Goal: Information Seeking & Learning: Learn about a topic

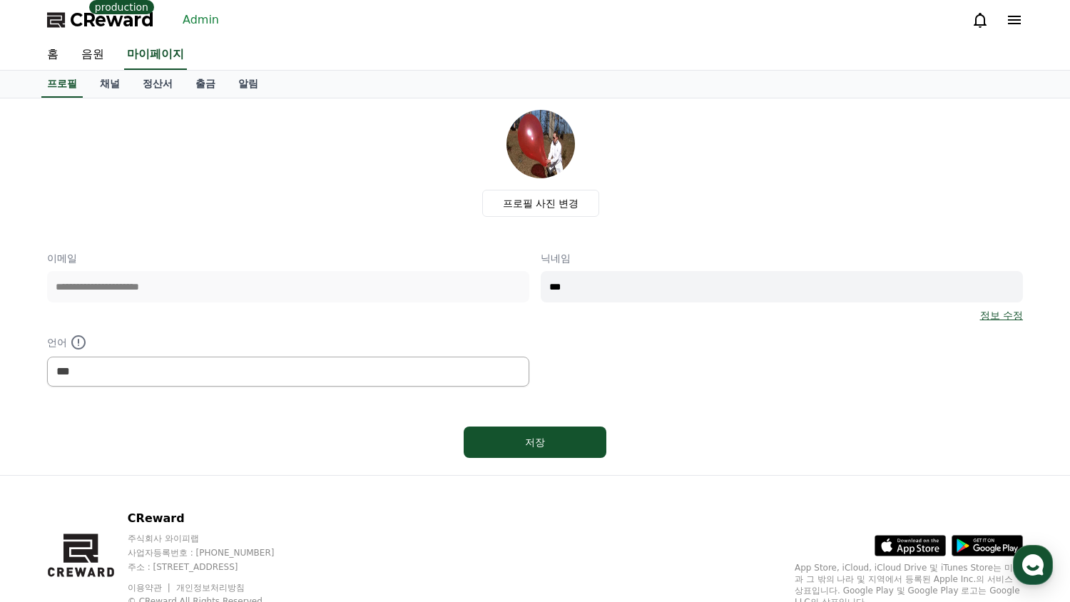
select select "**********"
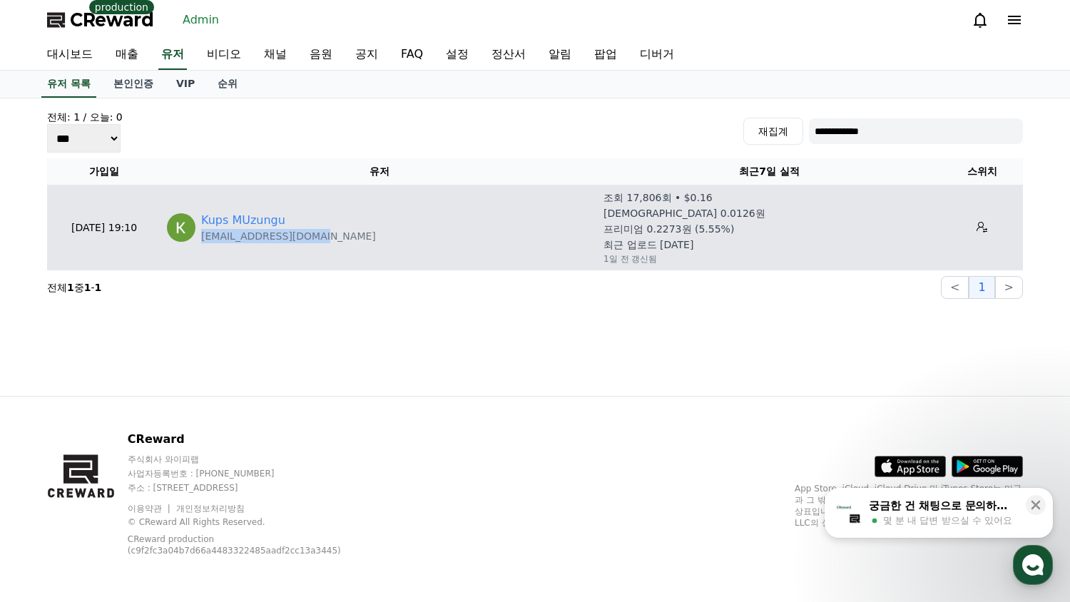
drag, startPoint x: 364, startPoint y: 235, endPoint x: 199, endPoint y: 238, distance: 164.9
click at [199, 238] on div "Kups MUzungu kupsmuzungu@gmail.com" at bounding box center [379, 227] width 425 height 31
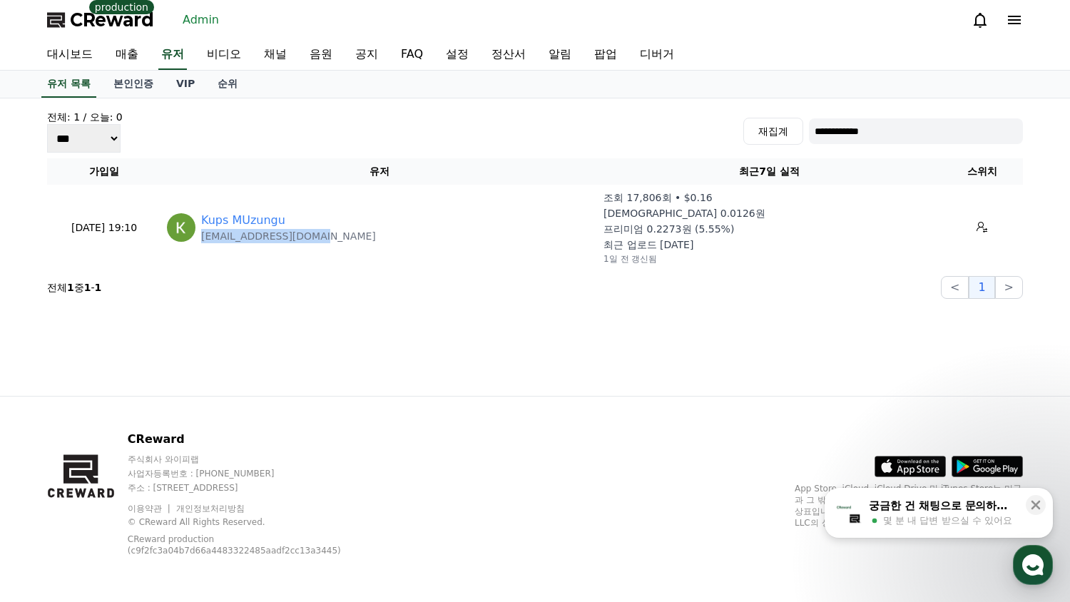
copy p "kupsmuzungu@gmail.com"
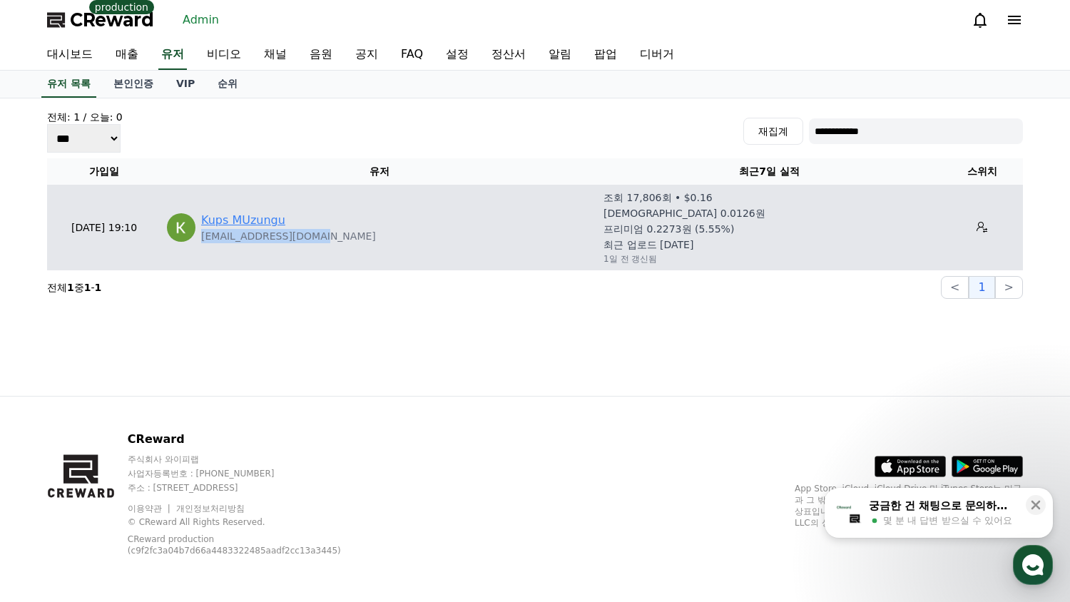
click at [233, 225] on link "Kups MUzungu" at bounding box center [243, 220] width 84 height 17
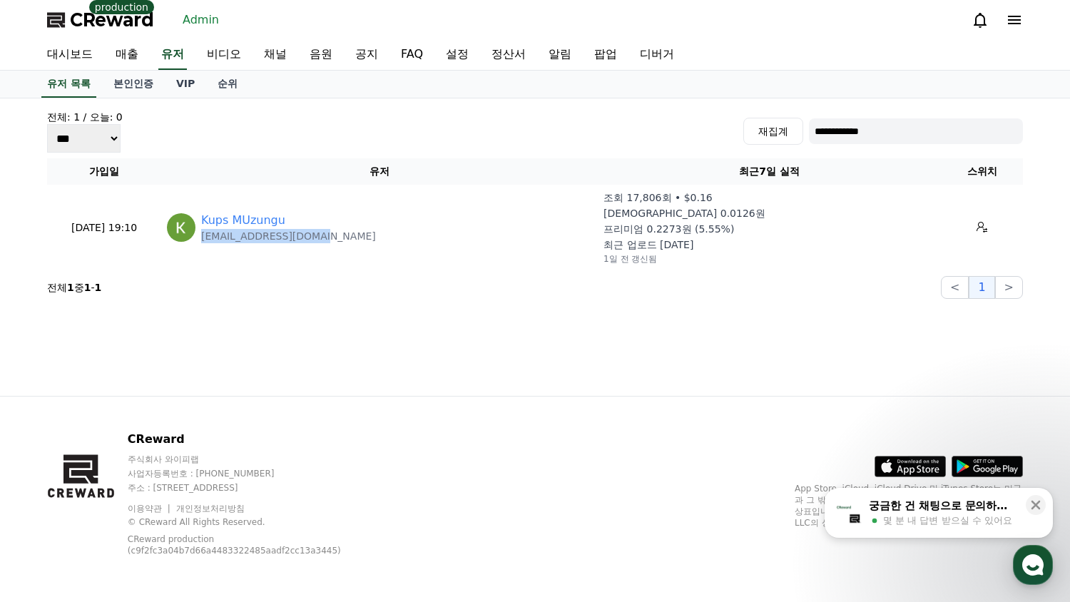
copy p "kupsmuzungu@gmail.com"
click at [535, 156] on div "**********" at bounding box center [535, 204] width 988 height 201
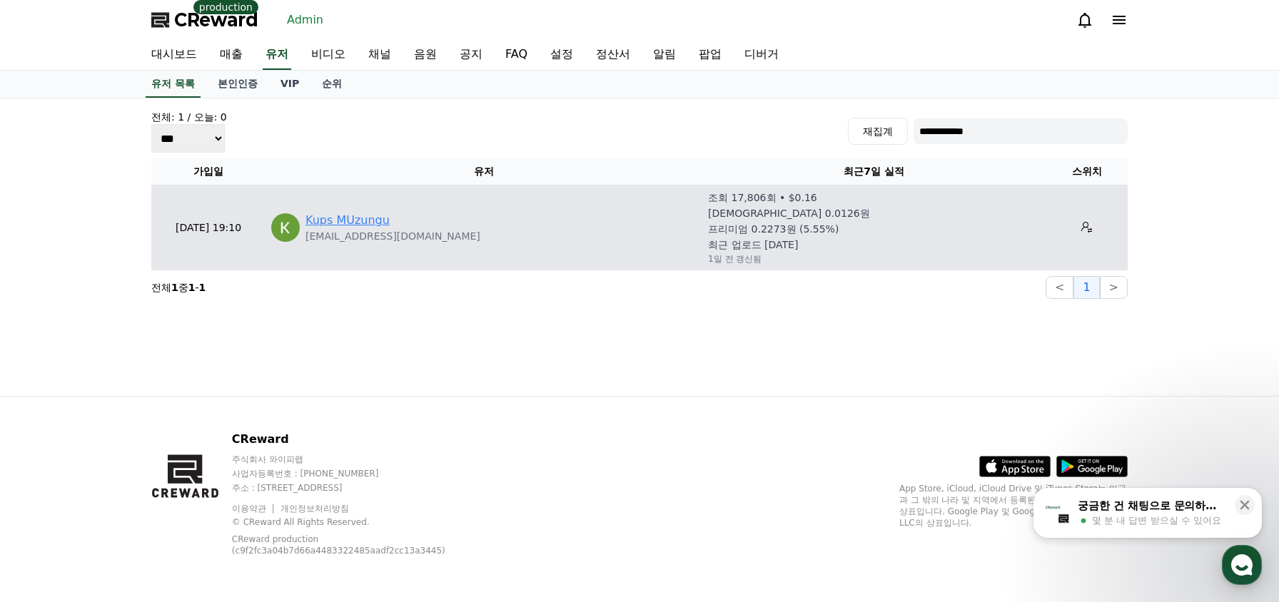
click at [353, 216] on link "Kups MUzungu" at bounding box center [347, 220] width 84 height 17
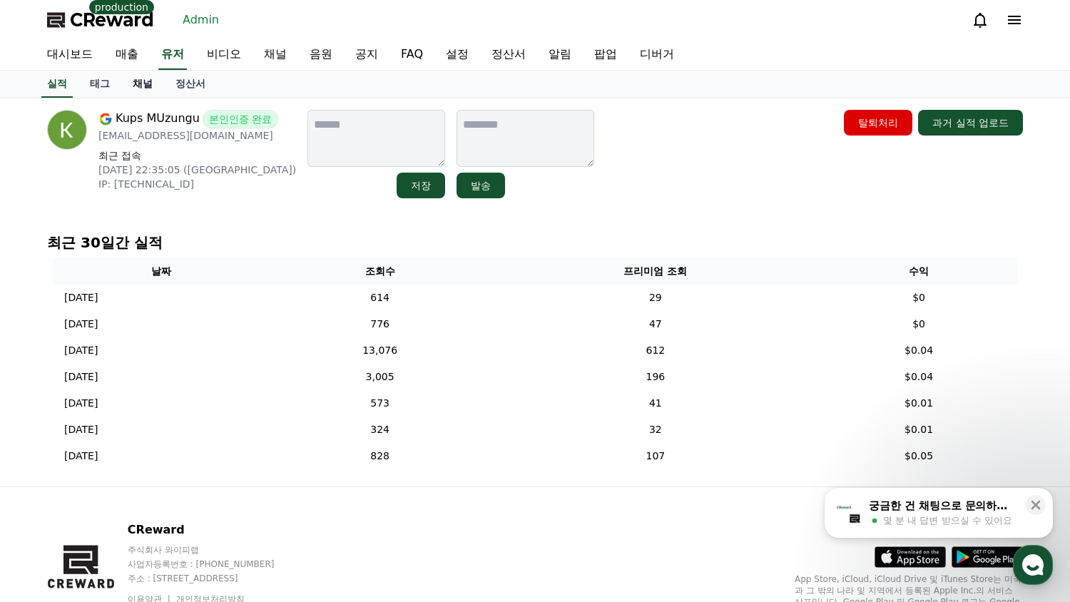
click at [143, 85] on link "채널" at bounding box center [142, 84] width 43 height 27
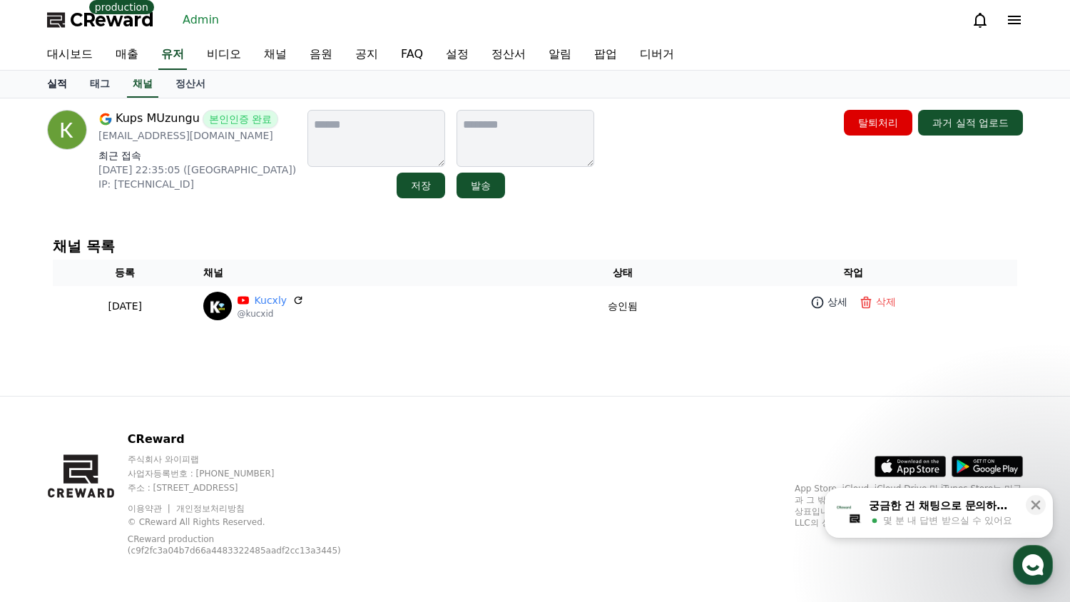
click at [51, 81] on link "실적" at bounding box center [57, 84] width 43 height 27
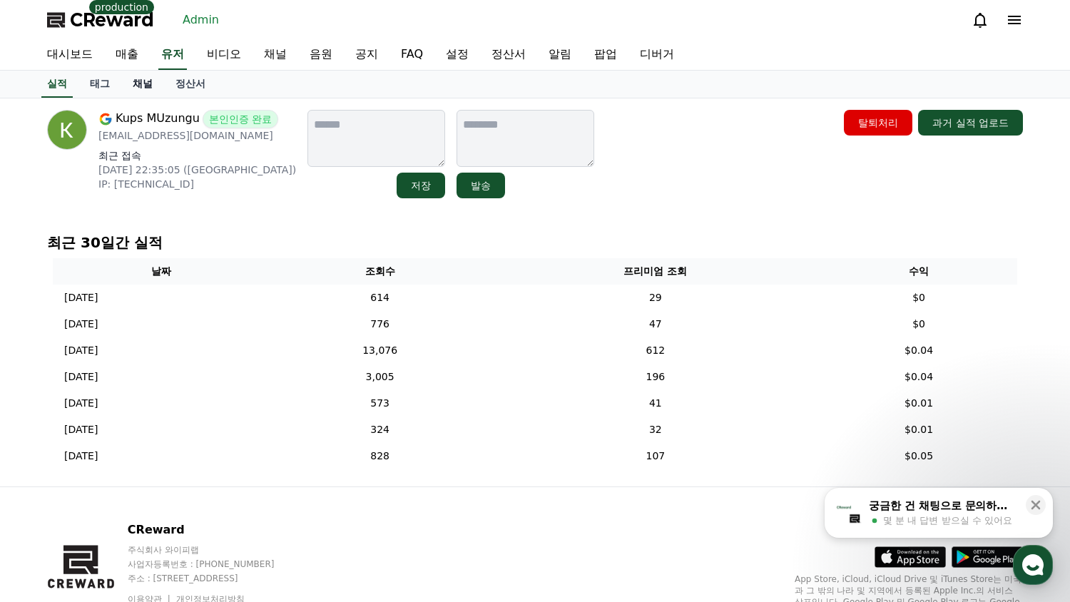
click at [139, 91] on link "채널" at bounding box center [142, 84] width 43 height 27
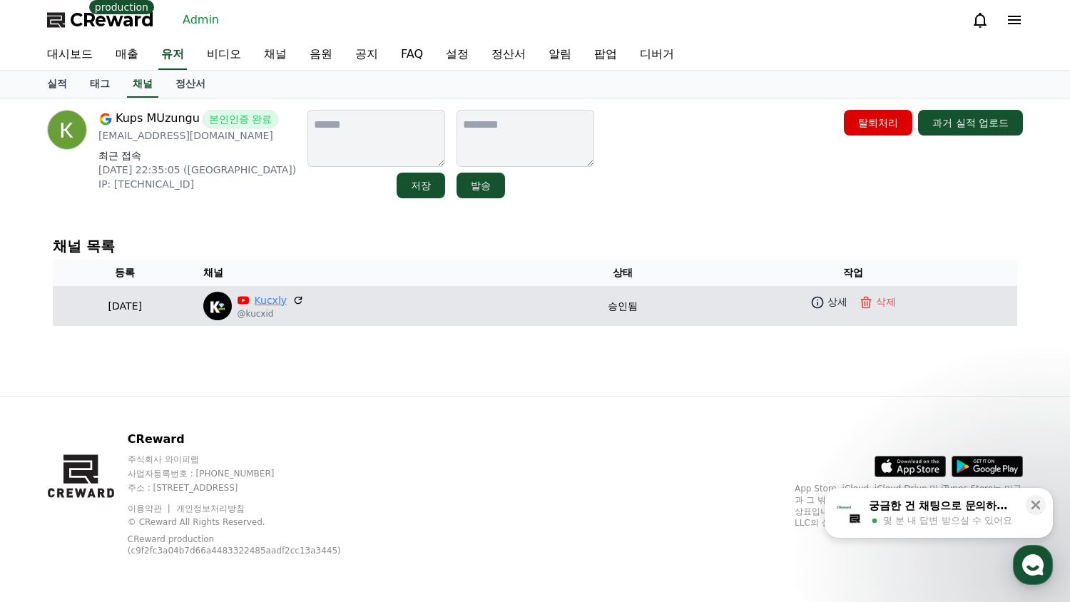
click at [288, 295] on link "Kucxly" at bounding box center [271, 300] width 33 height 15
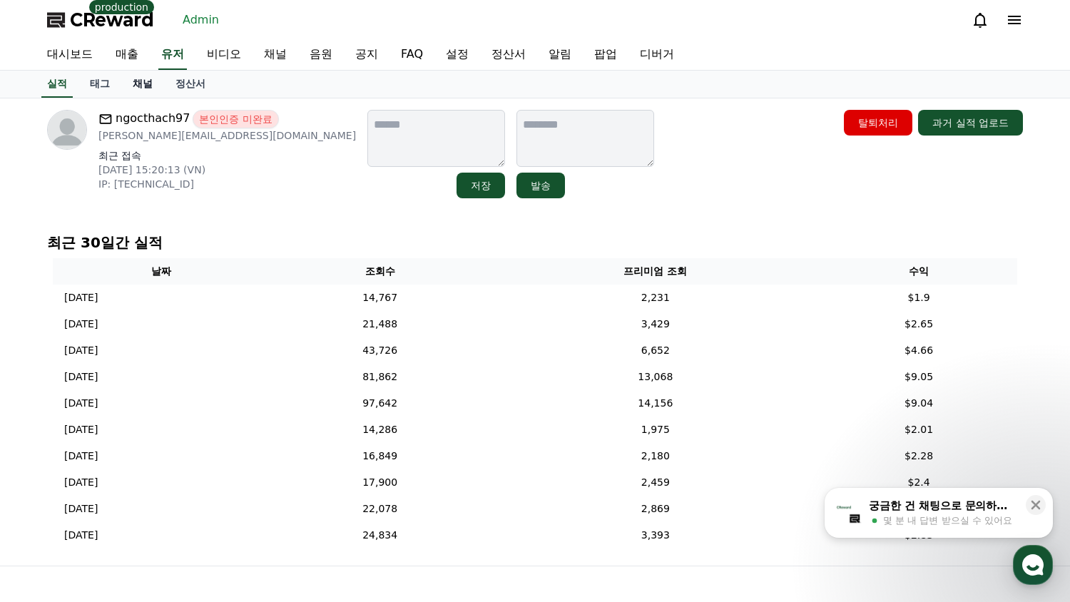
click at [146, 86] on link "채널" at bounding box center [142, 84] width 43 height 27
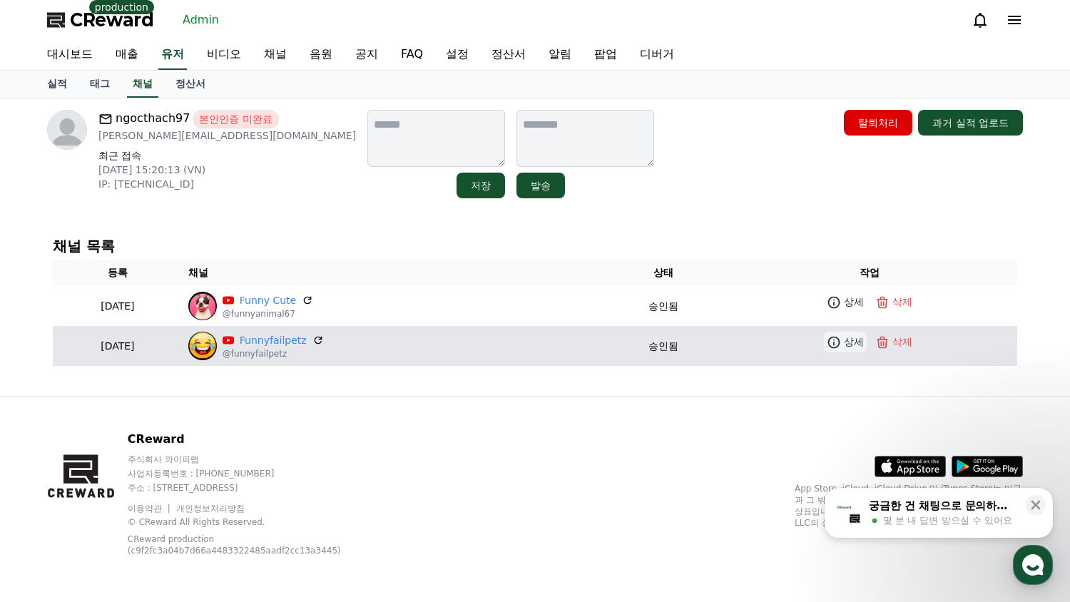
click at [856, 338] on p "상세" at bounding box center [854, 342] width 20 height 15
click at [300, 341] on link "Funnyfailpetz" at bounding box center [273, 340] width 67 height 15
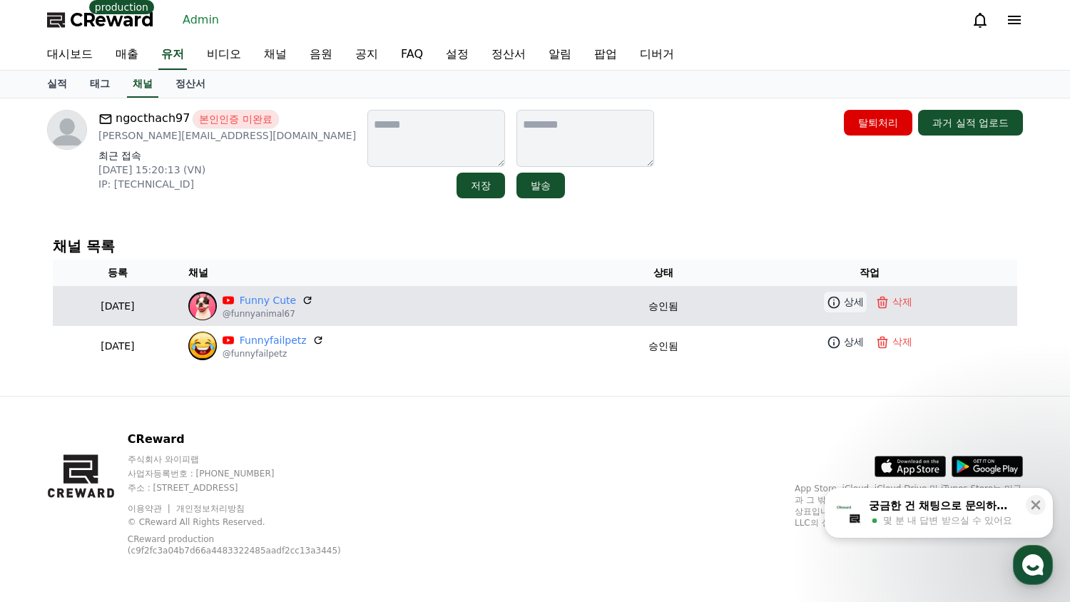
click at [846, 310] on link "상세" at bounding box center [845, 302] width 43 height 21
click at [296, 303] on link "Funny Cute" at bounding box center [268, 300] width 56 height 15
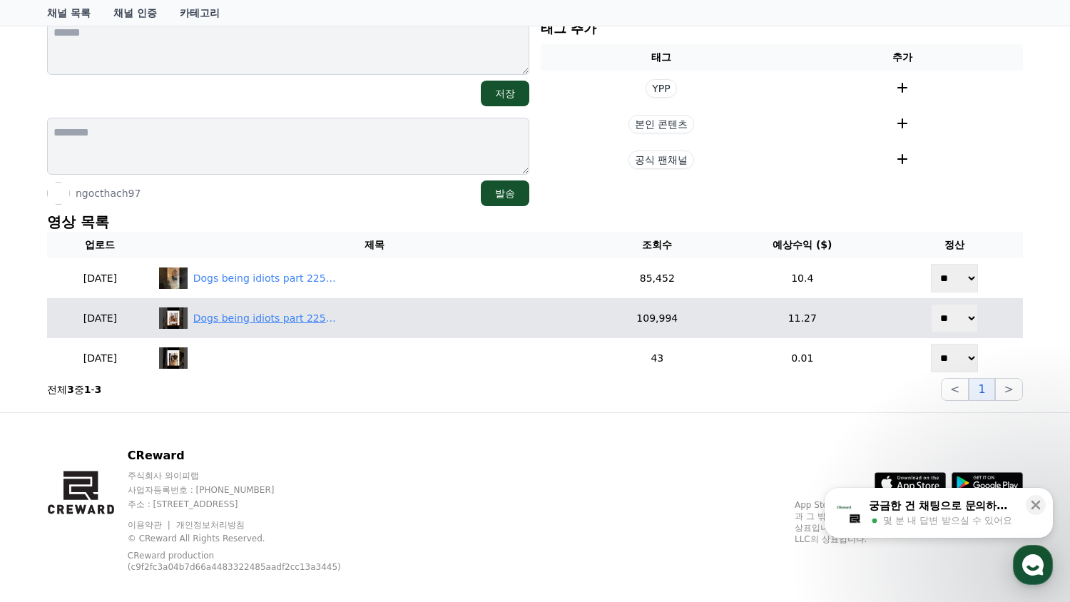
scroll to position [187, 0]
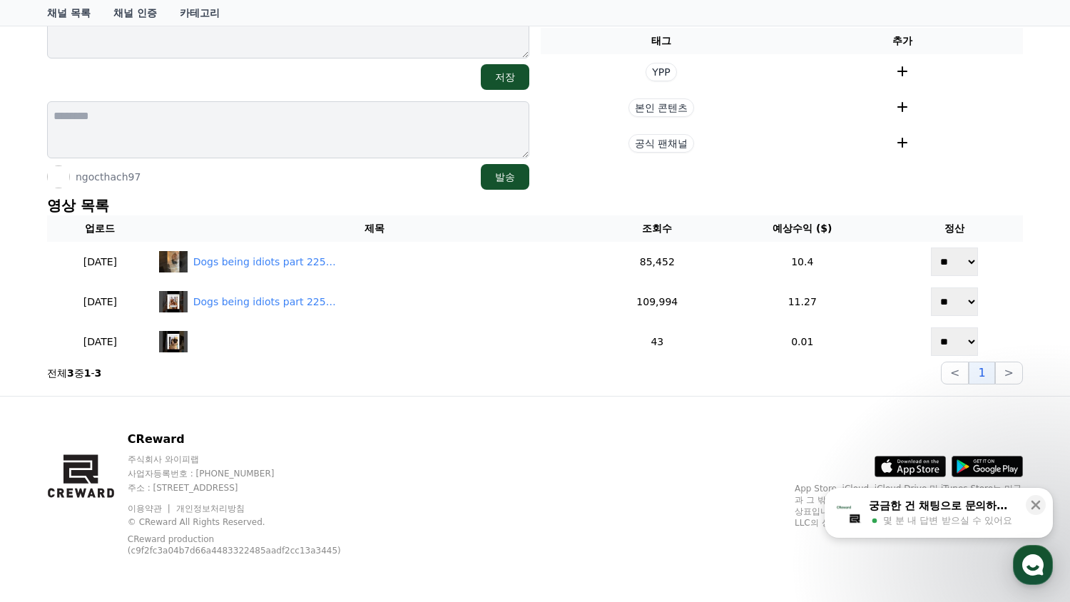
drag, startPoint x: 634, startPoint y: 211, endPoint x: 594, endPoint y: 231, distance: 44.7
click at [634, 212] on p "영상 목록" at bounding box center [535, 206] width 976 height 20
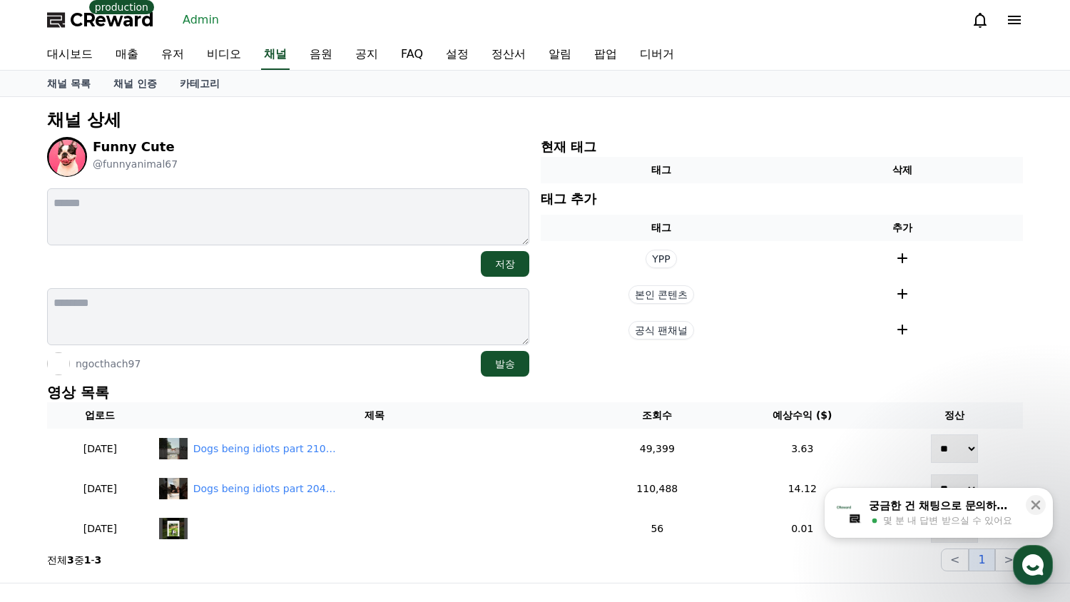
click at [295, 372] on div "ngocthach97 발송" at bounding box center [288, 364] width 482 height 26
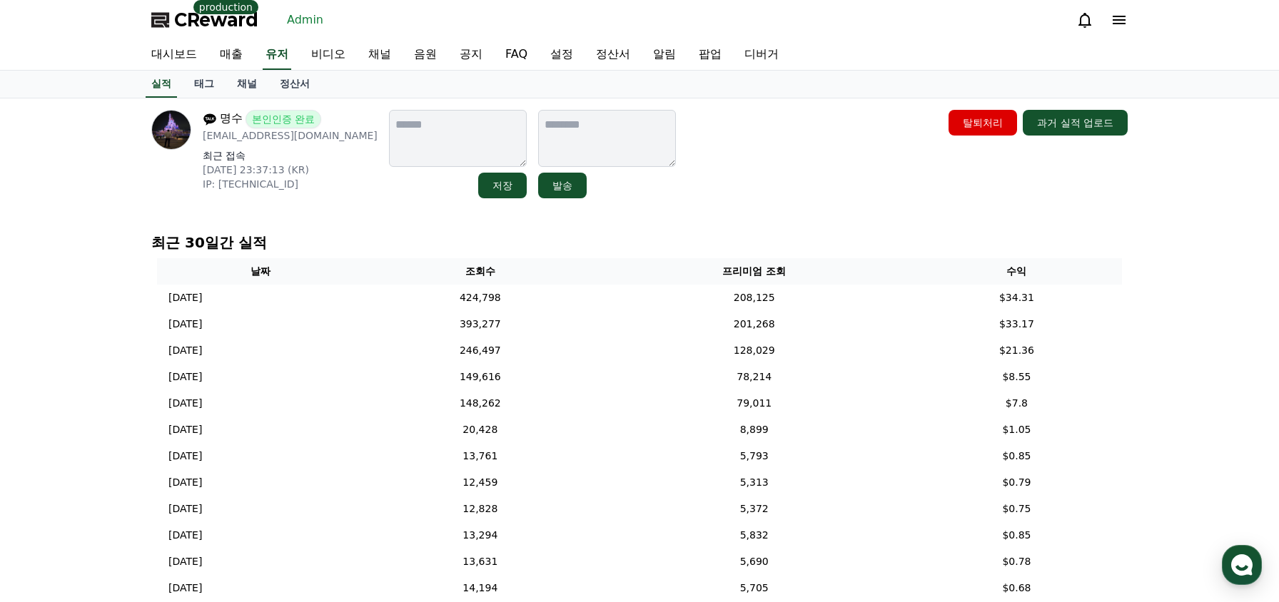
click at [711, 212] on div "명수 본인인증 완료 [EMAIL_ADDRESS][DOMAIN_NAME] 최근 접속 [DATE] 23:37:13 (KR) IP: [TECHNIC…" at bounding box center [639, 507] width 999 height 819
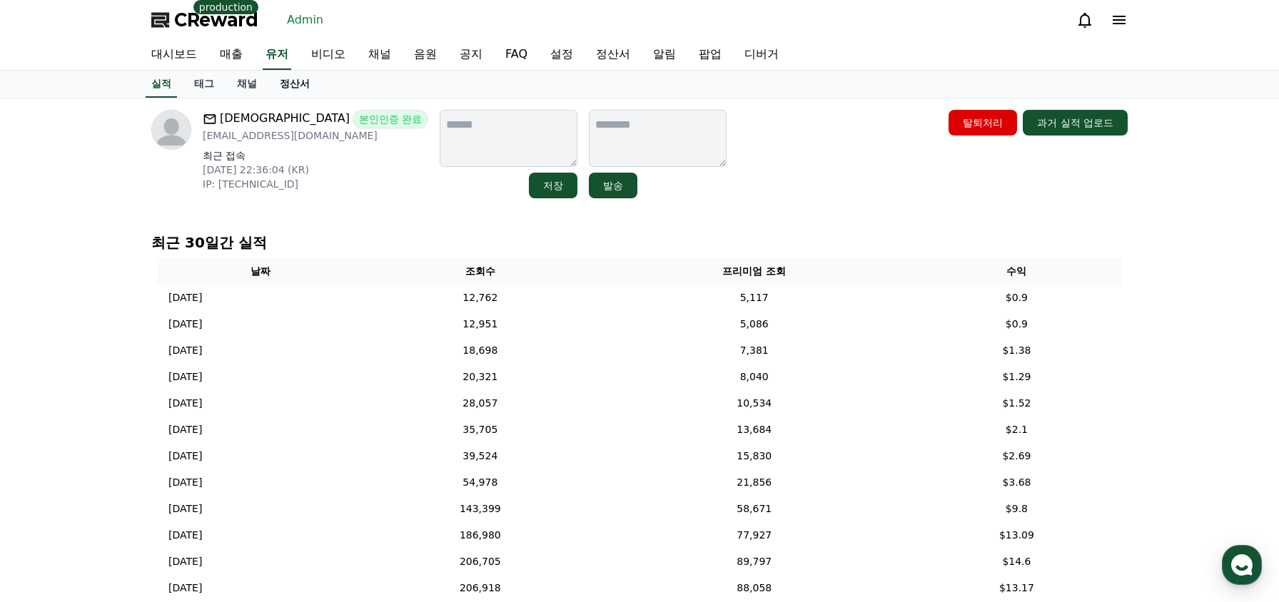
click at [288, 80] on link "정산서" at bounding box center [294, 84] width 53 height 27
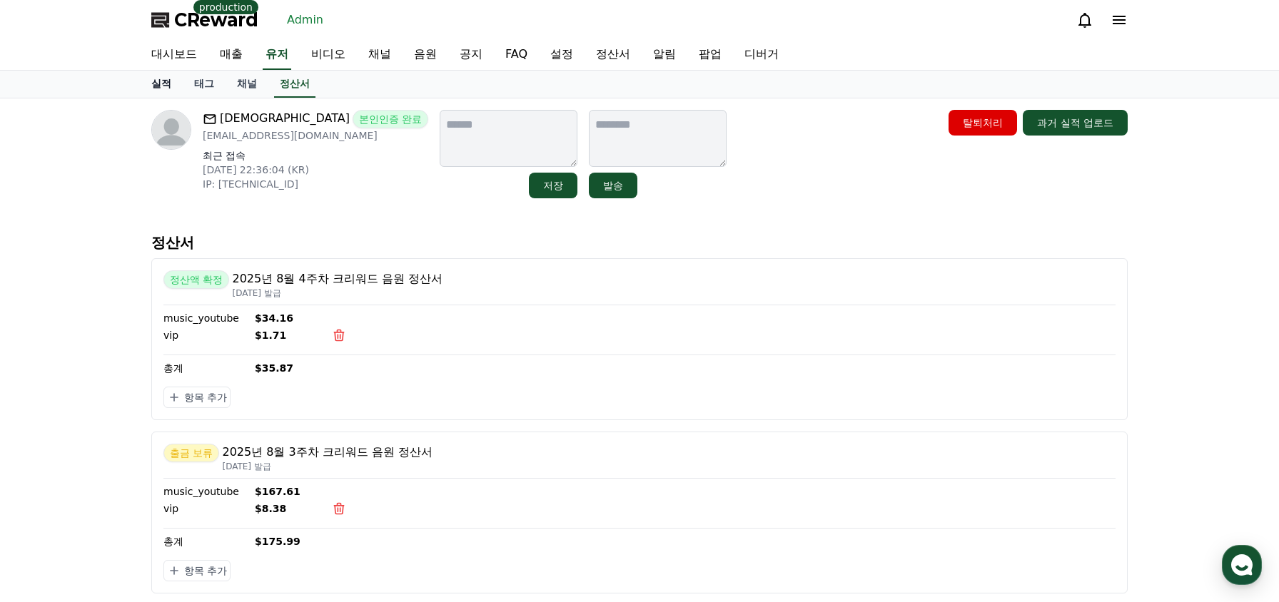
click at [167, 85] on link "실적" at bounding box center [161, 84] width 43 height 27
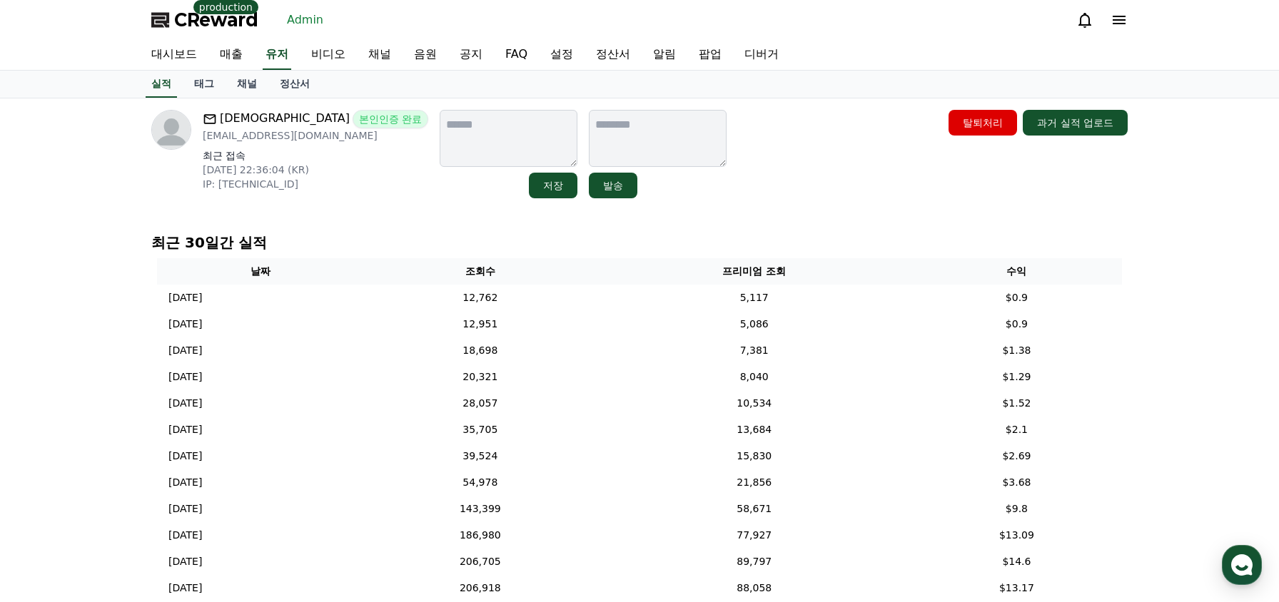
click at [759, 188] on div "에브 본인인증 완료 eb087594@naver.com 최근 접속 2025-08-08 22:36:04 (KR) IP: 183.109.9.41 저…" at bounding box center [639, 154] width 976 height 88
click at [754, 186] on div "에브 본인인증 완료 eb087594@naver.com 최근 접속 2025-08-08 22:36:04 (KR) IP: 183.109.9.41 저…" at bounding box center [639, 154] width 976 height 88
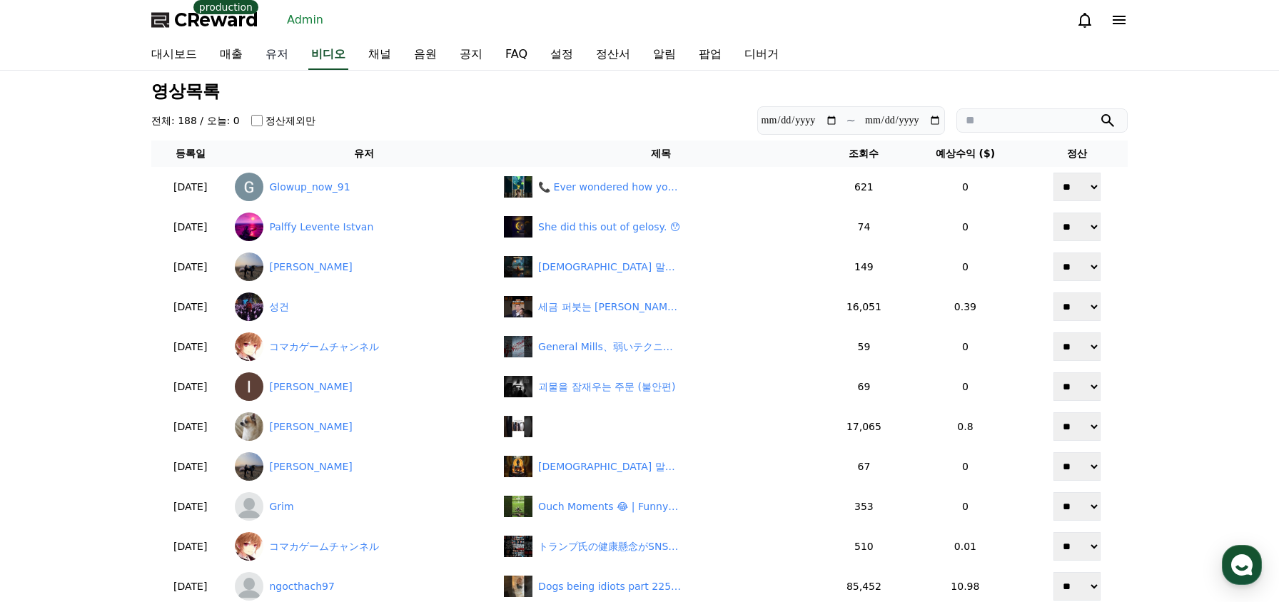
click at [273, 58] on link "유저" at bounding box center [277, 55] width 46 height 30
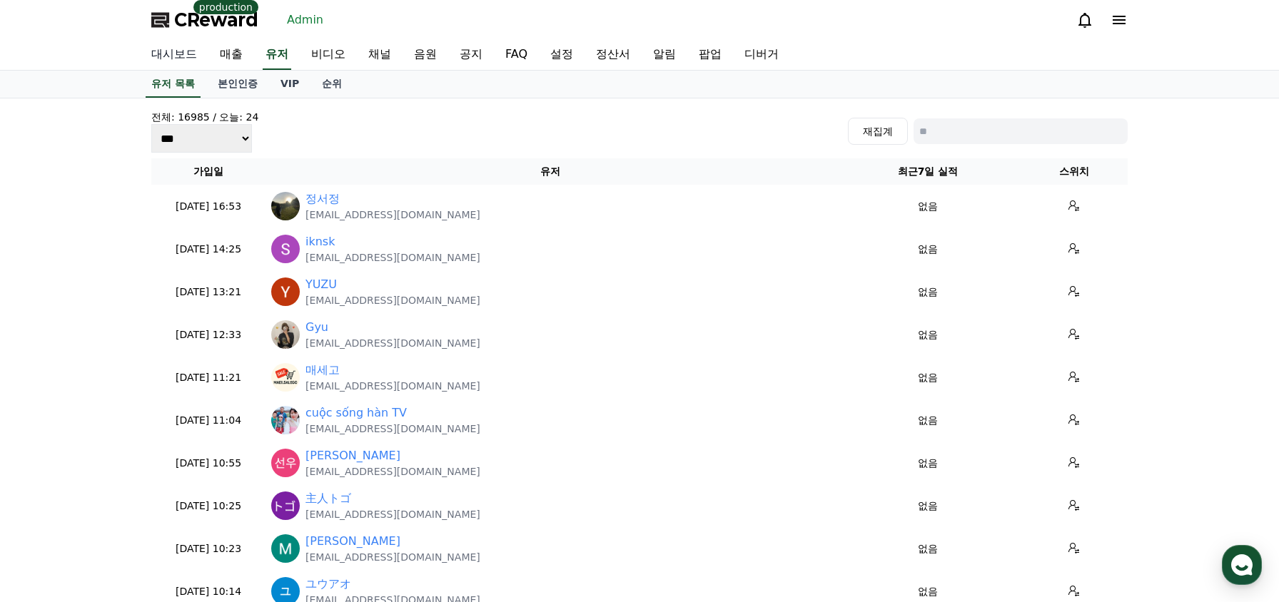
click at [181, 54] on link "대시보드" at bounding box center [174, 55] width 69 height 30
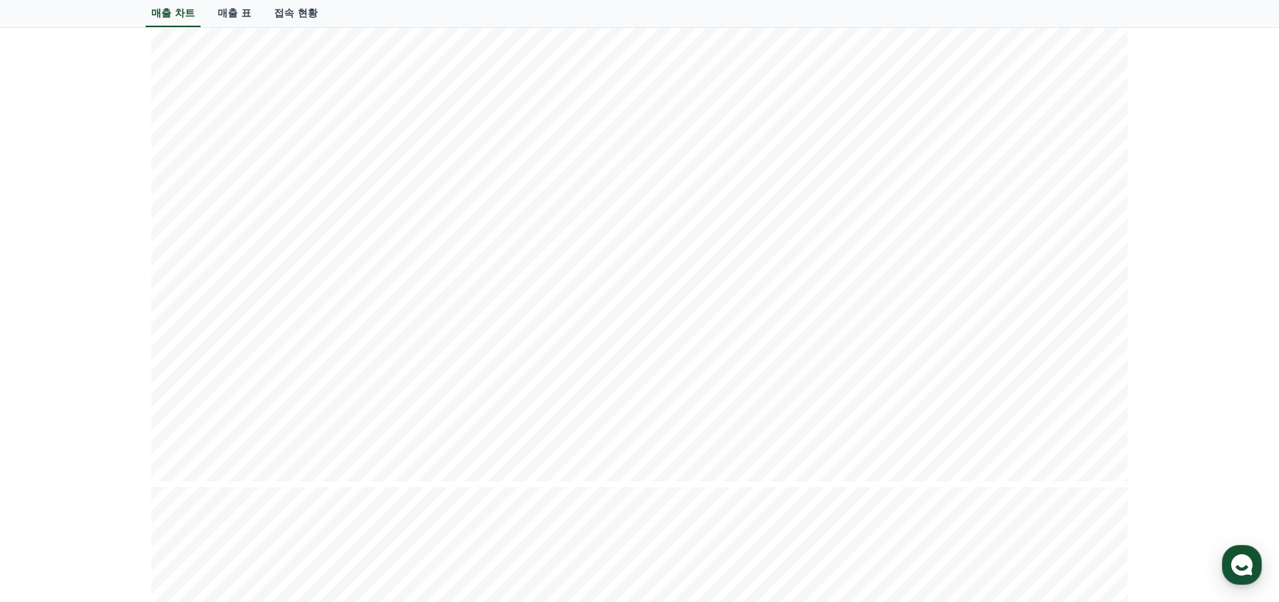
scroll to position [285, 0]
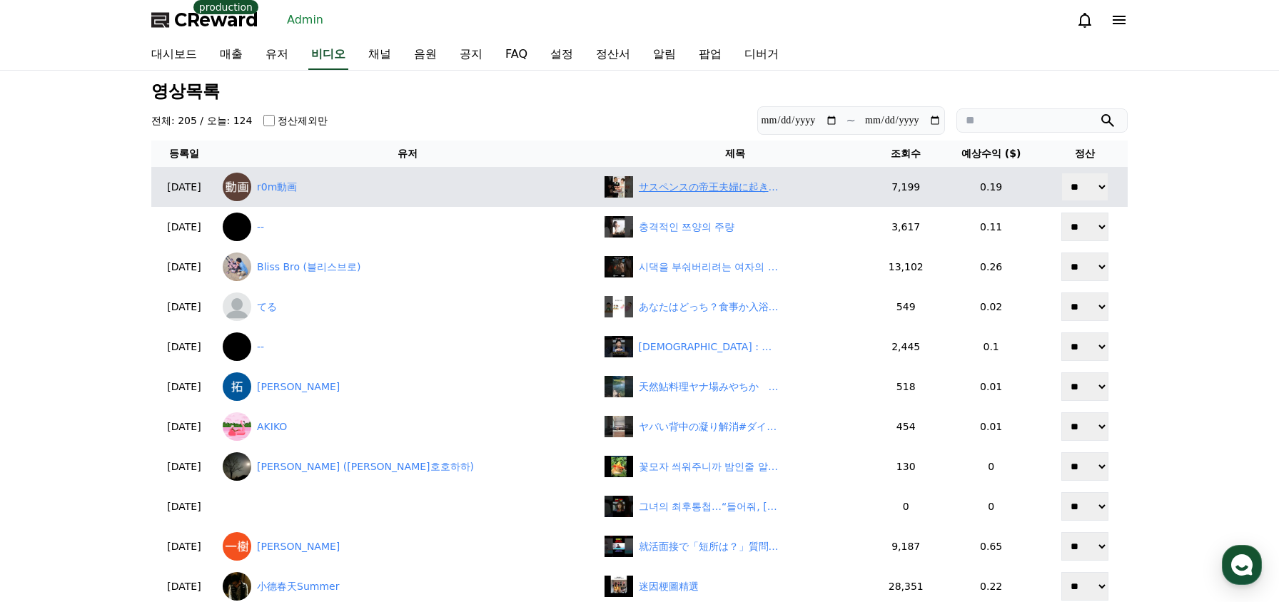
click at [647, 188] on div "サスペンスの帝王夫婦に起きた想定外の結末" at bounding box center [710, 187] width 143 height 15
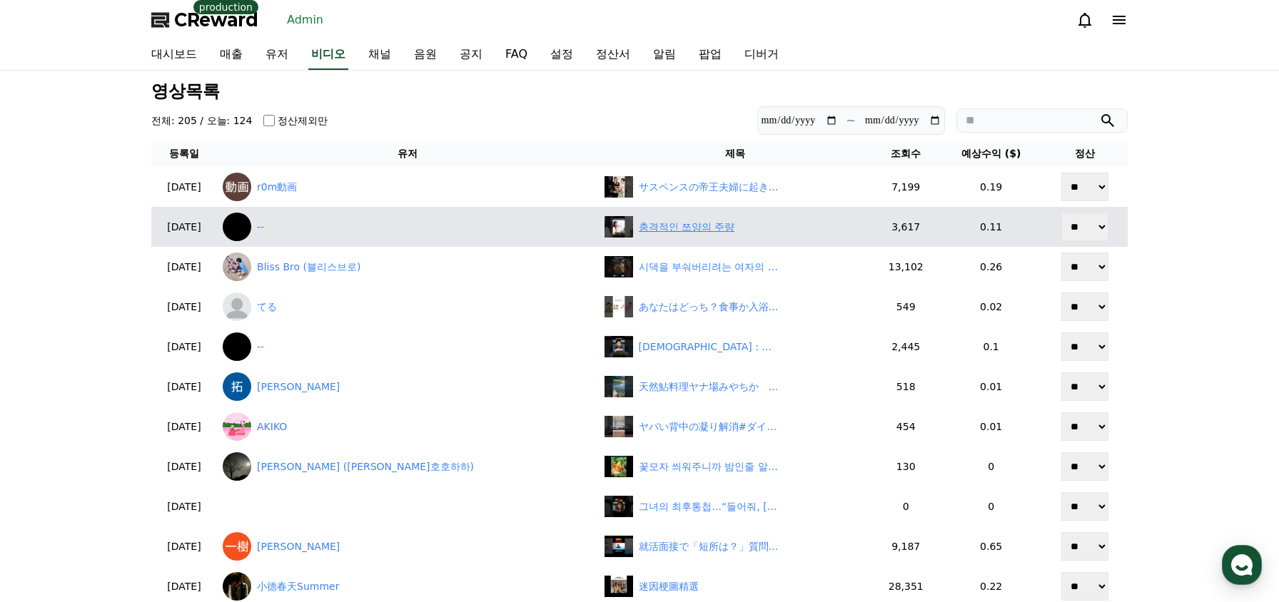
click at [639, 228] on div "충격적인 쯔양의 주량" at bounding box center [687, 227] width 96 height 15
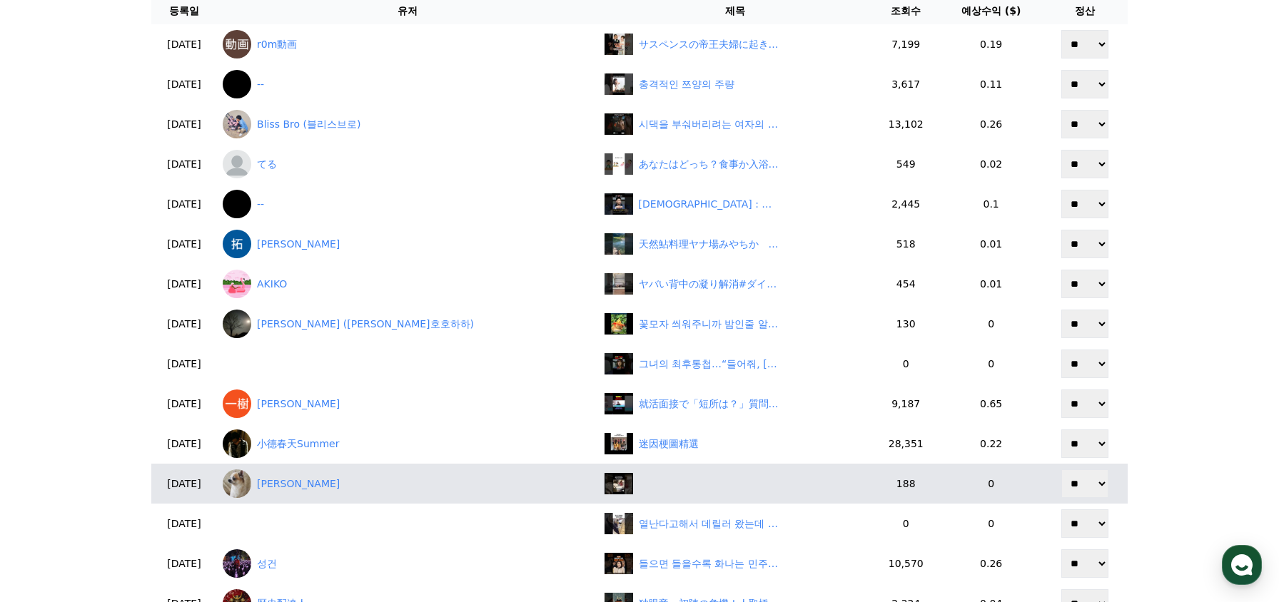
scroll to position [214, 0]
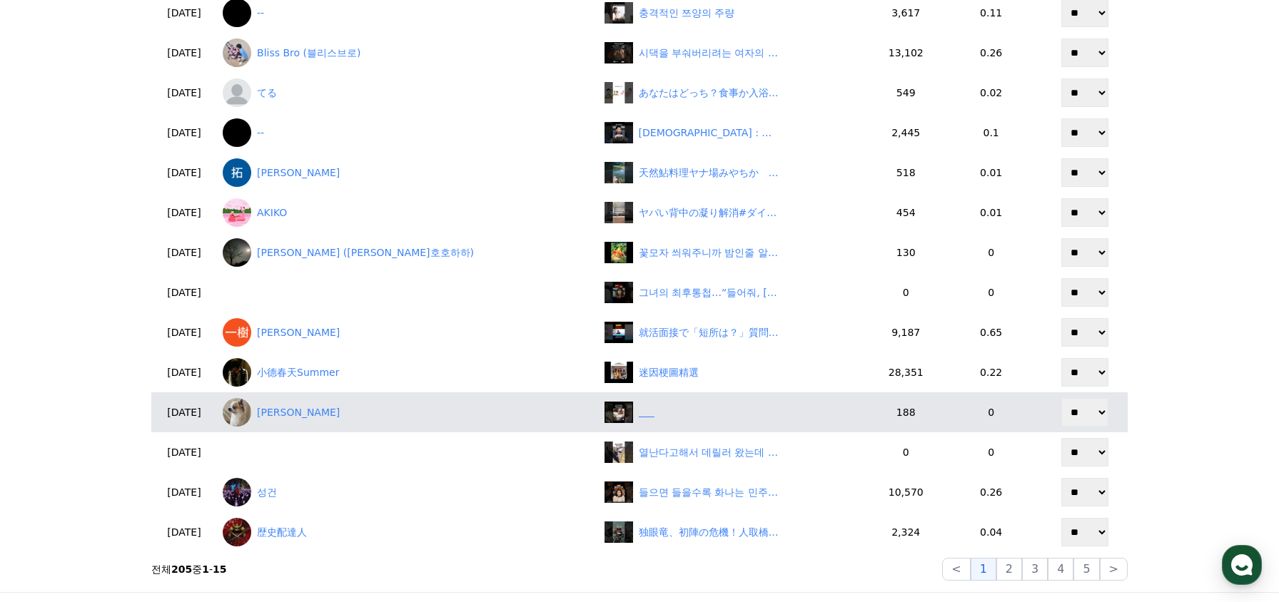
click at [604, 411] on div "‎ ‎ ‎ ‎ ‎ ‎" at bounding box center [735, 412] width 262 height 21
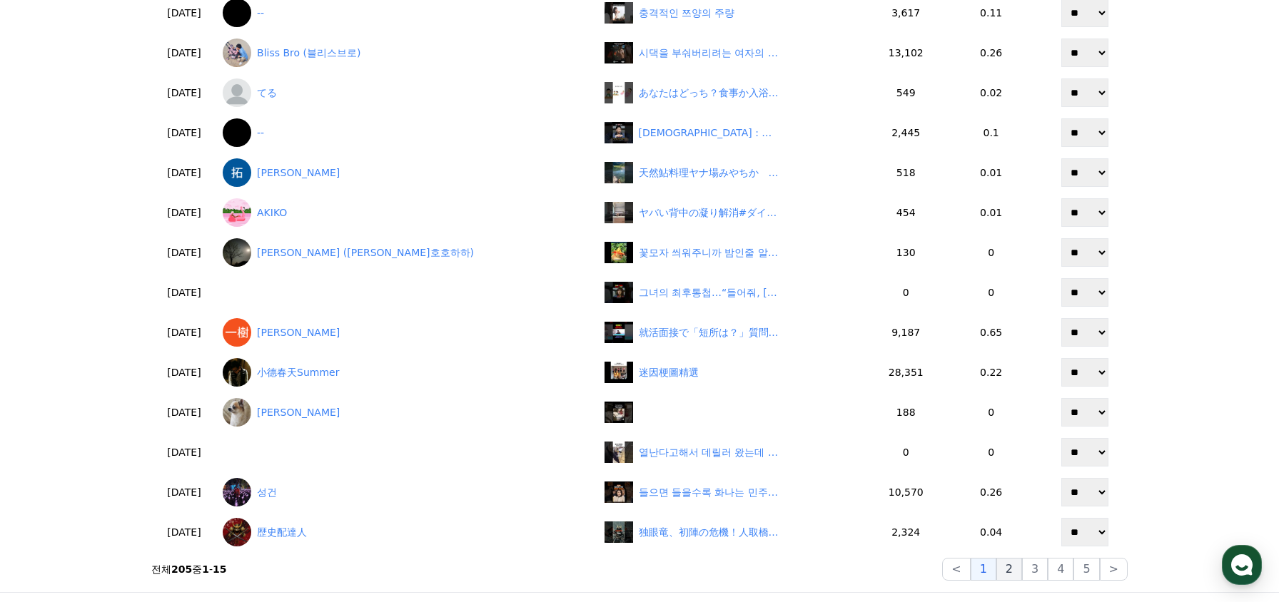
click at [1013, 564] on button "2" at bounding box center [1009, 569] width 26 height 23
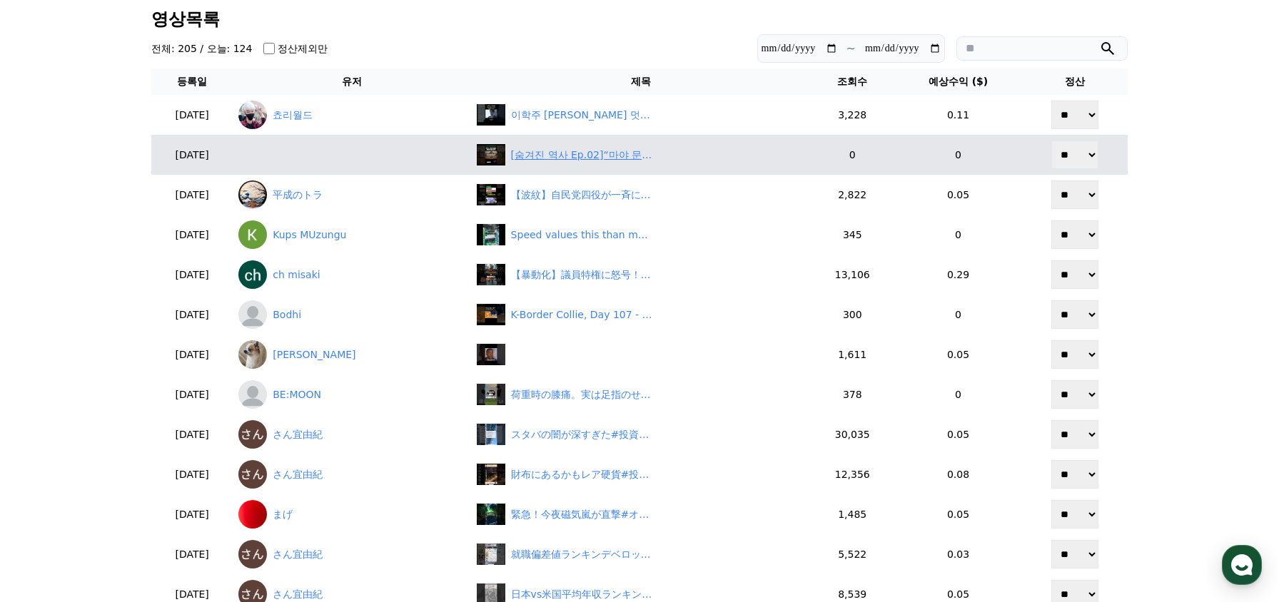
scroll to position [71, 0]
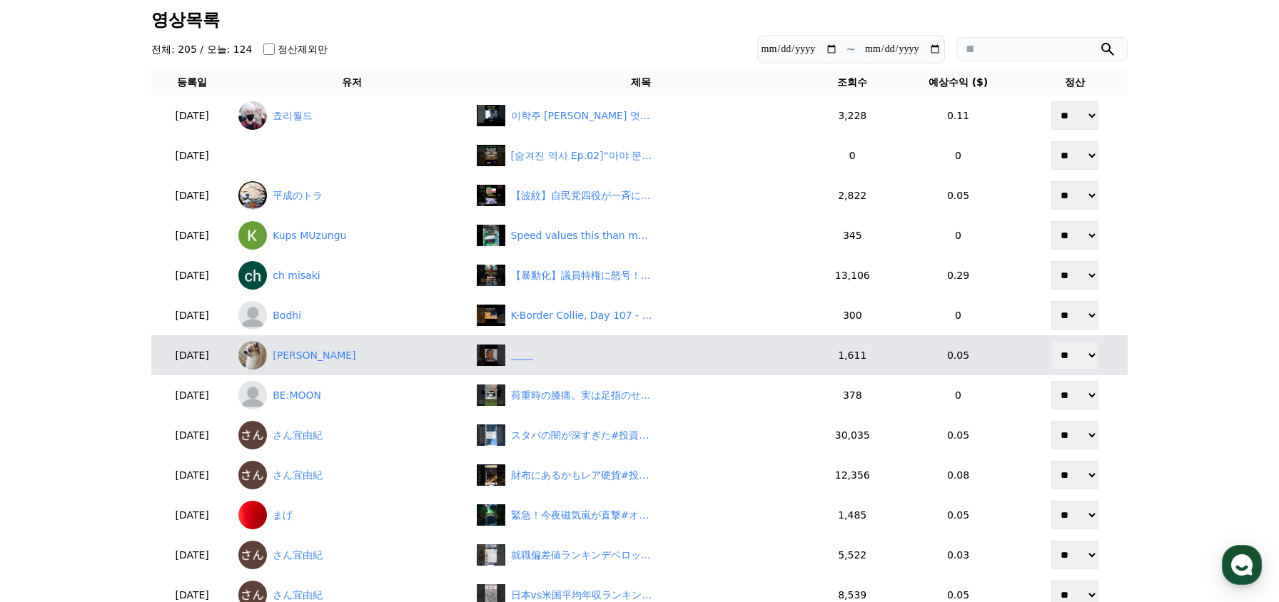
click at [616, 366] on div "‎ ‎ ‎ ‎ ‎ ‎ ‎ ‎" at bounding box center [641, 355] width 328 height 21
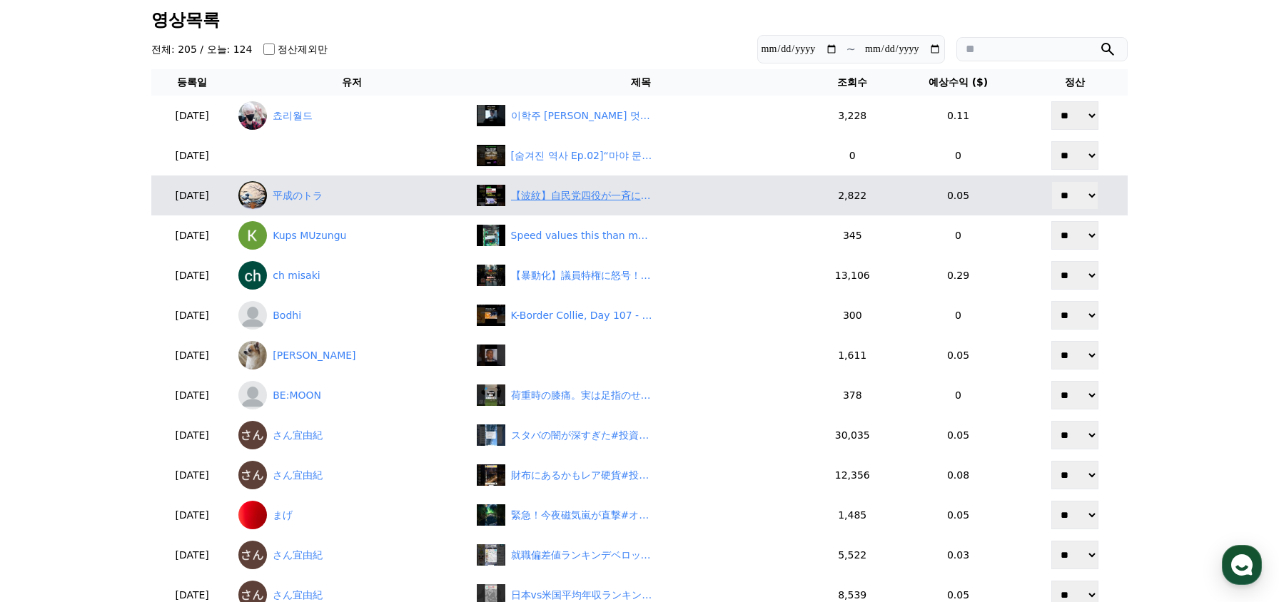
click at [642, 198] on div "【波紋】自民党四役が一斉に辞意表明！「石破降ろし」にネット激怒…　#shorts" at bounding box center [582, 195] width 143 height 15
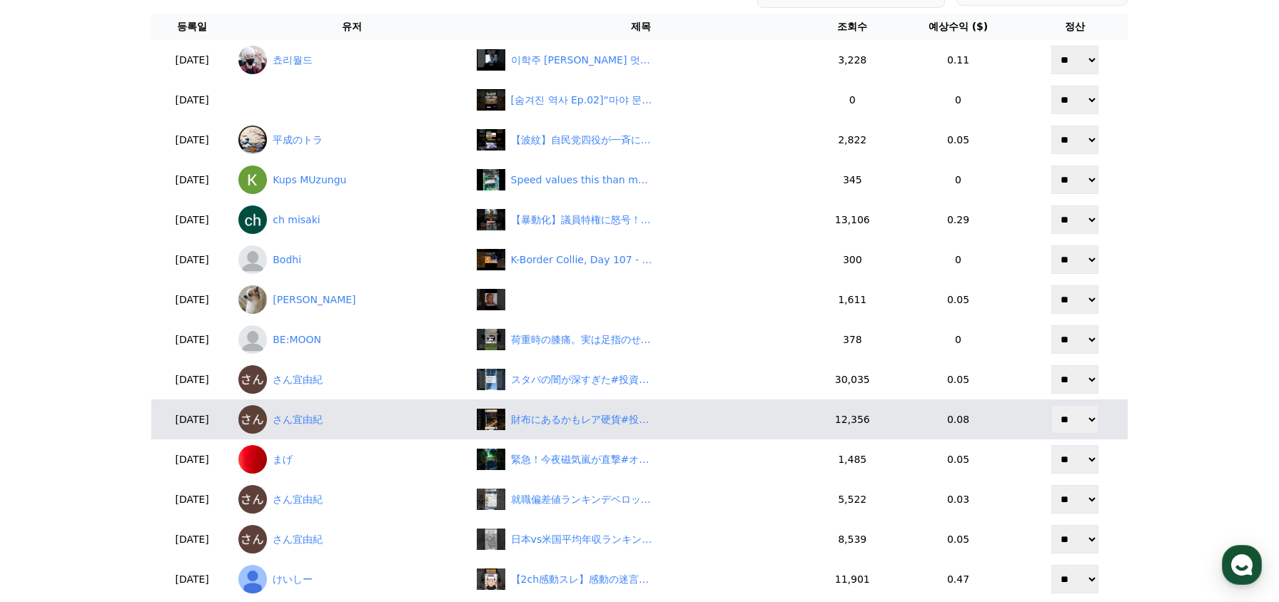
scroll to position [214, 0]
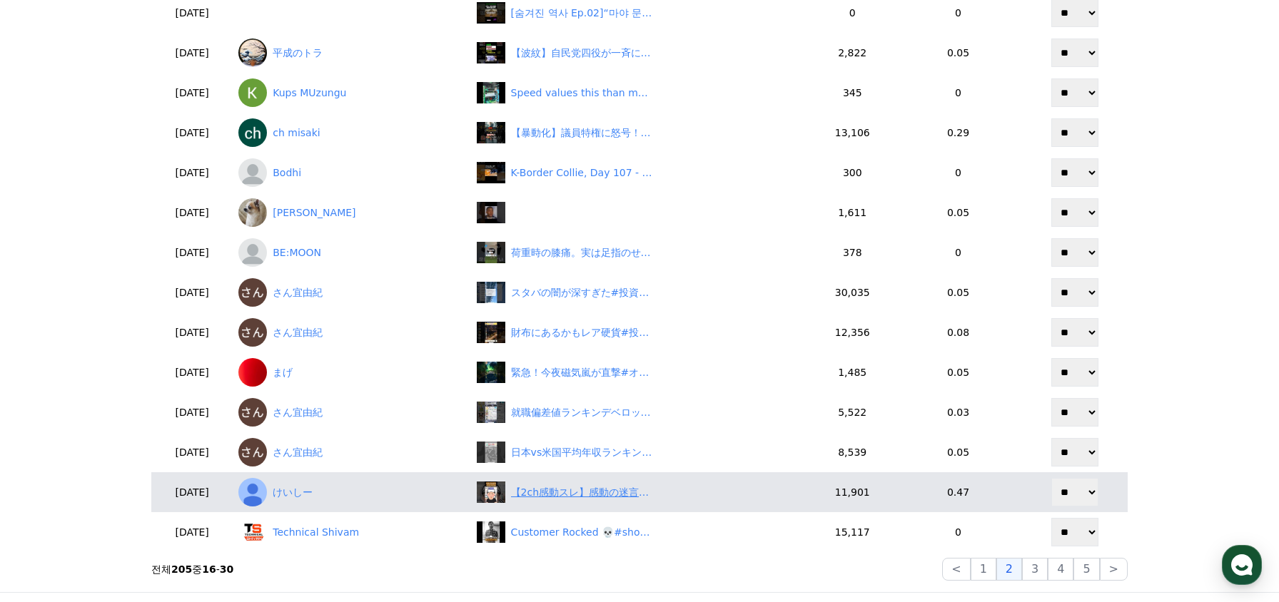
click at [630, 490] on div "【2ch感動スレ】感動の迷言集～イケオジとギャル～#2ch #2ch感動スレ" at bounding box center [582, 492] width 143 height 15
click at [323, 489] on link "けいしー" at bounding box center [351, 492] width 226 height 29
click at [353, 493] on link "けいしー" at bounding box center [351, 492] width 226 height 29
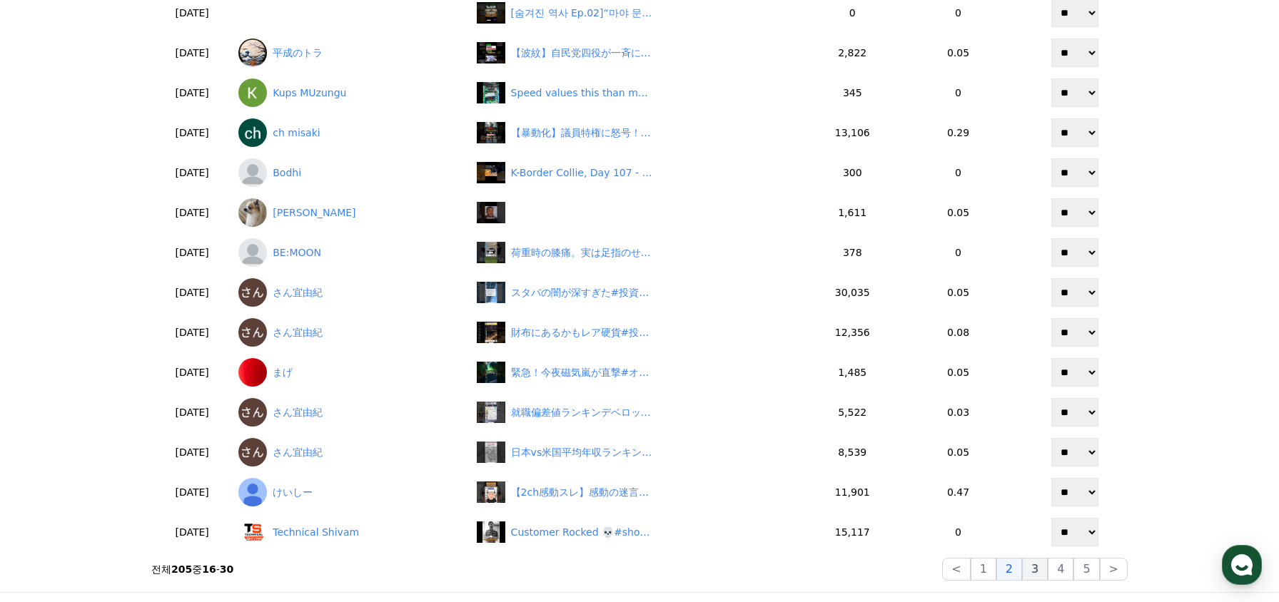
click at [1044, 565] on button "3" at bounding box center [1035, 569] width 26 height 23
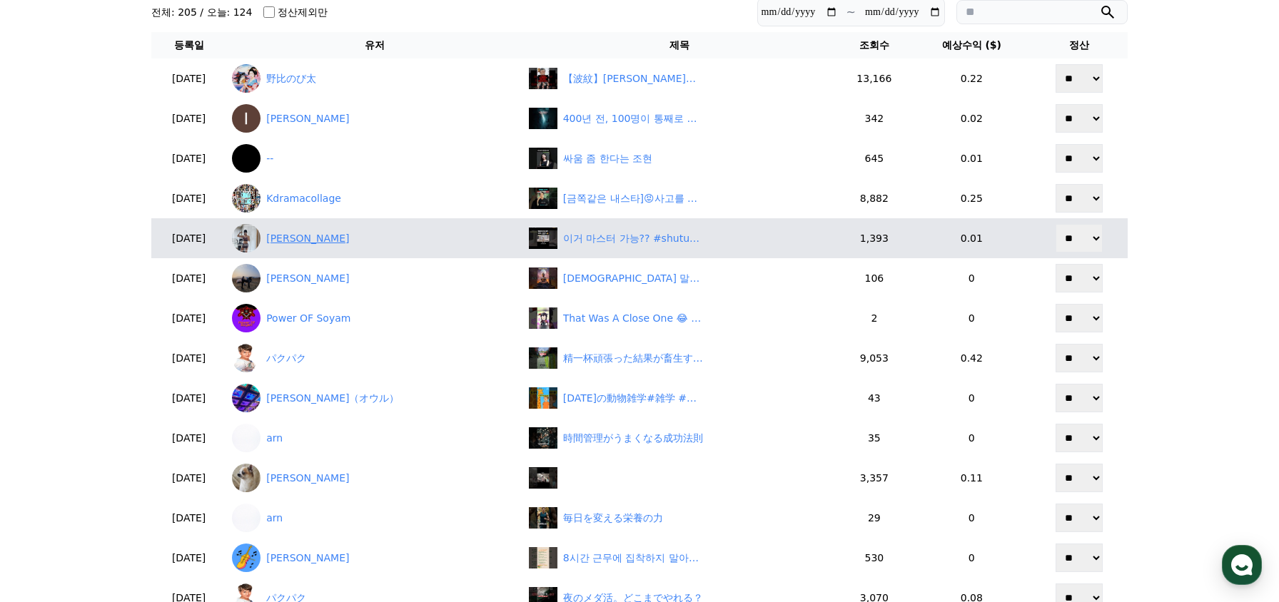
scroll to position [0, 0]
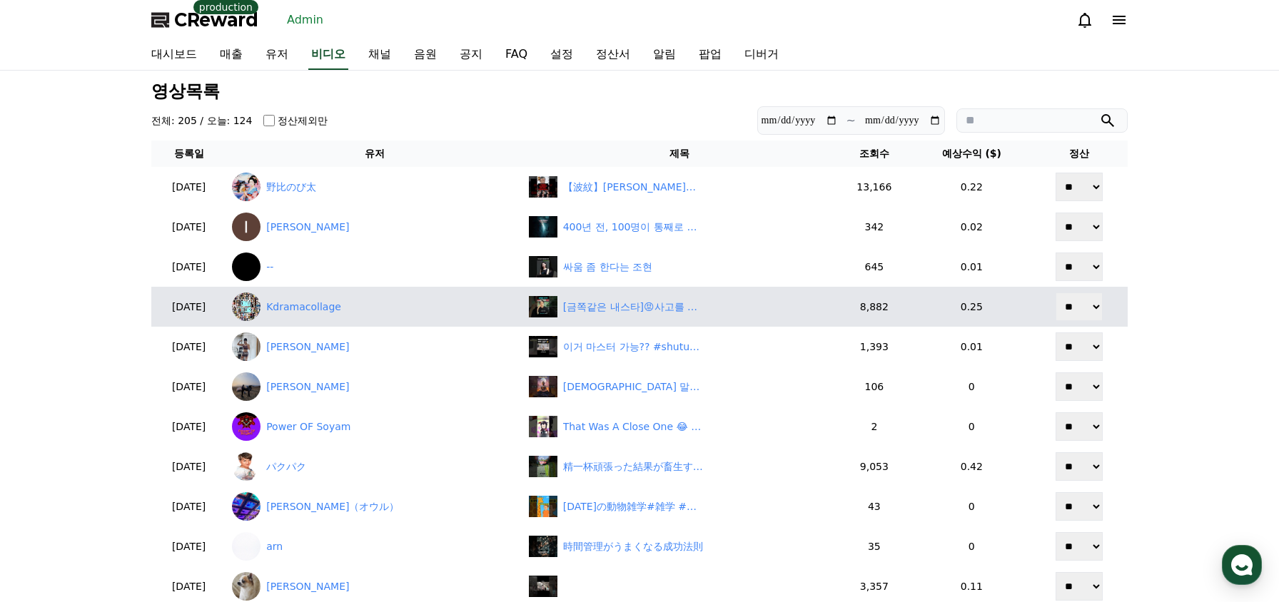
click at [608, 320] on td "[금쪽같은 내스타]😡사고를 낸 자?😮사건의 단서, #금쪽같은내스타,#엄정화,#송승헌,#ENA드라마,#지니TV,#로맨틱코미디,#로맨스,#드라마추…" at bounding box center [679, 307] width 313 height 40
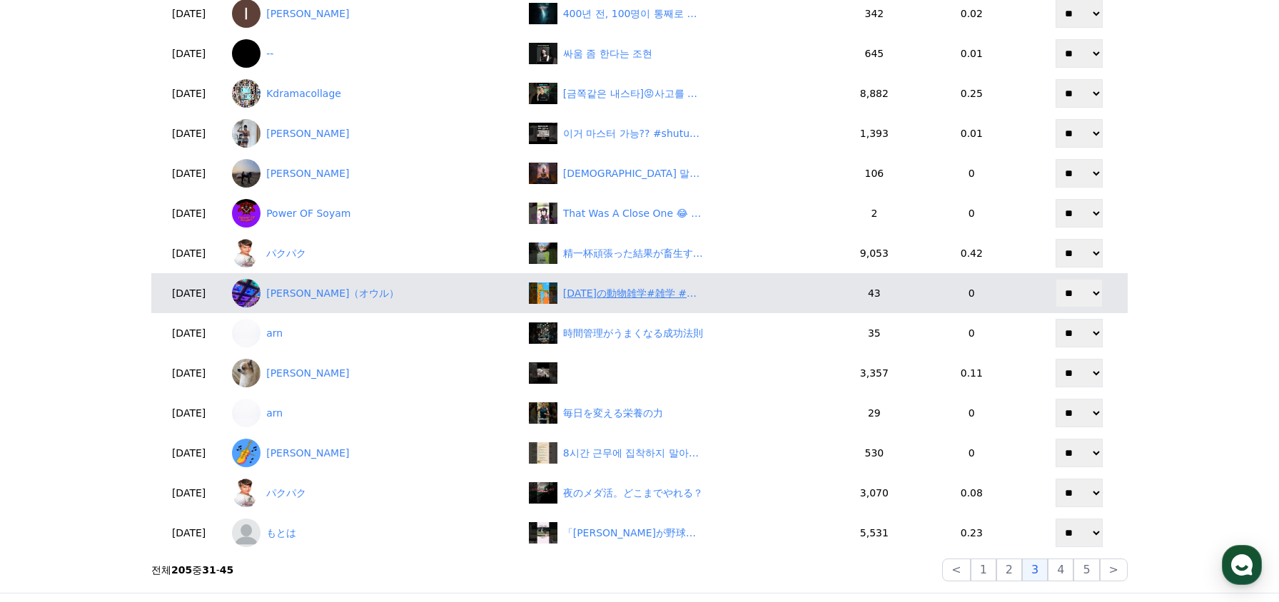
scroll to position [214, 0]
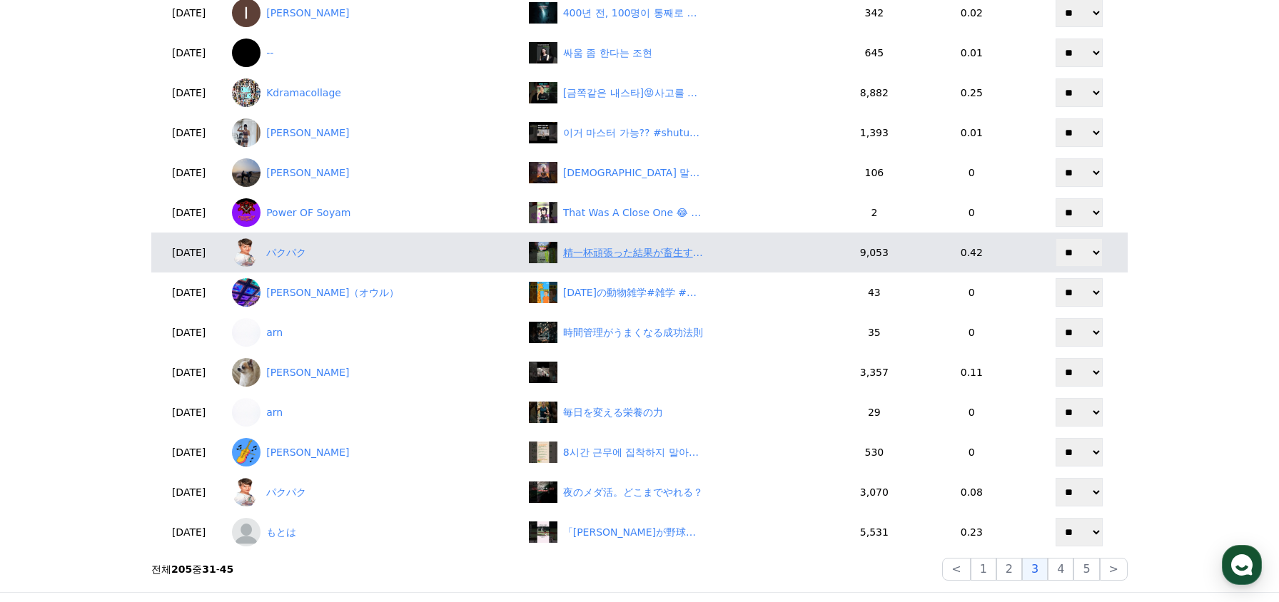
click at [597, 255] on div "精一杯頑張った結果が畜生すぎた。" at bounding box center [634, 252] width 143 height 15
click at [308, 253] on link "パクパク" at bounding box center [374, 252] width 285 height 29
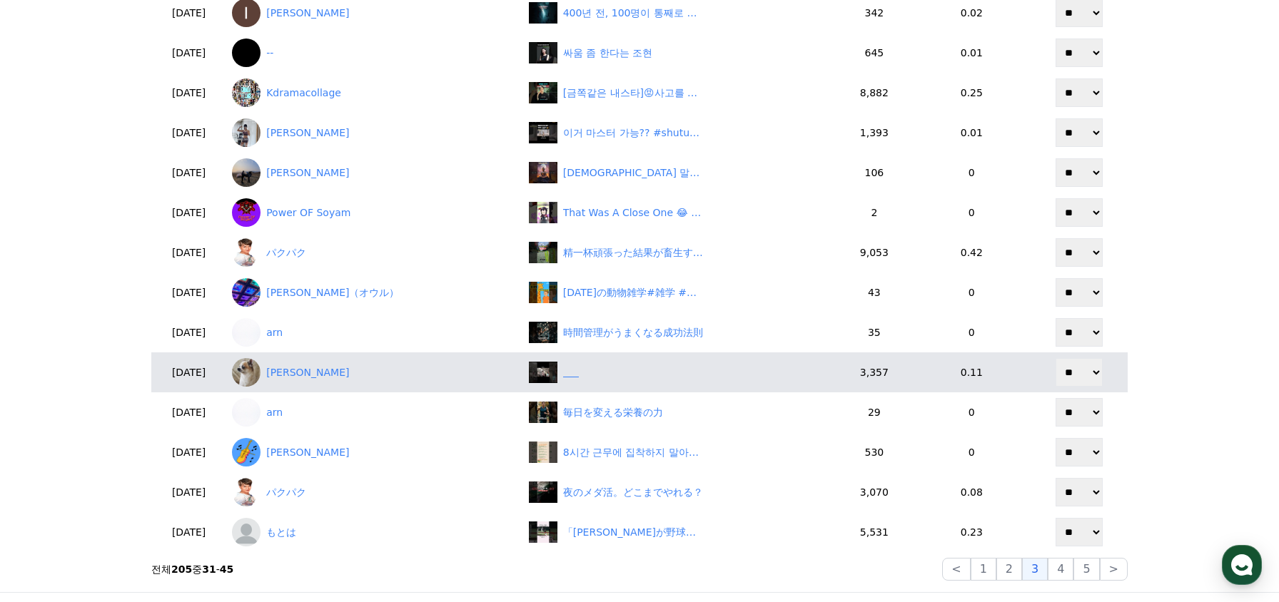
click at [567, 373] on div "‎ ‎ ‎ ‎ ‎ ‎" at bounding box center [571, 372] width 16 height 15
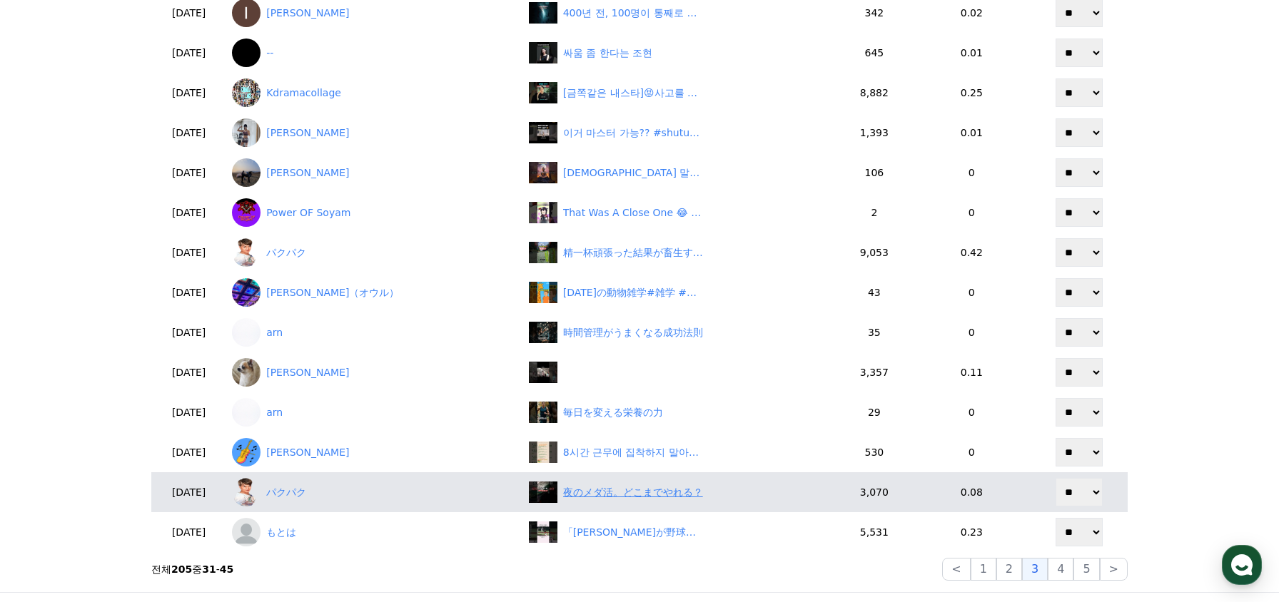
click at [640, 497] on div "夜のメダ活。どこまでやれる？" at bounding box center [633, 492] width 140 height 15
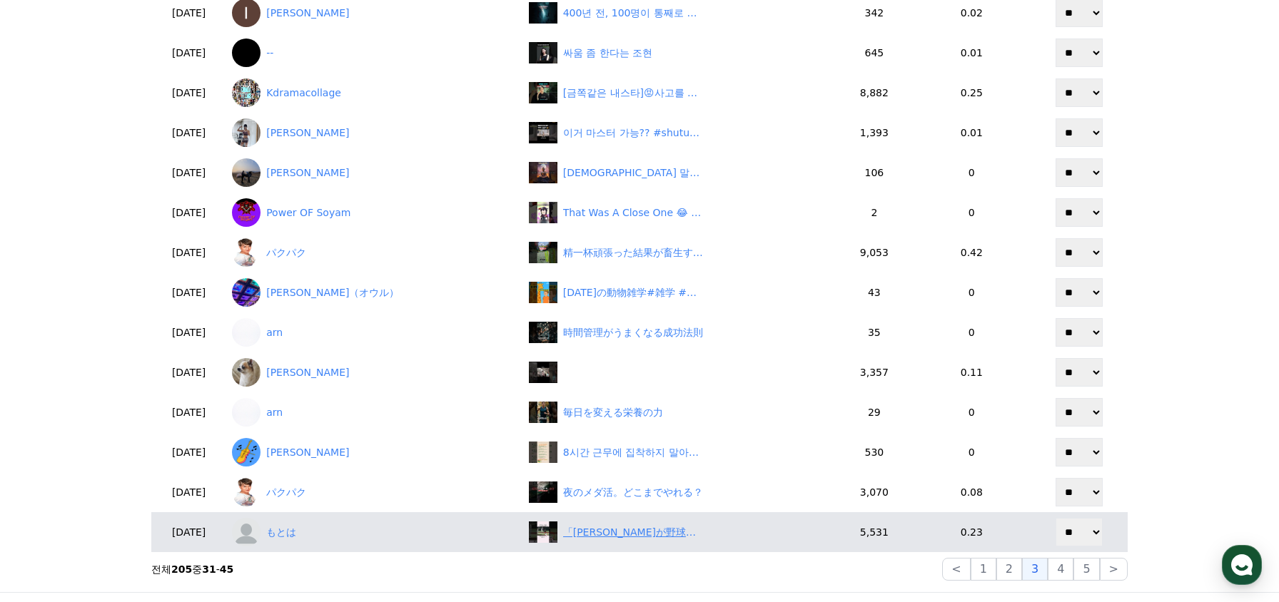
click at [617, 534] on div "「松井秀喜が野球人生で唯一我を忘れてキレた瞬間」に関する雑学 #野球 #プロ野球 #松井秀喜 #読売ジャイアンツ" at bounding box center [634, 532] width 143 height 15
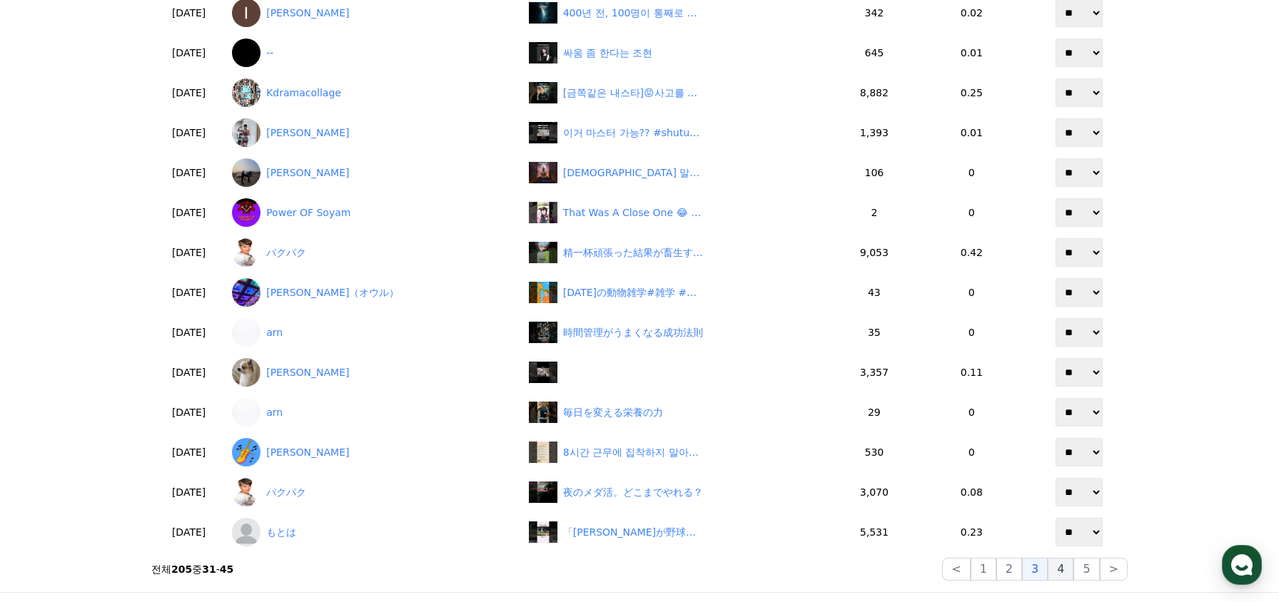
click at [1060, 569] on button "4" at bounding box center [1061, 569] width 26 height 23
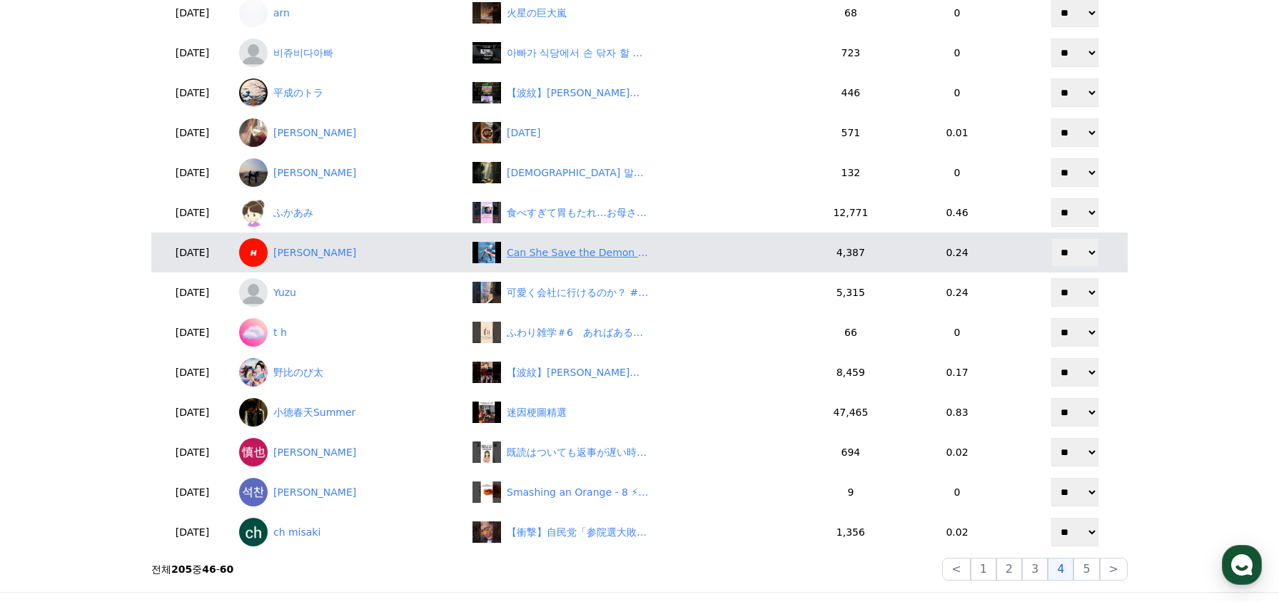
click at [584, 255] on div "Can She Save the Demon Sword 🥶 #anime" at bounding box center [578, 252] width 143 height 15
click at [343, 254] on link "Hardik Maurya" at bounding box center [350, 252] width 222 height 29
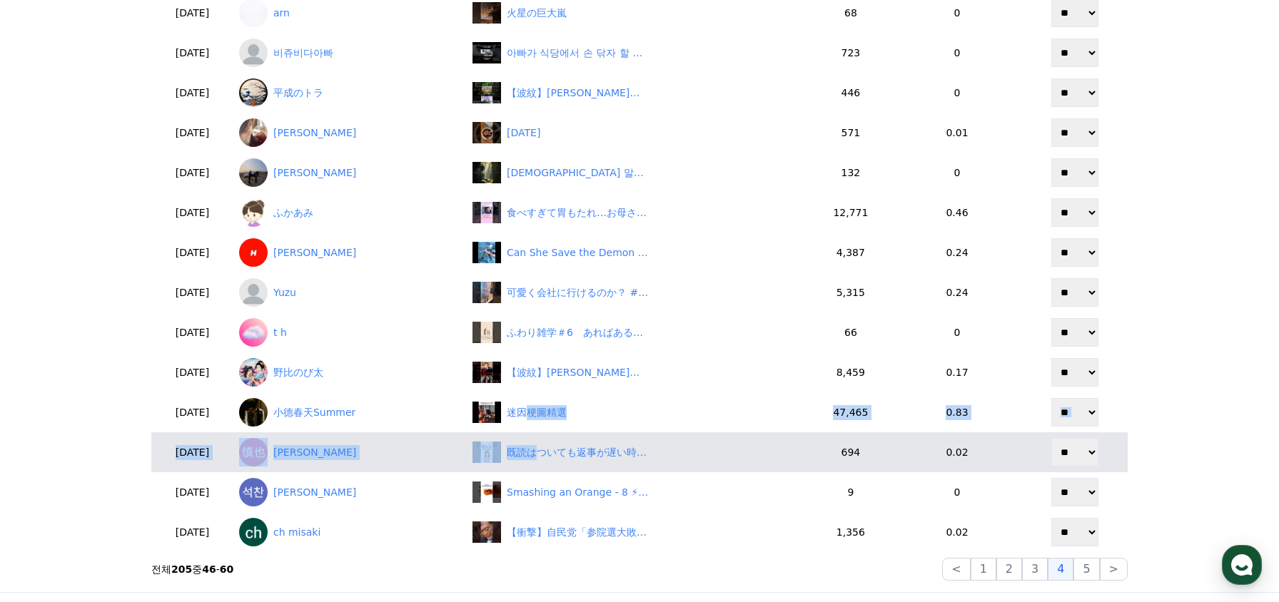
click at [552, 465] on table "등록일 유저 제목 조회수 예상수익 ($) 정산 2025-09-02 arn ネッシーは実在したのか？ 104 0 ** ** 2025-09-02 ar…" at bounding box center [639, 239] width 976 height 626
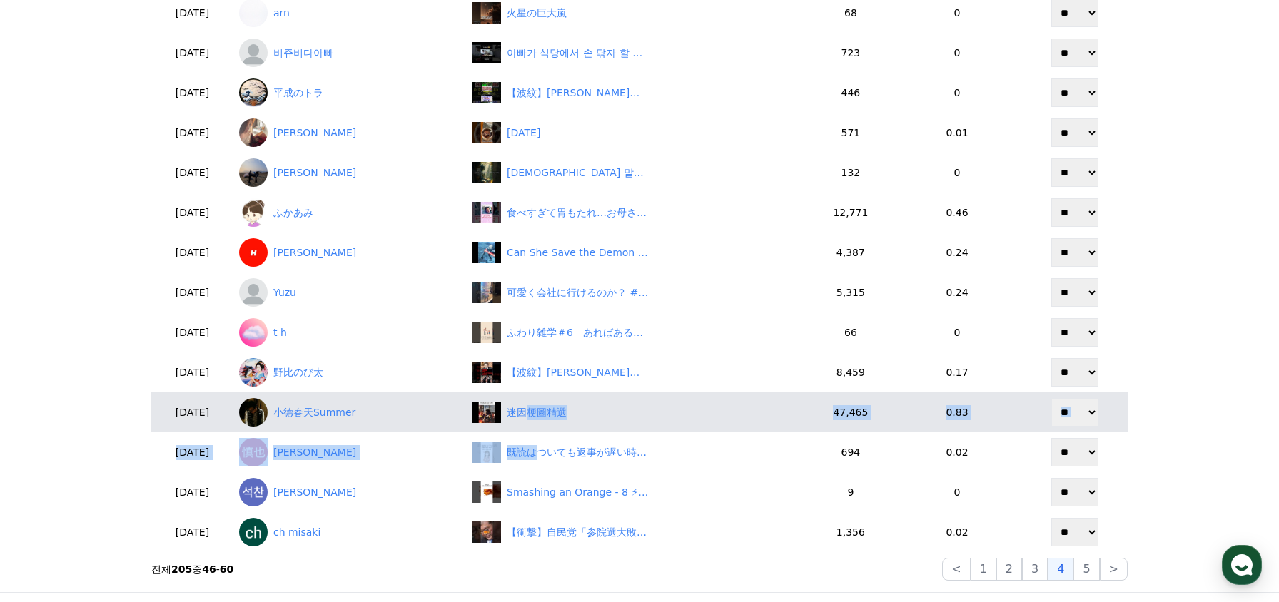
click at [659, 422] on div "迷因梗圖精選" at bounding box center [637, 412] width 330 height 21
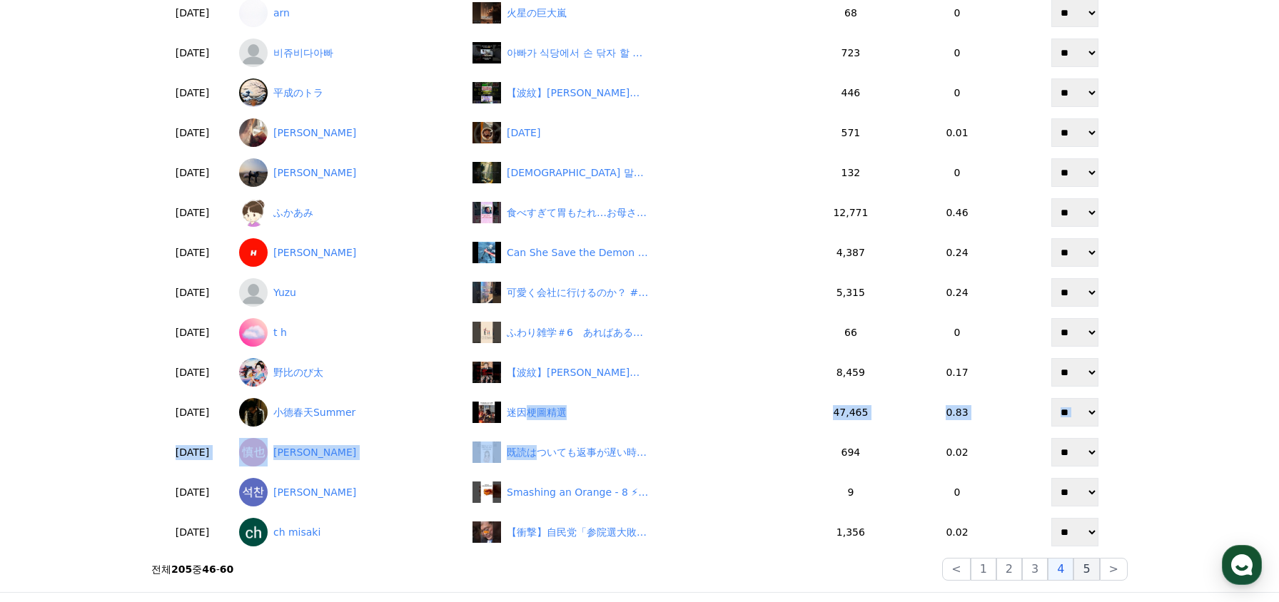
click at [1083, 572] on button "5" at bounding box center [1086, 569] width 26 height 23
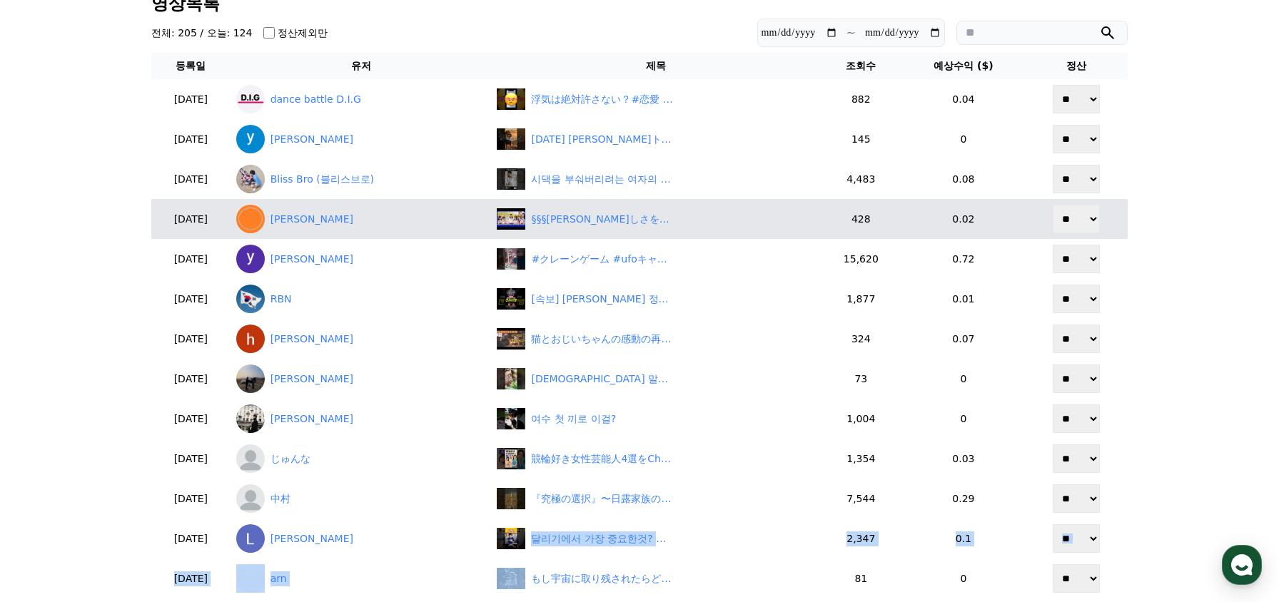
scroll to position [71, 0]
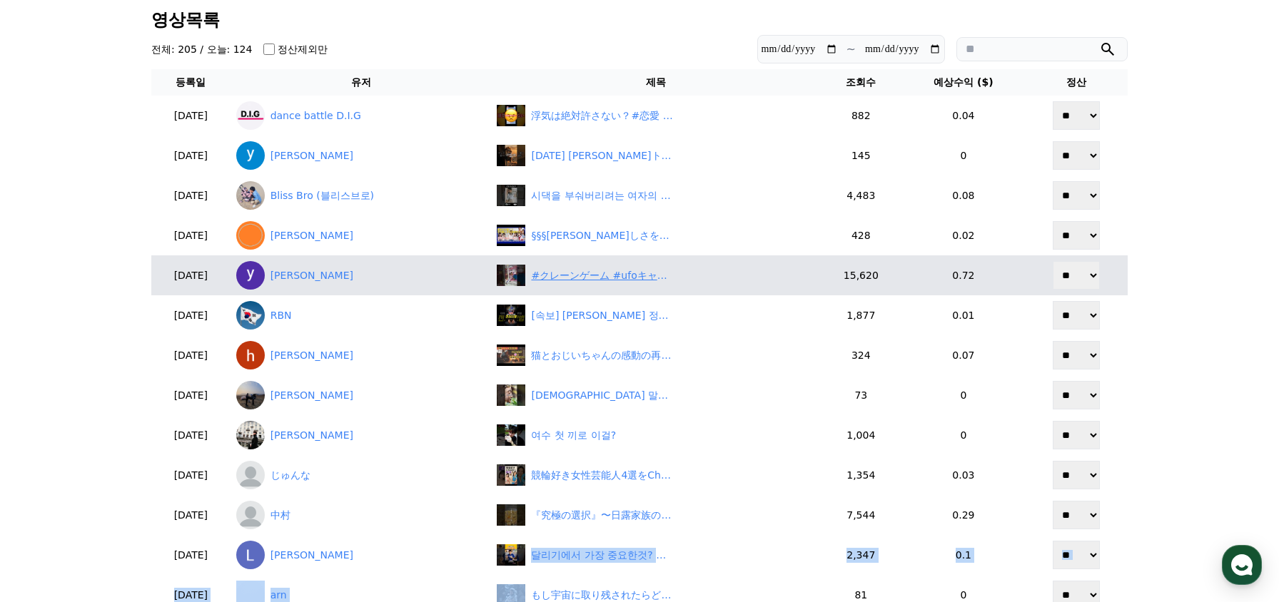
click at [602, 275] on div "#クレーンゲーム #ufoキャッチャー #shorts #short #shortvideo #shortsfeed #ROUND1 #ﾍﾞﾈｸｽ #クレゲ …" at bounding box center [602, 275] width 143 height 15
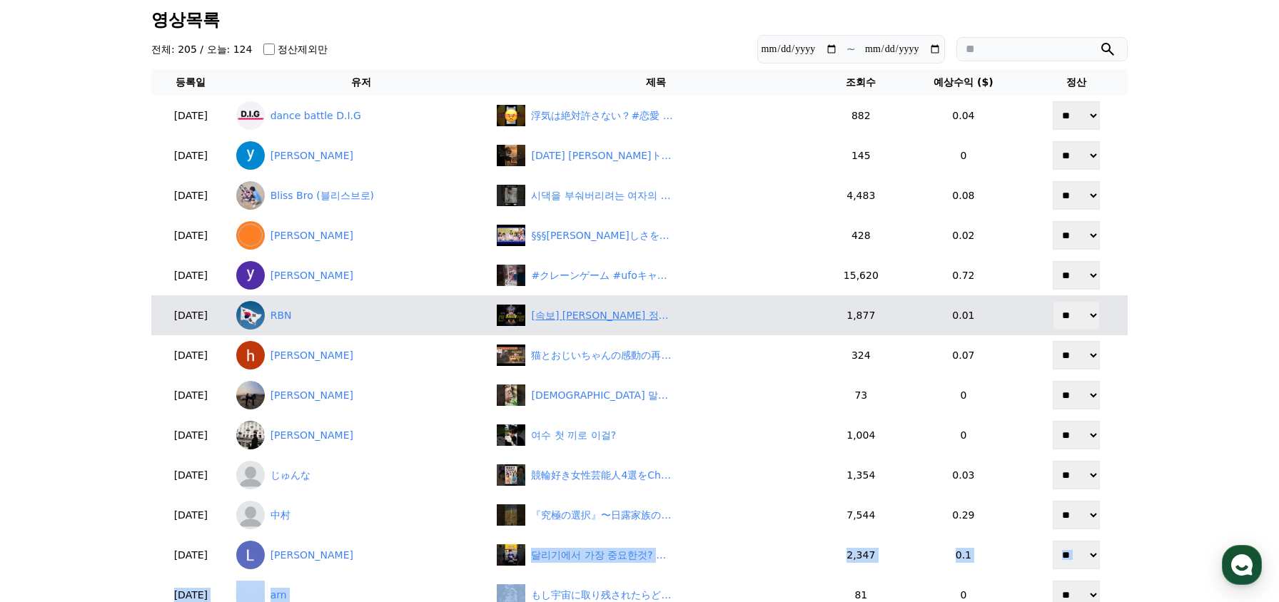
click at [609, 315] on div "[속보] 이재명 정부 국무위원 전과 22범" at bounding box center [602, 315] width 143 height 15
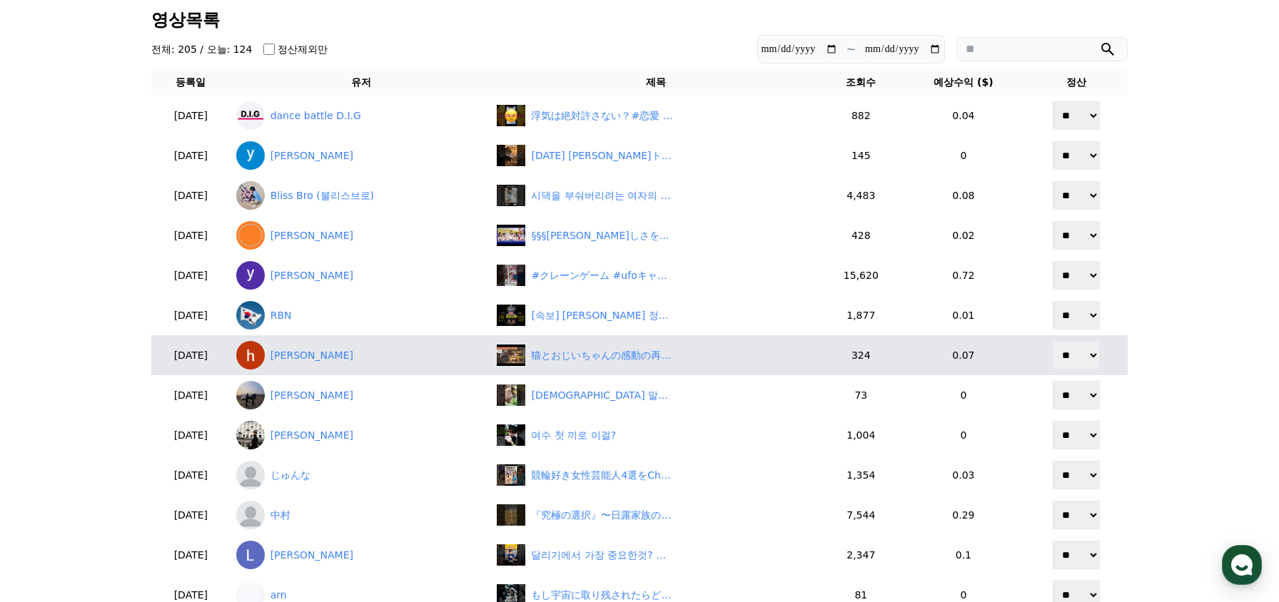
click at [605, 370] on td "猫とおじいちゃんの感動の再会！" at bounding box center [655, 355] width 329 height 40
click at [606, 363] on div "猫とおじいちゃんの感動の再会！" at bounding box center [602, 355] width 143 height 15
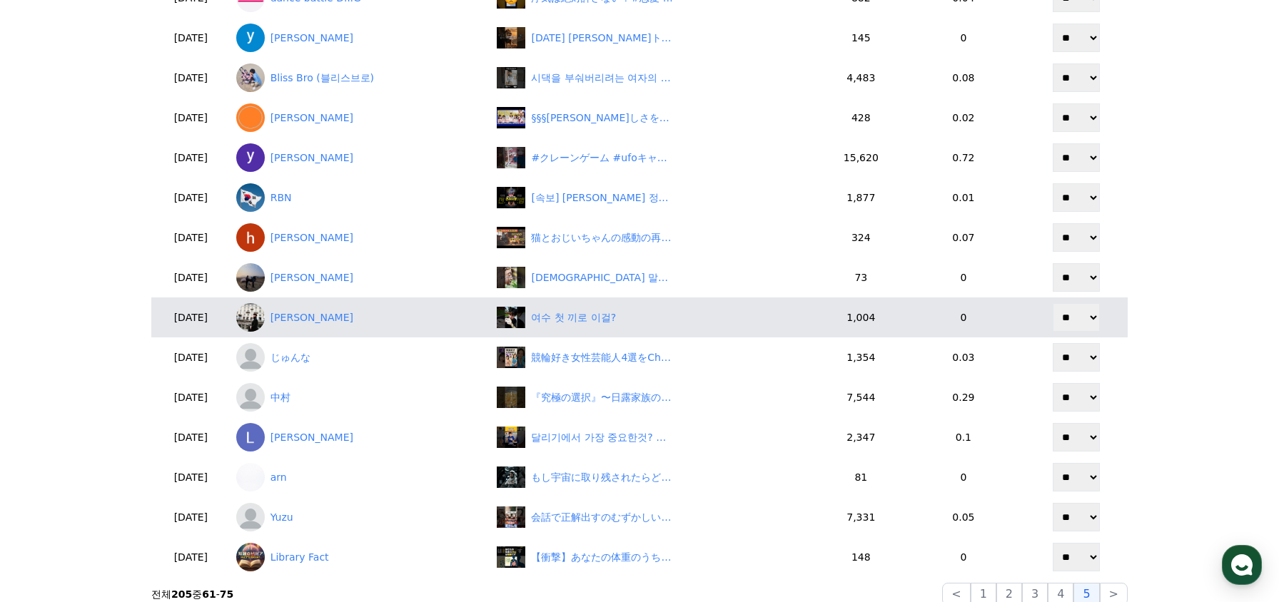
scroll to position [214, 0]
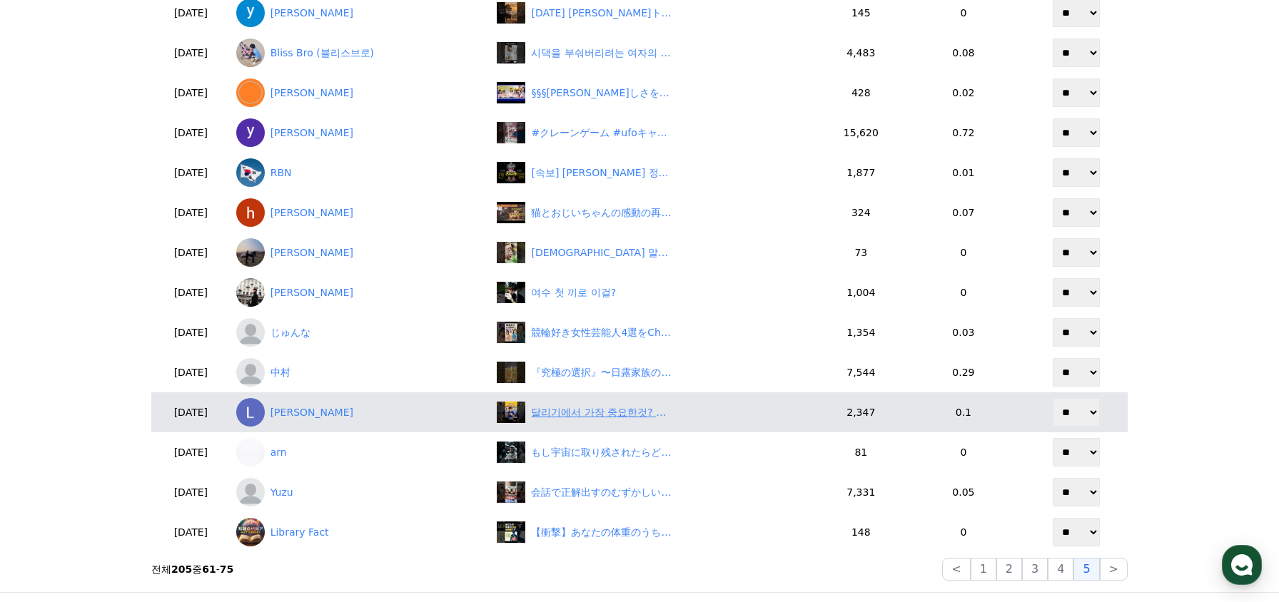
click at [598, 415] on div "달리기에서 가장 중요한것? #달리기 #런린이 #marathon" at bounding box center [602, 412] width 143 height 15
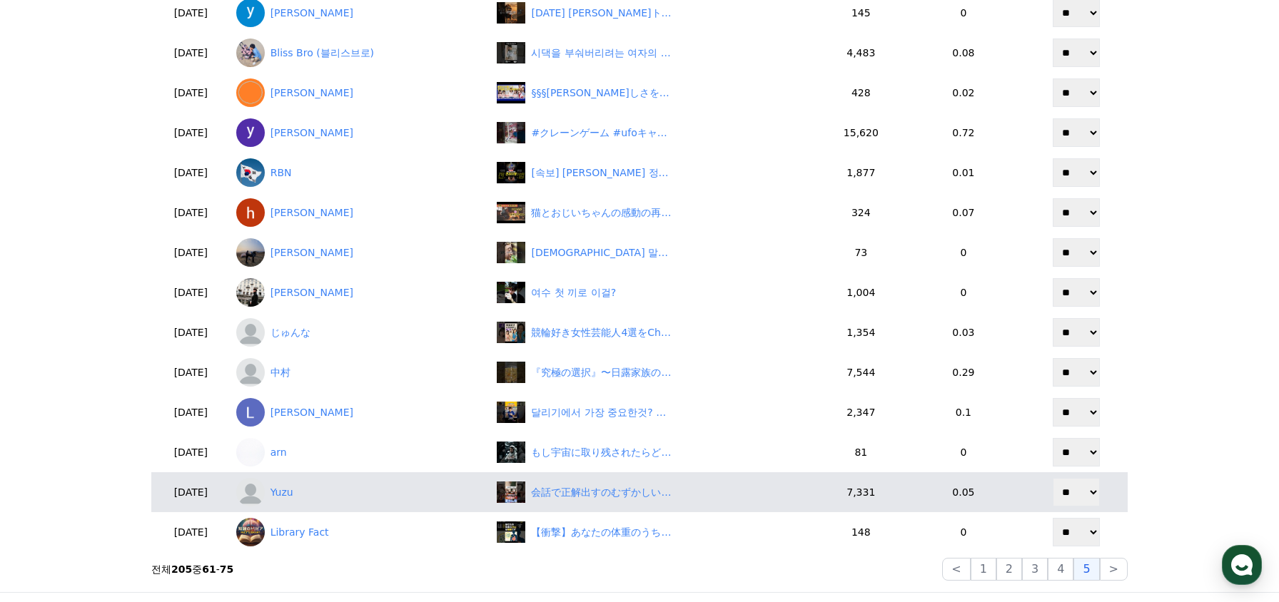
click at [643, 504] on td "会話で正解出すのむずかしい #shorts #同棲 #カップル #日常" at bounding box center [655, 492] width 329 height 40
click at [642, 499] on div "会話で正解出すのむずかしい #shorts #同棲 #カップル #日常" at bounding box center [602, 492] width 143 height 15
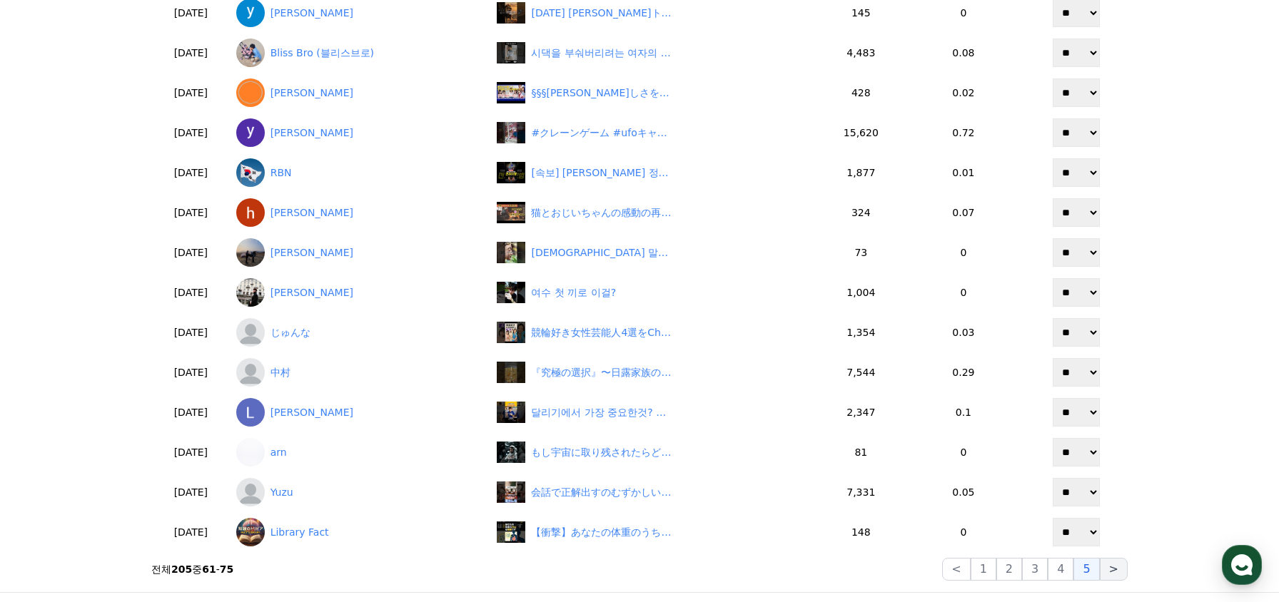
click at [1120, 569] on button ">" at bounding box center [1114, 569] width 28 height 23
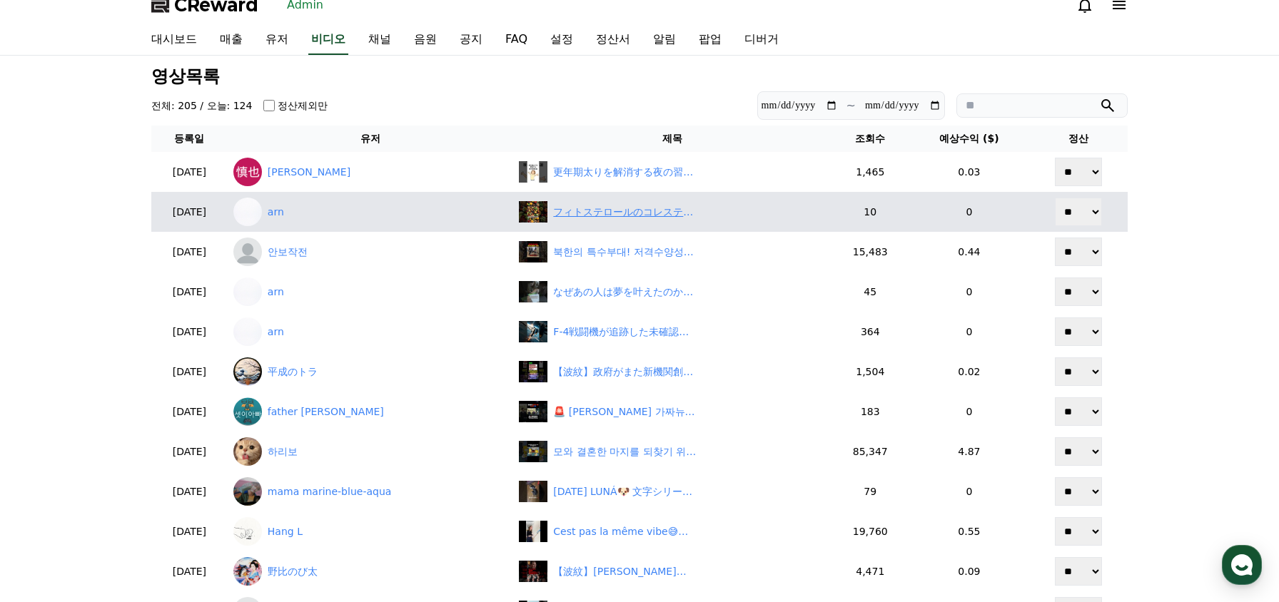
scroll to position [0, 0]
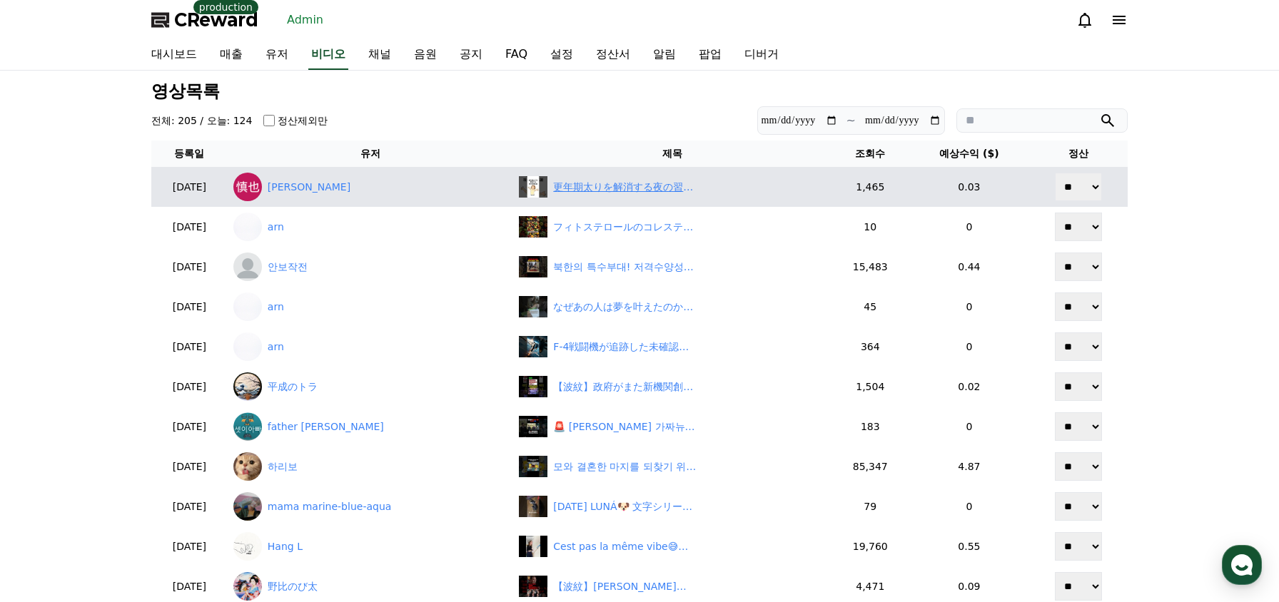
click at [662, 188] on div "更年期太りを解消する夜の習慣5選#更年期 #健康 #健康雑学 #shorts" at bounding box center [624, 187] width 143 height 15
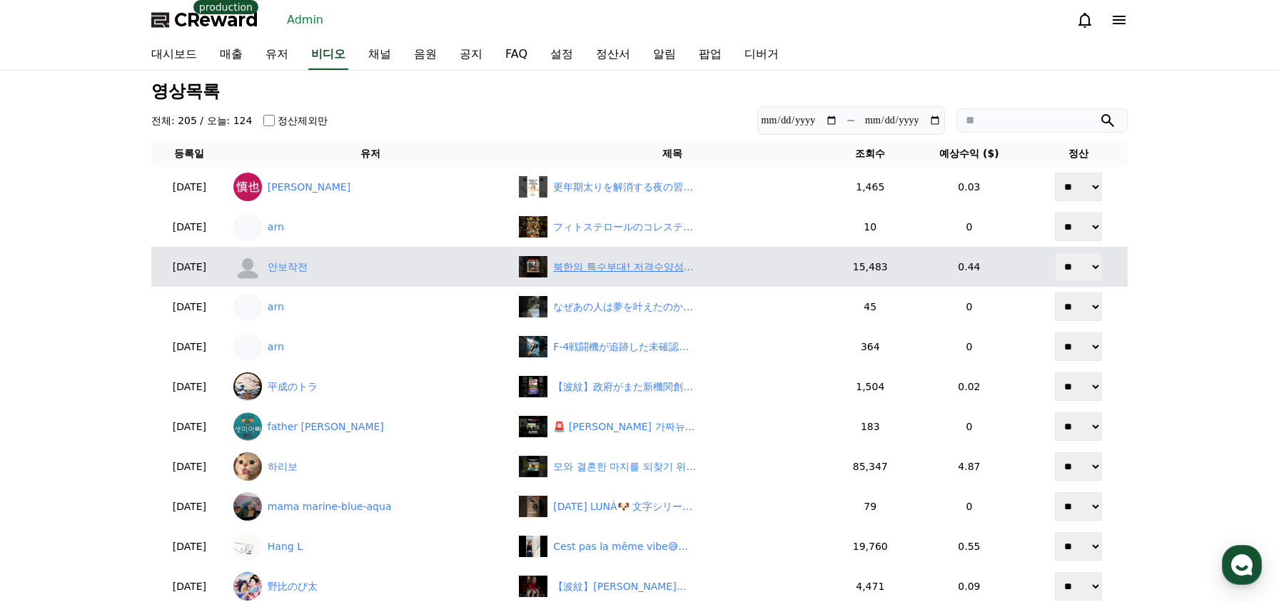
click at [656, 263] on div "북한의 특수부대! 저격수양성소 등장" at bounding box center [624, 267] width 143 height 15
click at [297, 266] on link "안보작전" at bounding box center [370, 267] width 275 height 29
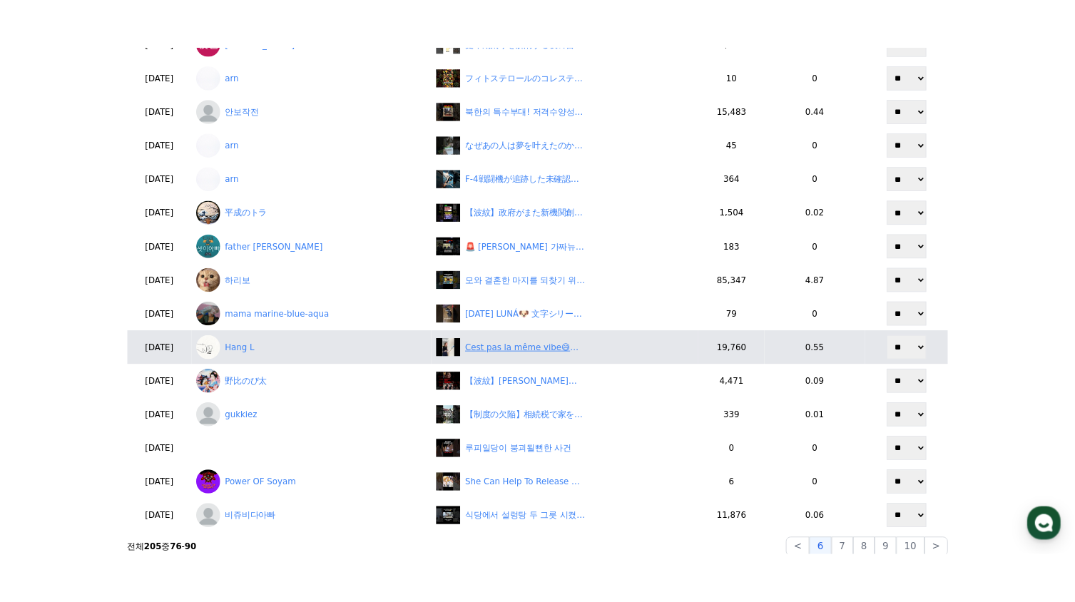
scroll to position [214, 0]
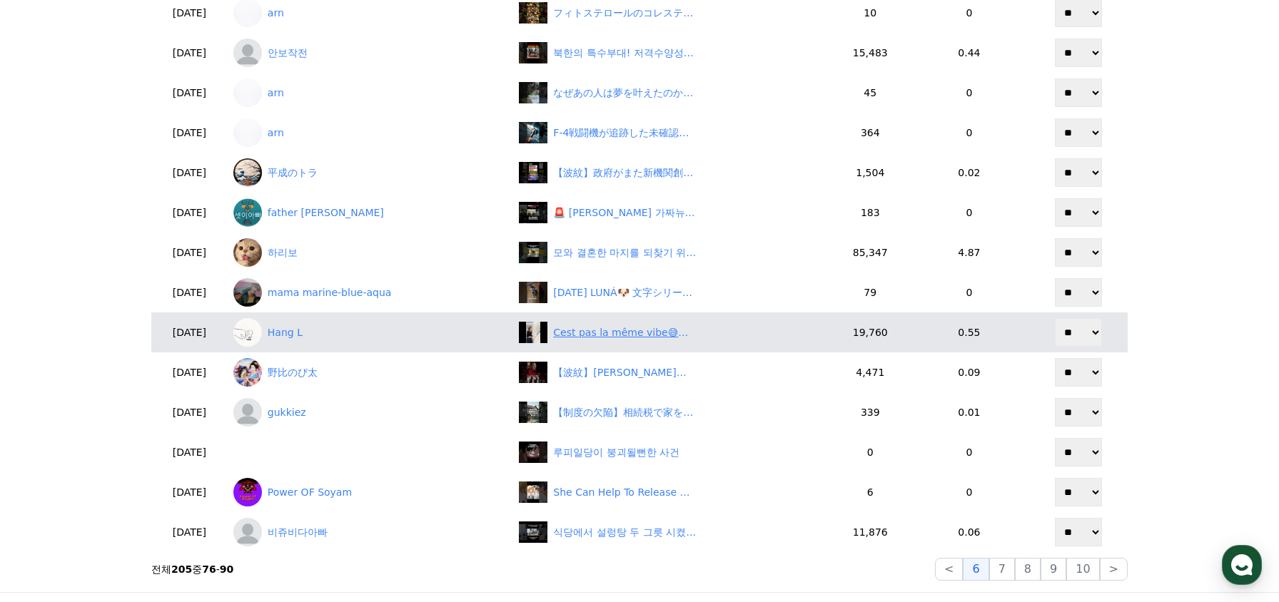
click at [597, 334] on div "Cest pas la même vibe😅#vibe #différent #ambiance #humour #drôle #ironie #meme #…" at bounding box center [624, 332] width 143 height 15
click at [324, 328] on link "Hang L" at bounding box center [370, 332] width 275 height 29
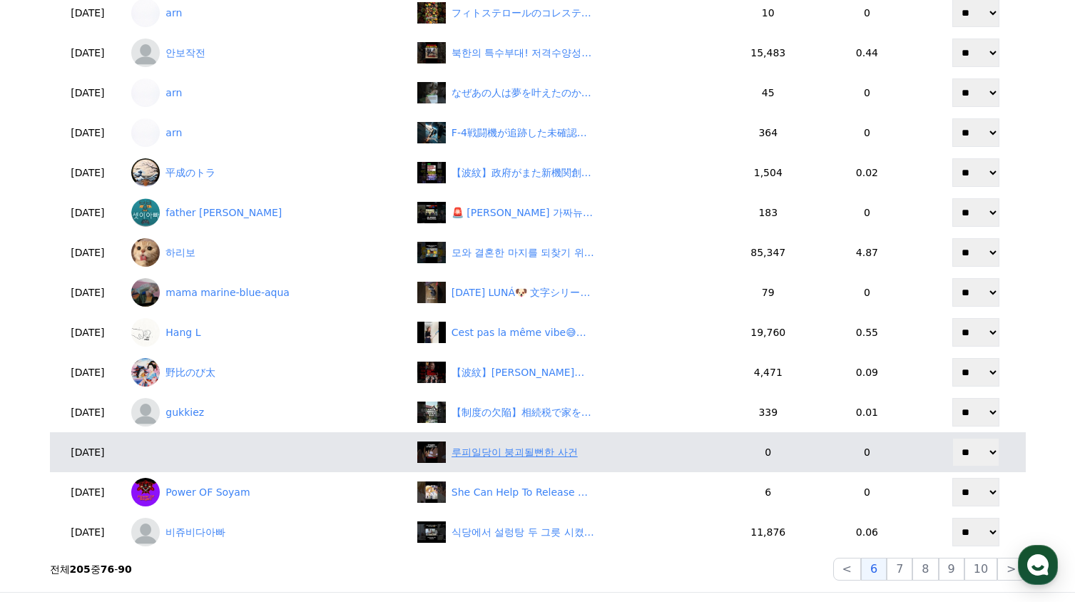
click at [499, 456] on div "루피일당이 붕괴될뻔한 사건" at bounding box center [515, 452] width 126 height 15
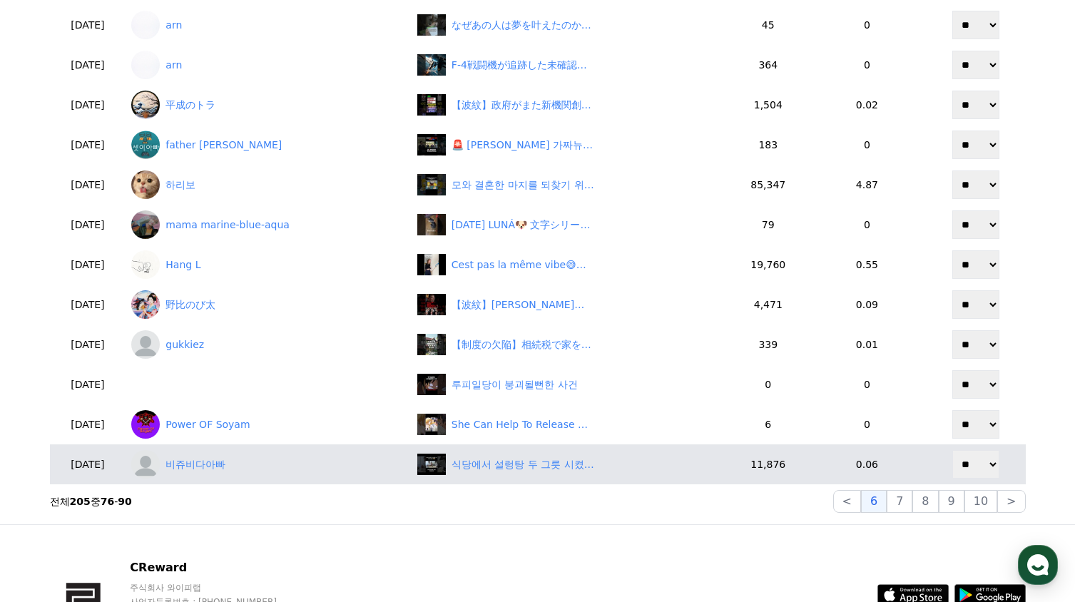
scroll to position [285, 0]
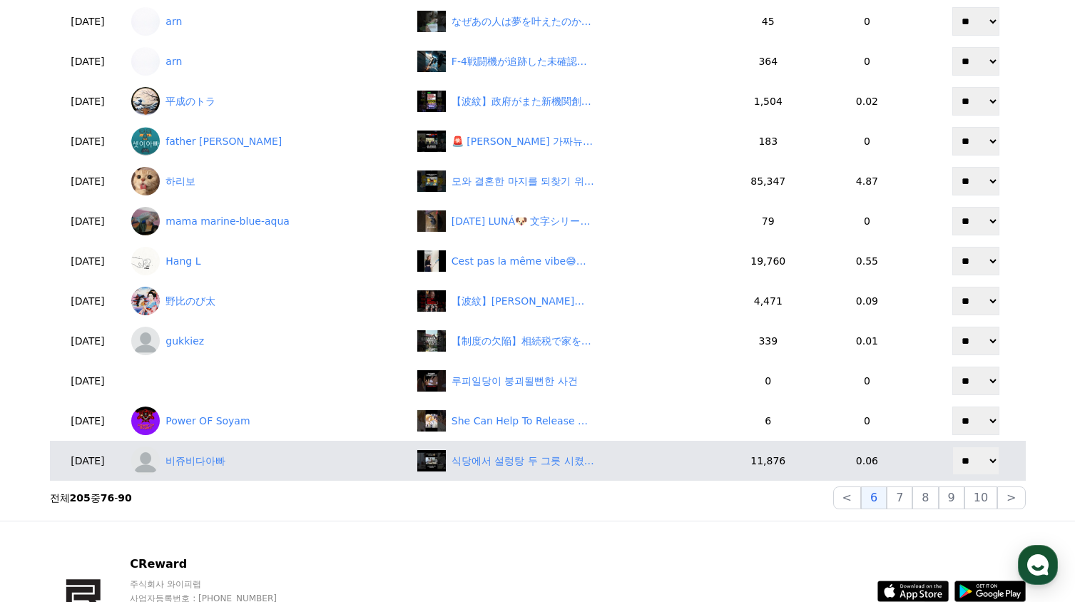
drag, startPoint x: 907, startPoint y: 498, endPoint x: 848, endPoint y: 475, distance: 62.8
click at [907, 498] on button "7" at bounding box center [900, 498] width 26 height 23
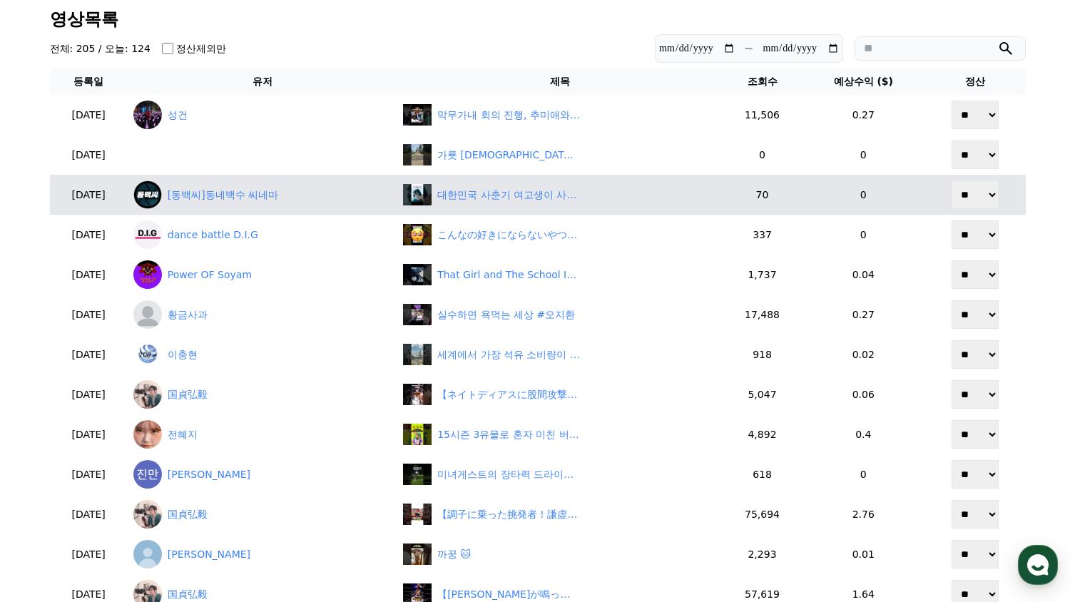
scroll to position [71, 0]
click at [487, 198] on div "대한민국 사춘기 여고생이 사랑에 빠지는 순간 #고백의역사 #신은수 #kdrama #kfilm" at bounding box center [508, 195] width 143 height 15
click at [224, 203] on link "[동백씨]동네백수 씨네마" at bounding box center [262, 195] width 258 height 29
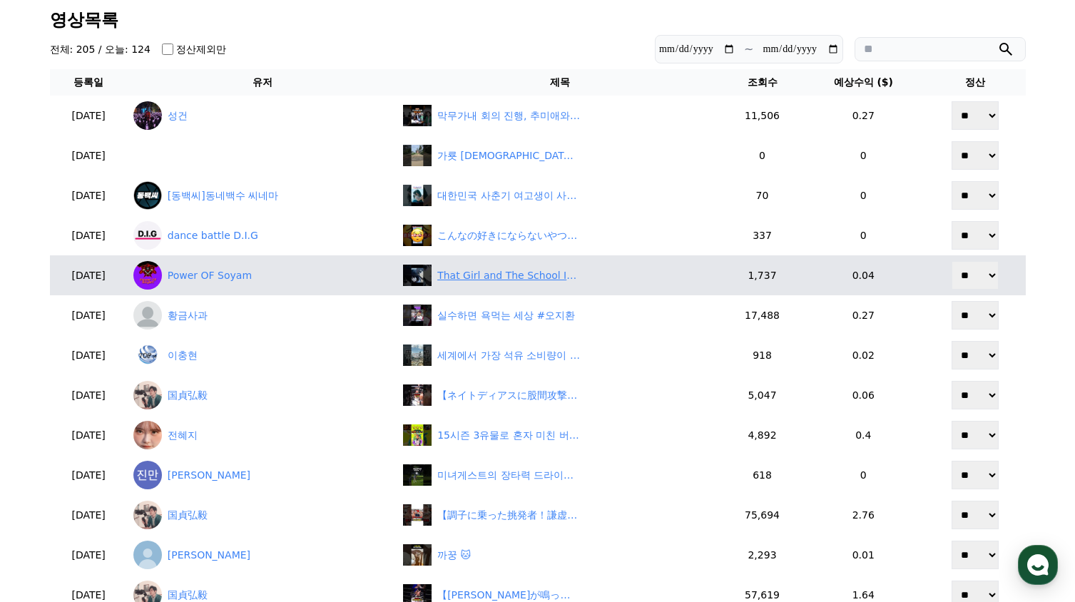
click at [484, 277] on div "That Girl and The School Is Mysterious | Another | #shorts #anime #animerecap" at bounding box center [508, 275] width 143 height 15
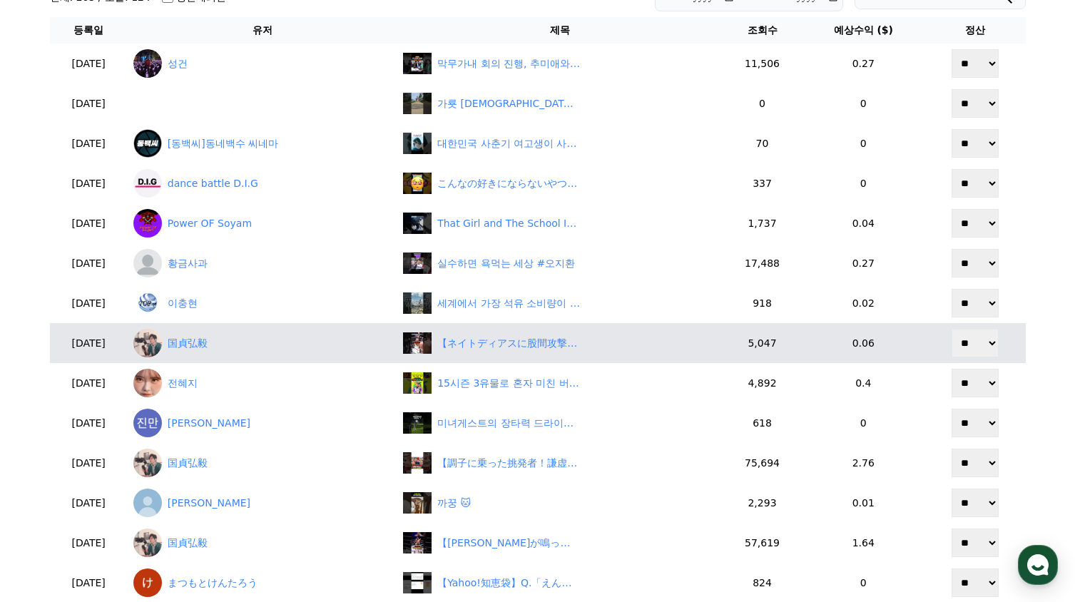
scroll to position [214, 0]
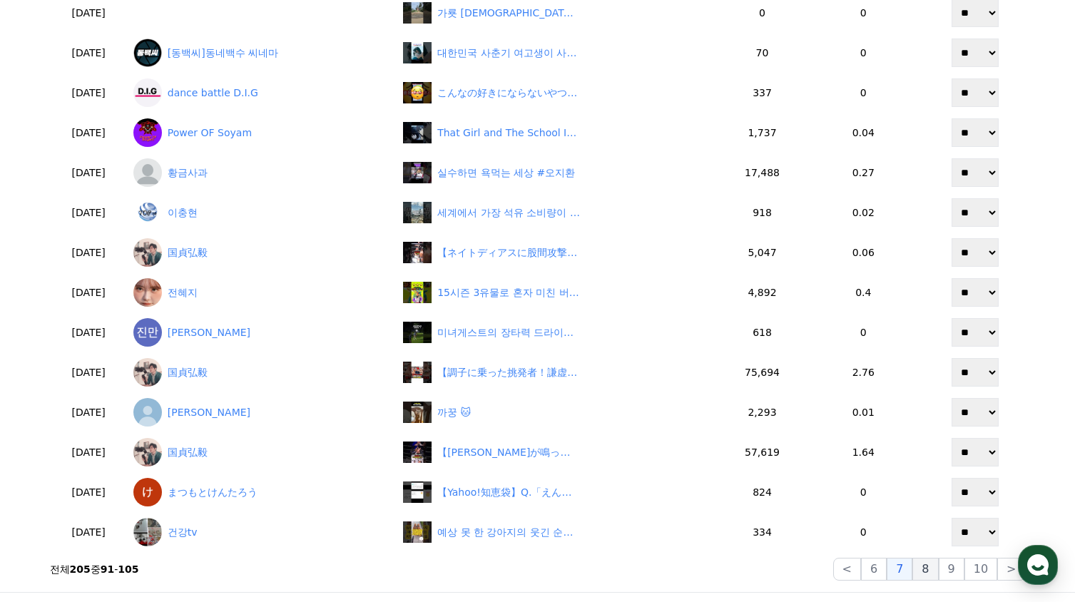
click at [925, 573] on button "8" at bounding box center [926, 569] width 26 height 23
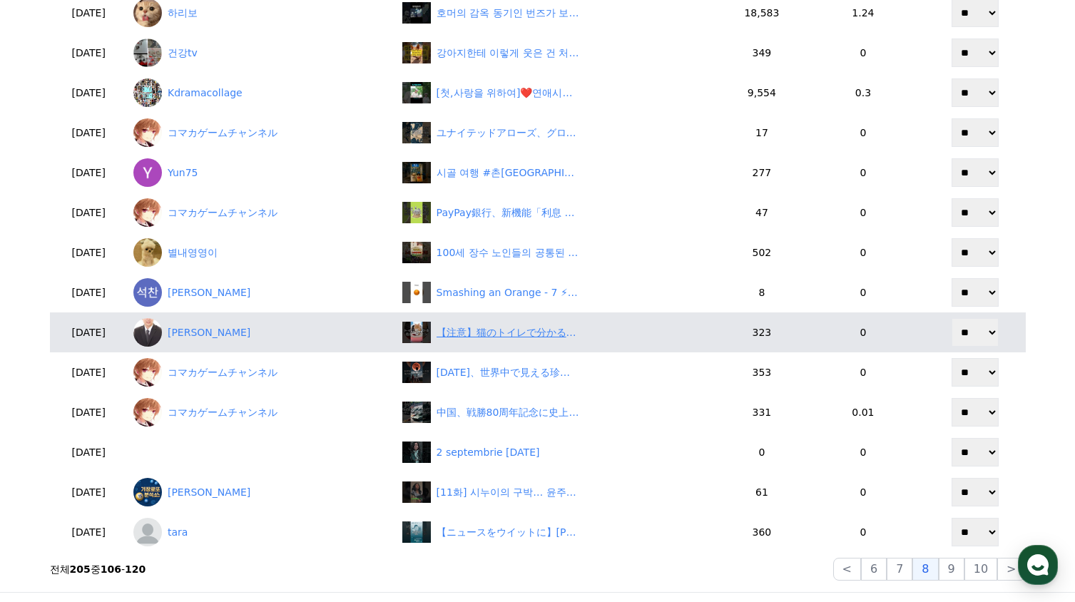
click at [477, 325] on div "【注意】猫のトイレで分かる危険なサイン5選　#shorts" at bounding box center [508, 332] width 143 height 15
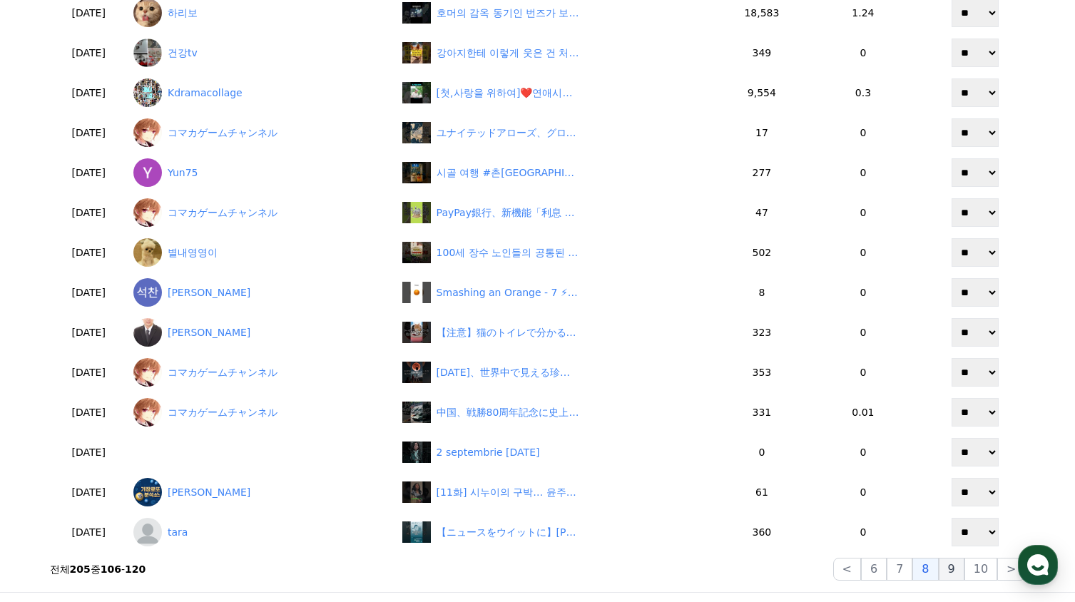
click at [961, 571] on button "9" at bounding box center [952, 569] width 26 height 23
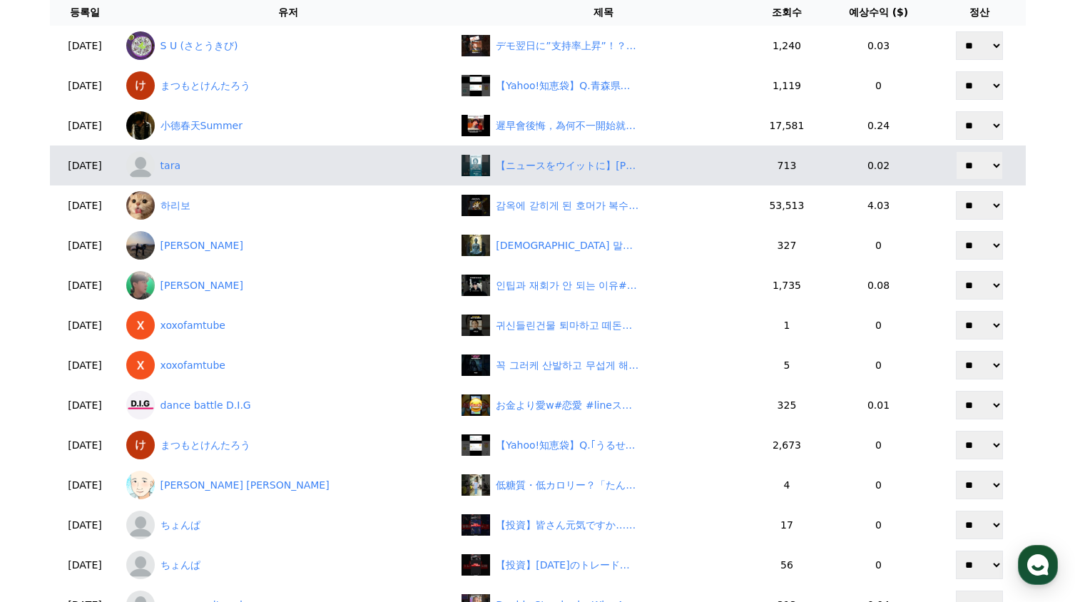
scroll to position [71, 0]
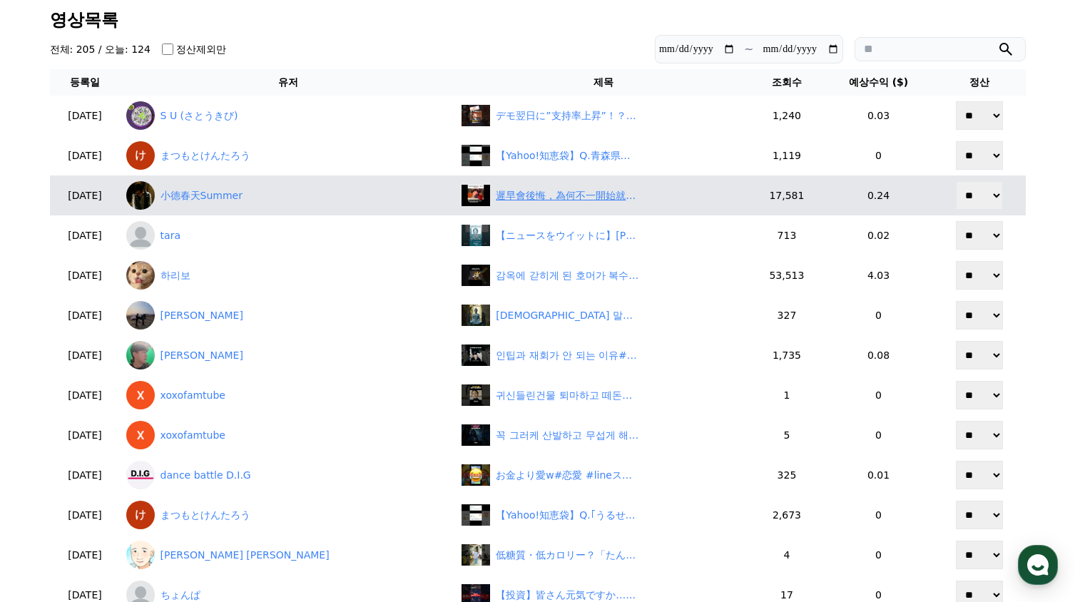
click at [496, 196] on div "遲早會後悔，為何不一開始就後悔" at bounding box center [567, 195] width 143 height 15
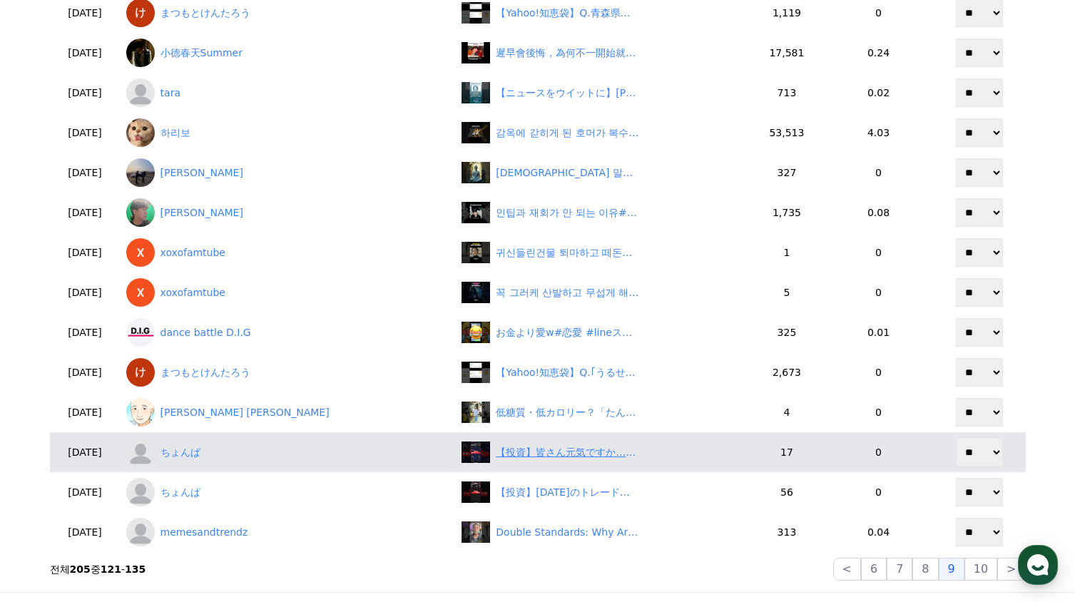
scroll to position [285, 0]
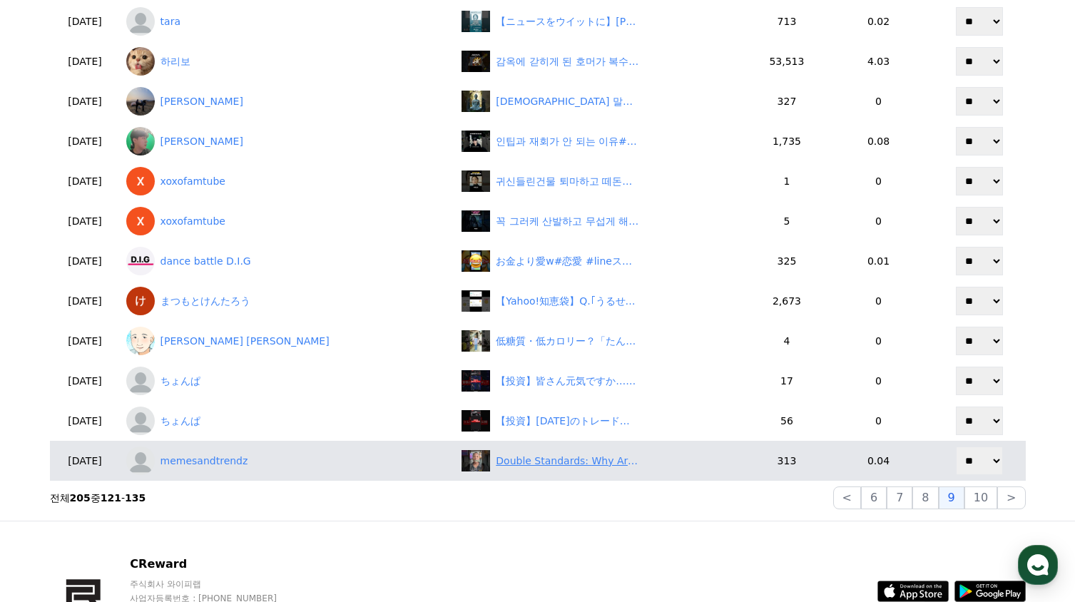
click at [497, 465] on div "Double Standards: Why Are Liberals Always Evading Answers? #shorts" at bounding box center [567, 461] width 143 height 15
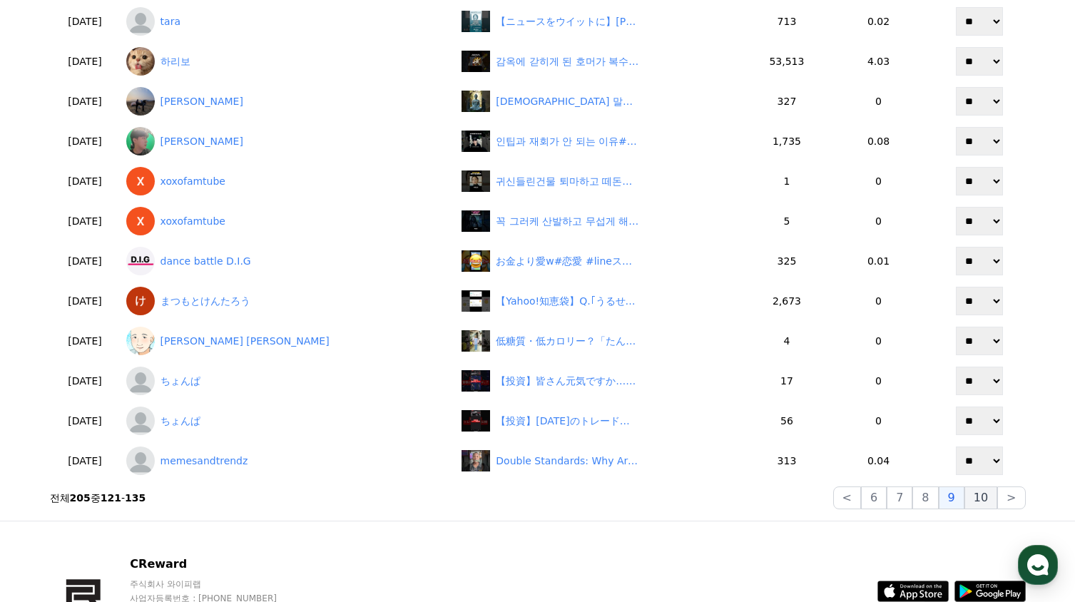
click at [985, 504] on button "10" at bounding box center [981, 498] width 33 height 23
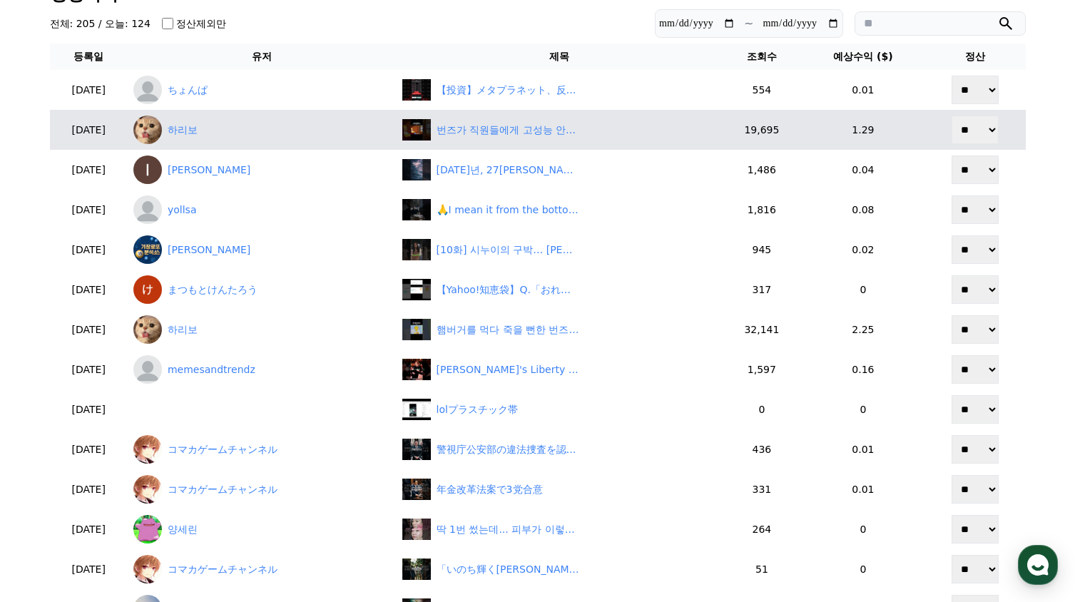
scroll to position [71, 0]
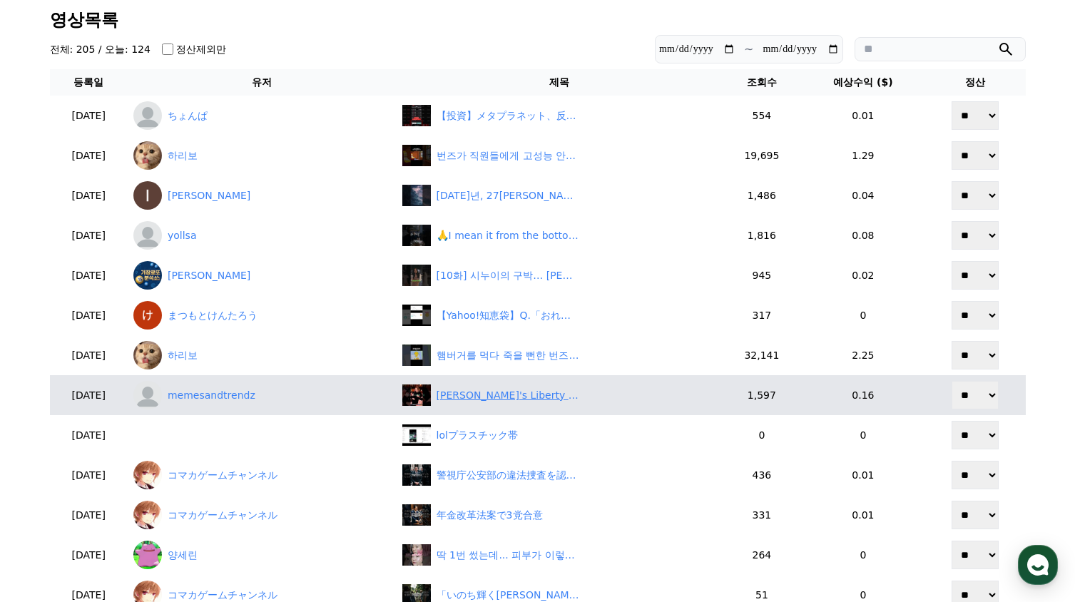
click at [505, 402] on div "Charlize Theron's Liberty vs. Political Hypocrisy: Double Standards? #shorts" at bounding box center [508, 395] width 143 height 15
click at [248, 401] on link "memesandtrendz" at bounding box center [262, 395] width 258 height 29
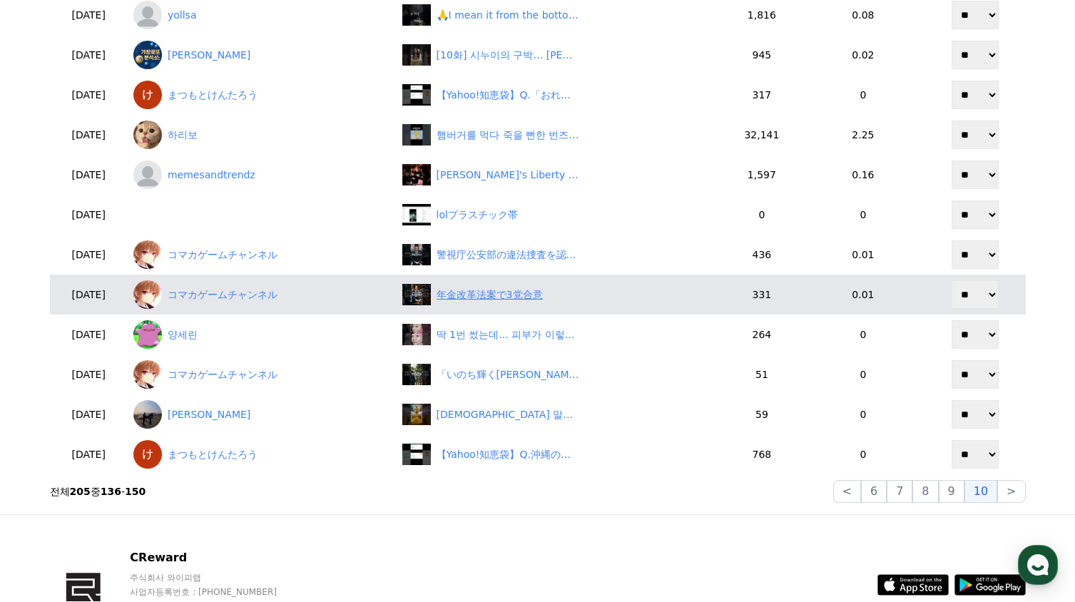
scroll to position [357, 0]
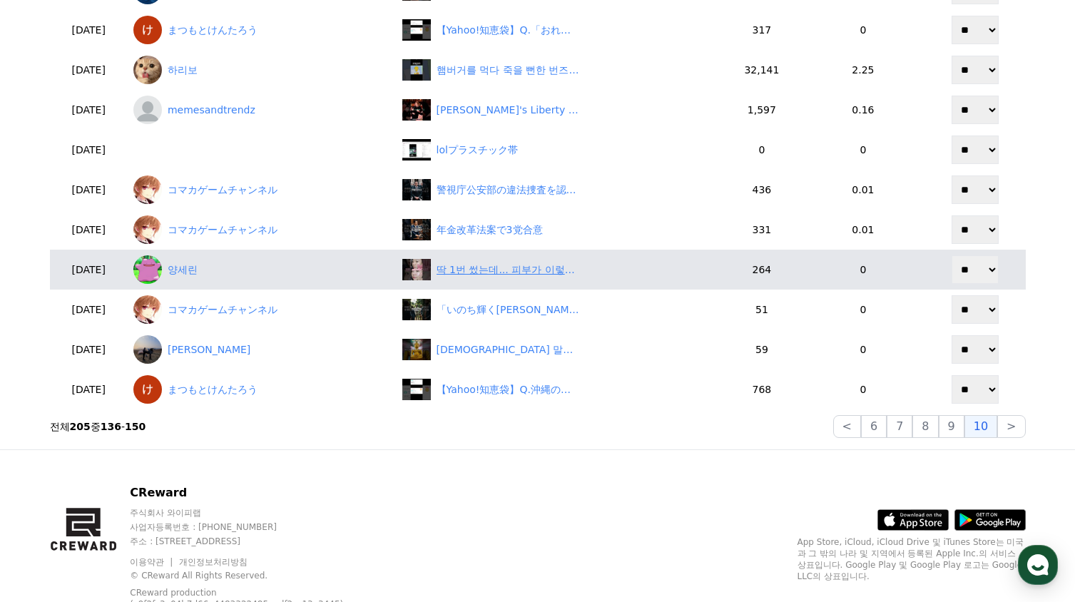
click at [476, 266] on div "딱 1번 썼는데... 피부가 이렇게 변했다고? 모공관리 꿀템 #키시닝뷰티 #시카듀스킨케어" at bounding box center [508, 270] width 143 height 15
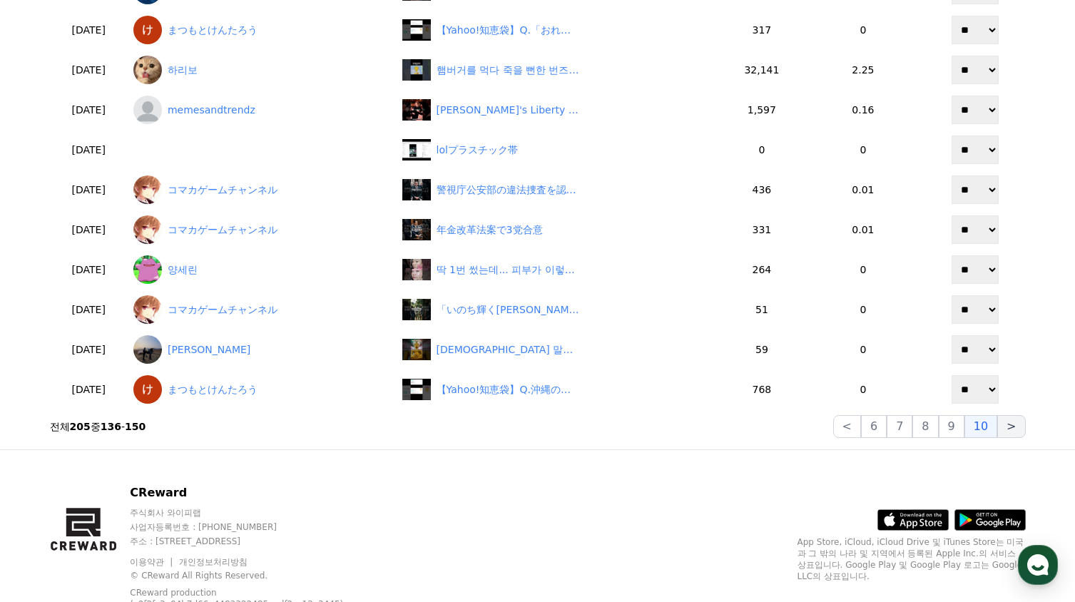
click at [1003, 439] on div "**********" at bounding box center [538, 82] width 988 height 724
click at [1005, 437] on button ">" at bounding box center [1012, 426] width 28 height 23
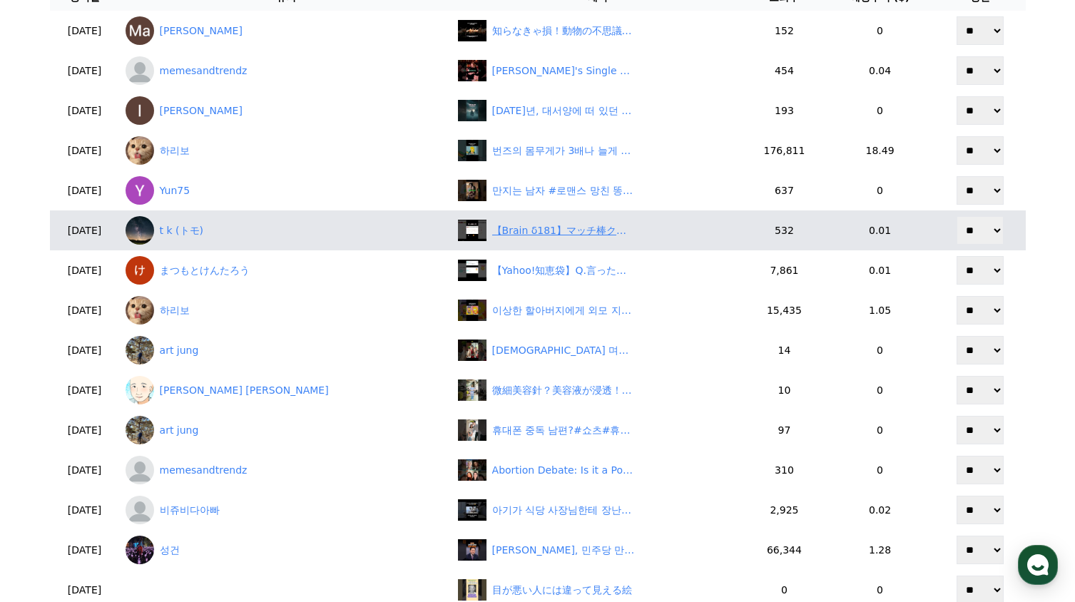
scroll to position [143, 0]
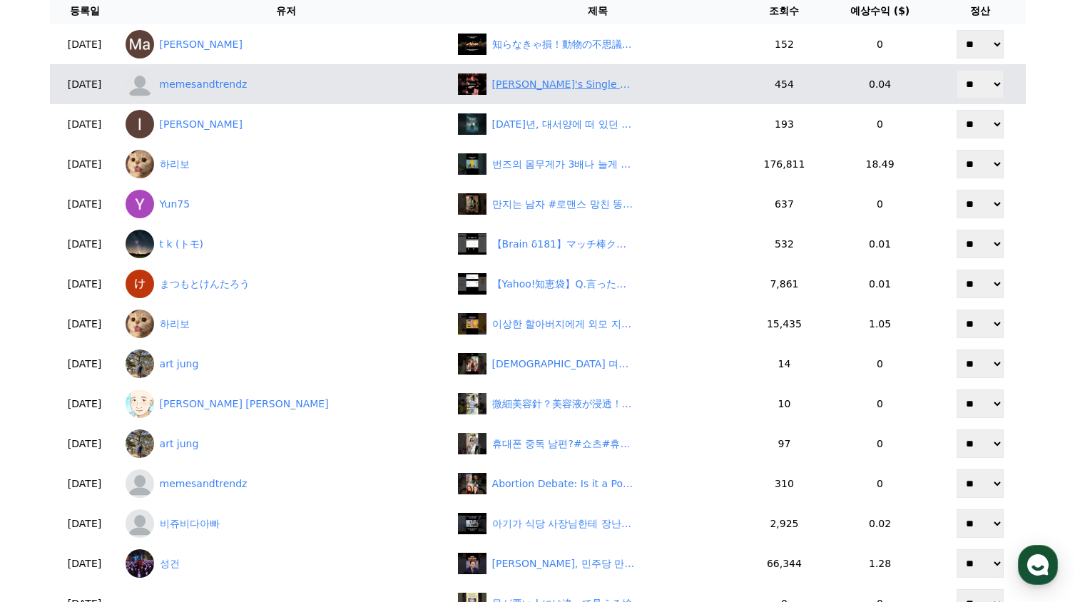
click at [492, 91] on div "Charlize Theron's Single Mom Life: Pure Liberation! #shorts" at bounding box center [563, 84] width 143 height 15
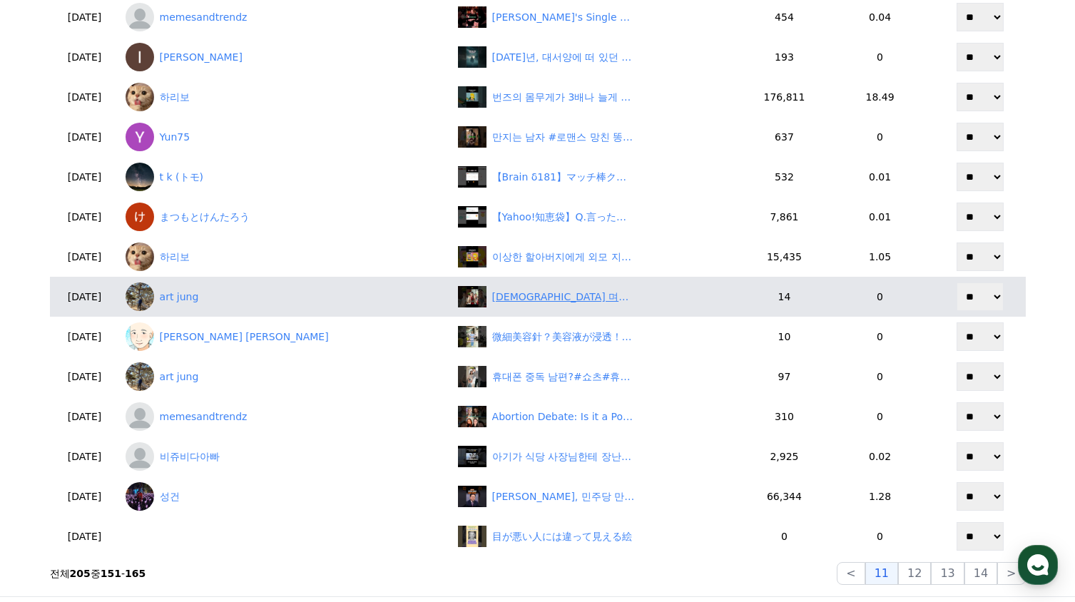
scroll to position [214, 0]
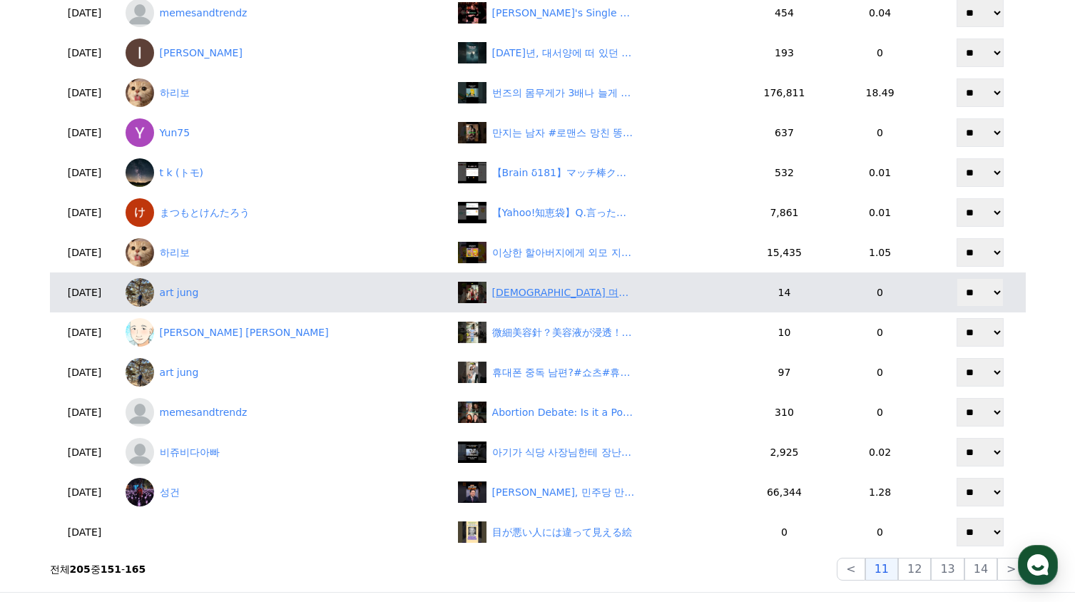
click at [492, 299] on div "신세대 며느리?#쇼츠 #이슈 #며느리#숏차" at bounding box center [563, 292] width 143 height 15
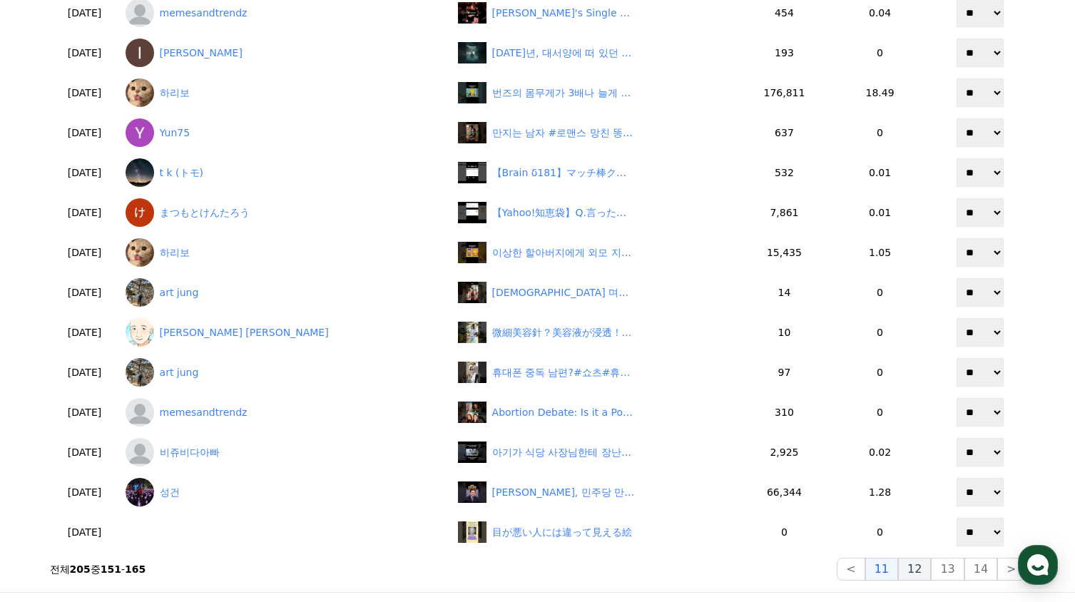
click at [926, 577] on button "12" at bounding box center [914, 569] width 33 height 23
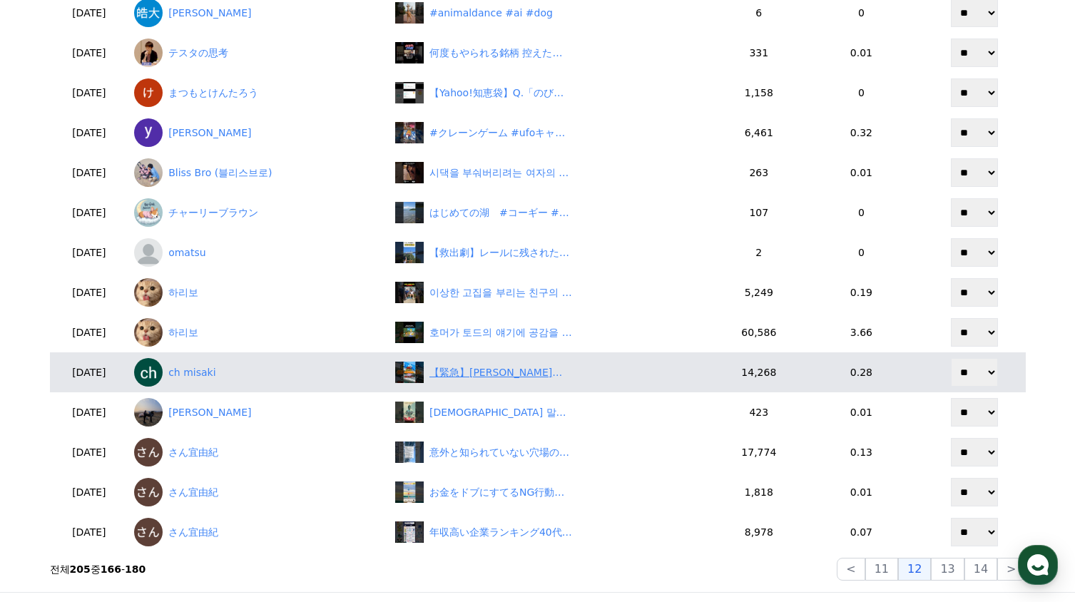
click at [487, 374] on div "【緊急】石破首相ピンチ！自民党「総裁選前倒し」で退陣圧力か！？" at bounding box center [501, 372] width 143 height 15
click at [226, 375] on link "ch misaki" at bounding box center [259, 372] width 250 height 29
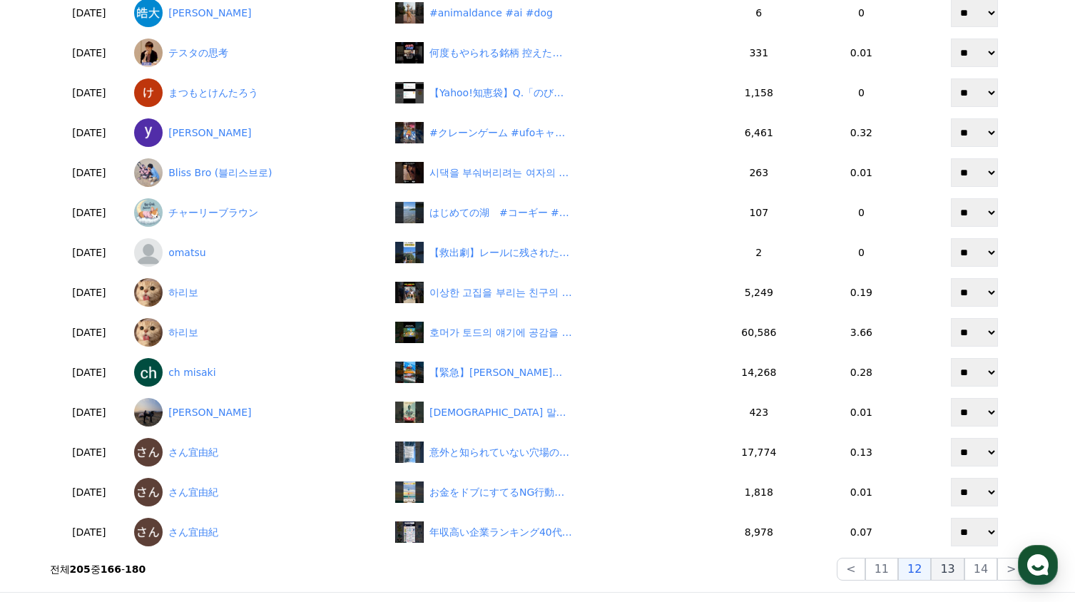
click at [952, 563] on button "13" at bounding box center [947, 569] width 33 height 23
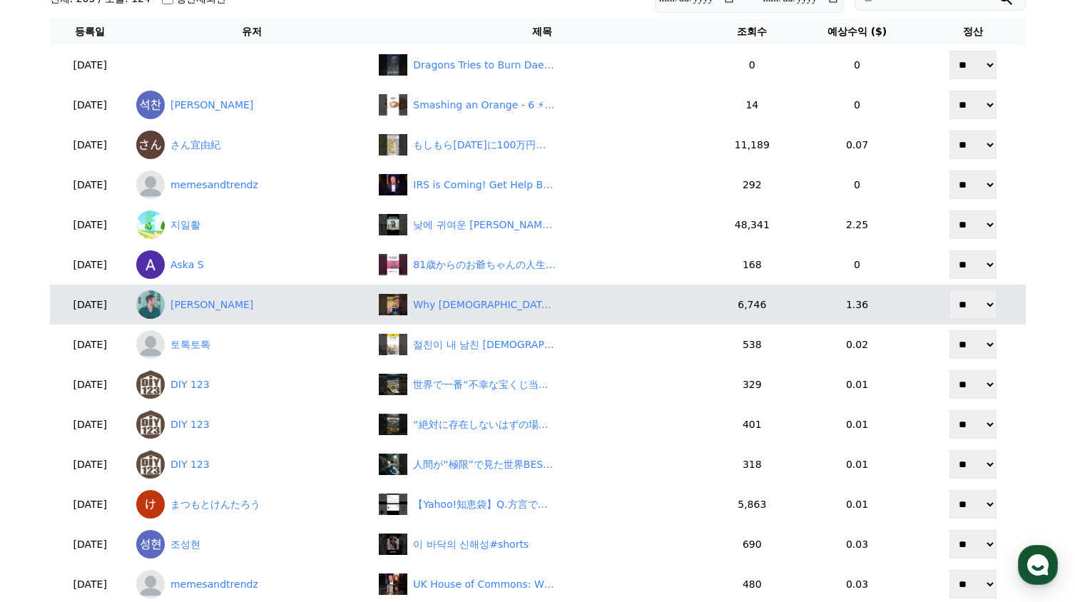
scroll to position [143, 0]
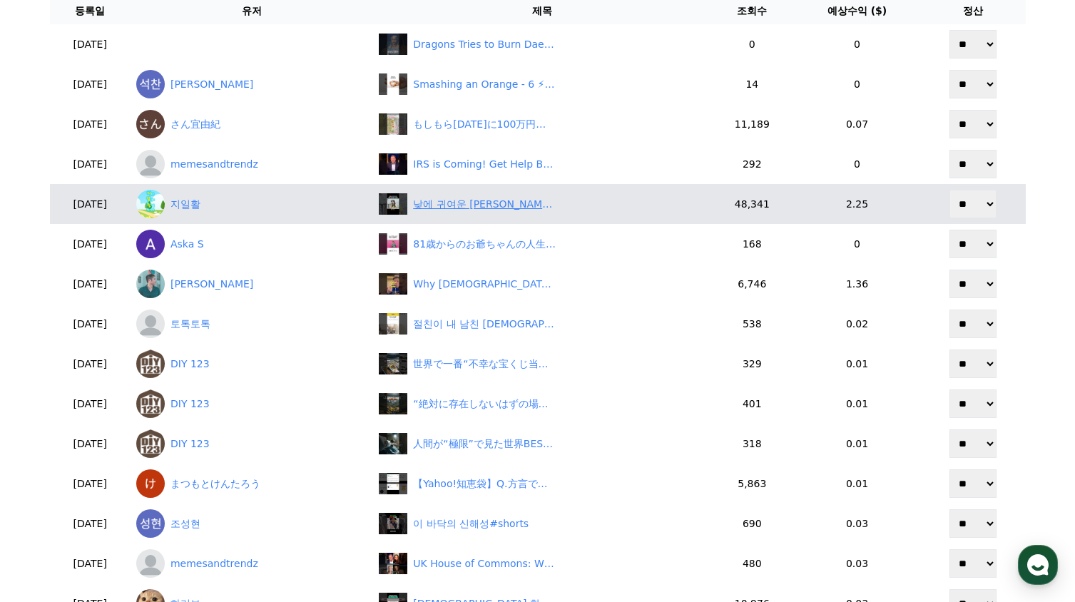
click at [480, 205] on div "낮에 귀여운 최욱. 밤에 볼까요? #매불쇼 #최욱 #정영진 #정재훈 #이승희" at bounding box center [484, 204] width 143 height 15
click at [213, 210] on link "지일활" at bounding box center [251, 204] width 231 height 29
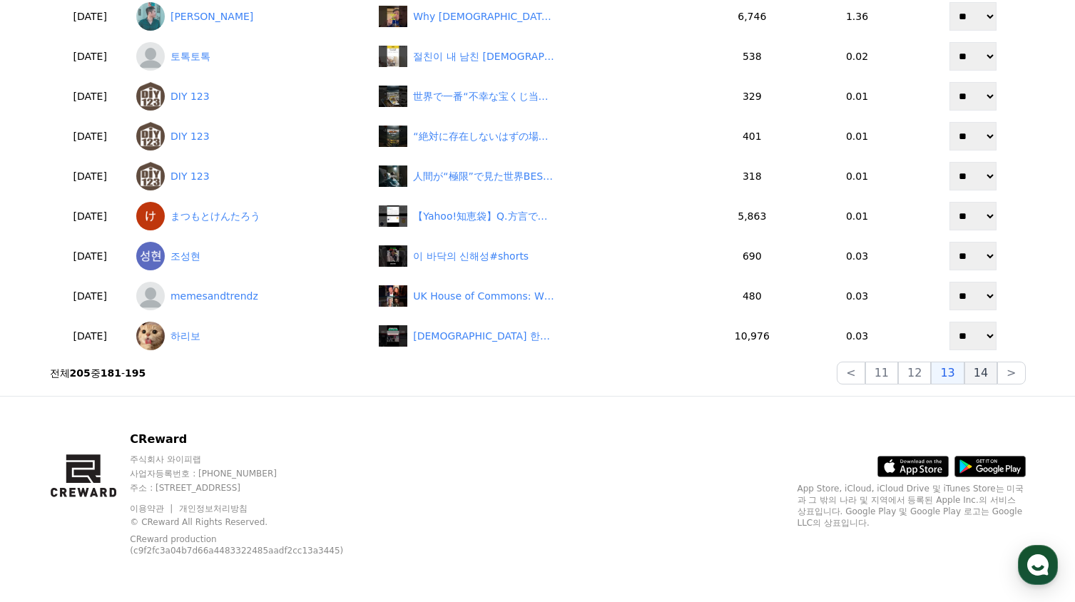
click at [980, 381] on button "14" at bounding box center [981, 373] width 33 height 23
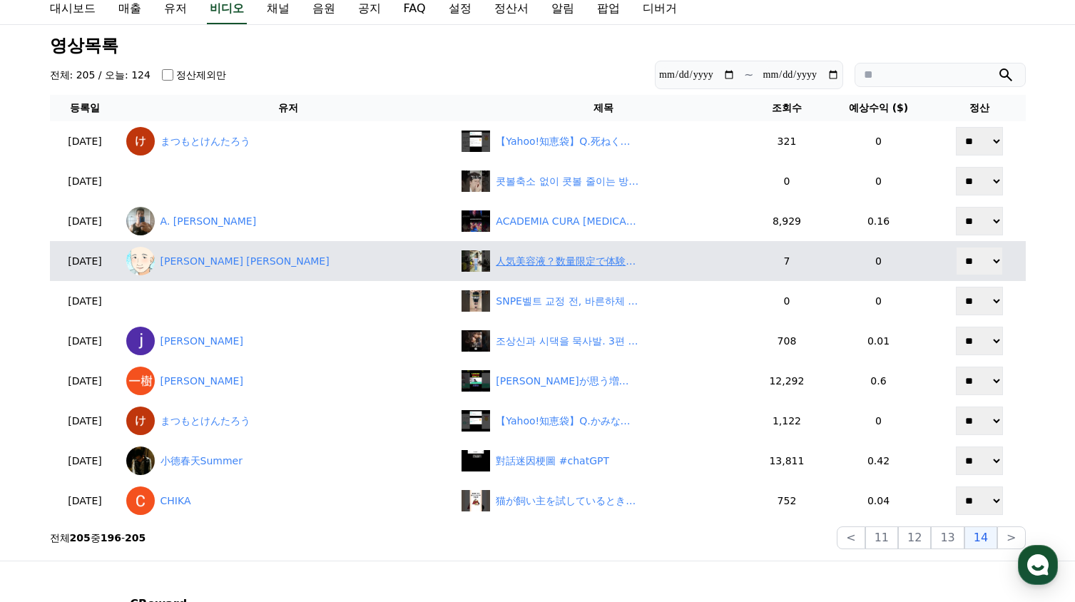
scroll to position [0, 0]
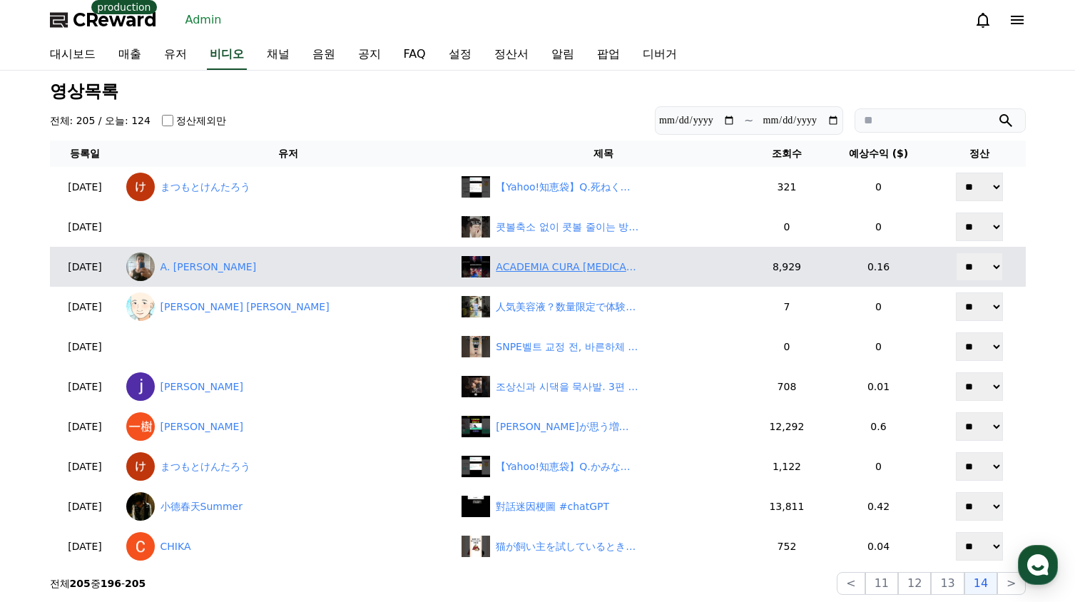
click at [504, 269] on div "ACADEMIA CURA DIABETES #shorts" at bounding box center [567, 267] width 143 height 15
click at [230, 268] on link "[PERSON_NAME]" at bounding box center [288, 267] width 325 height 29
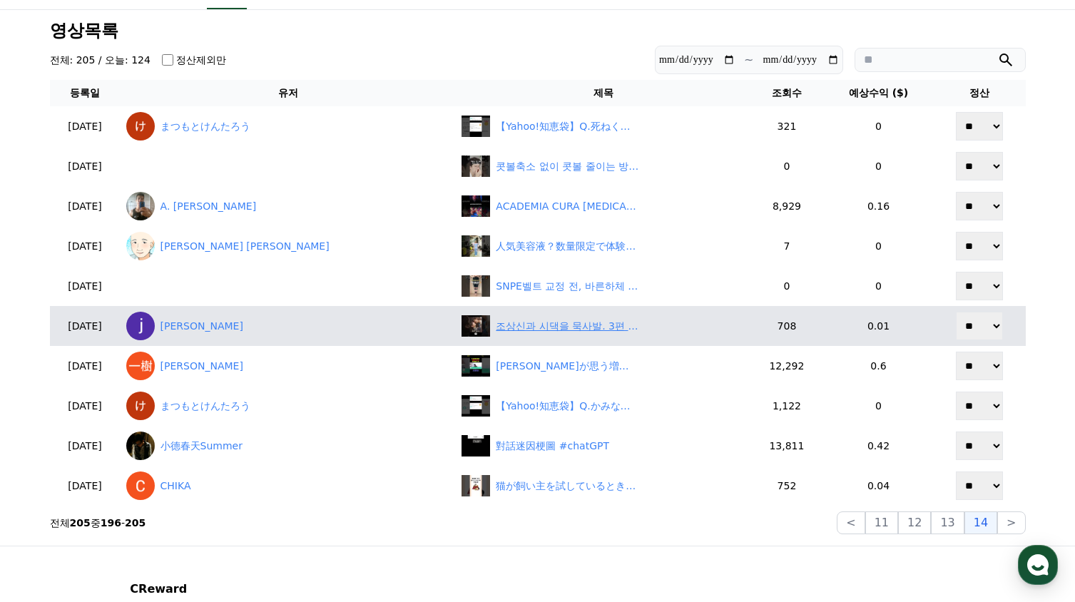
scroll to position [143, 0]
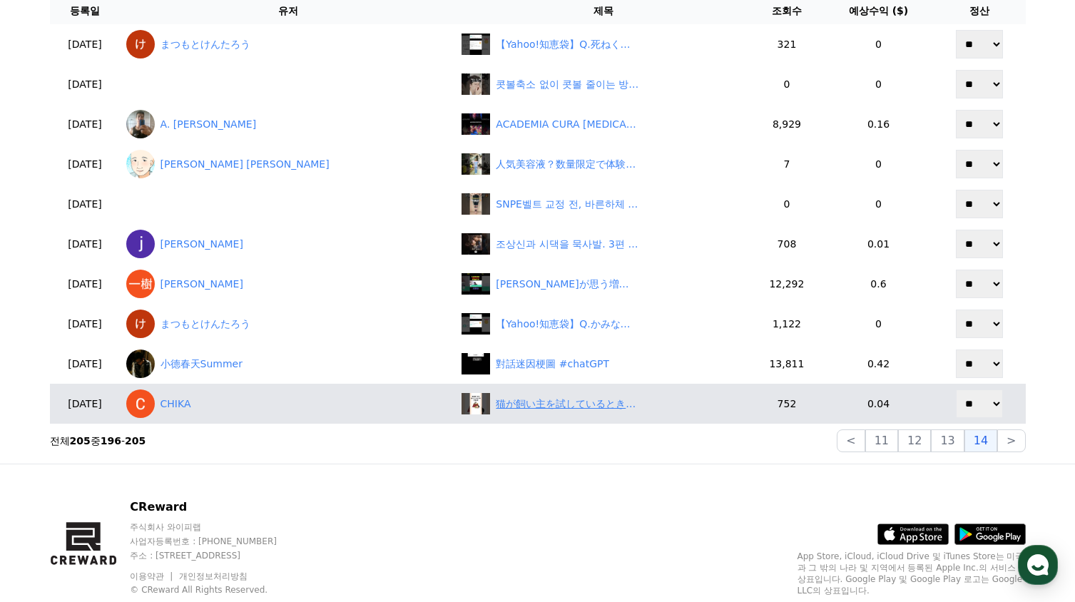
click at [496, 405] on div "猫が飼い主を試しているときの行動5選" at bounding box center [567, 404] width 143 height 15
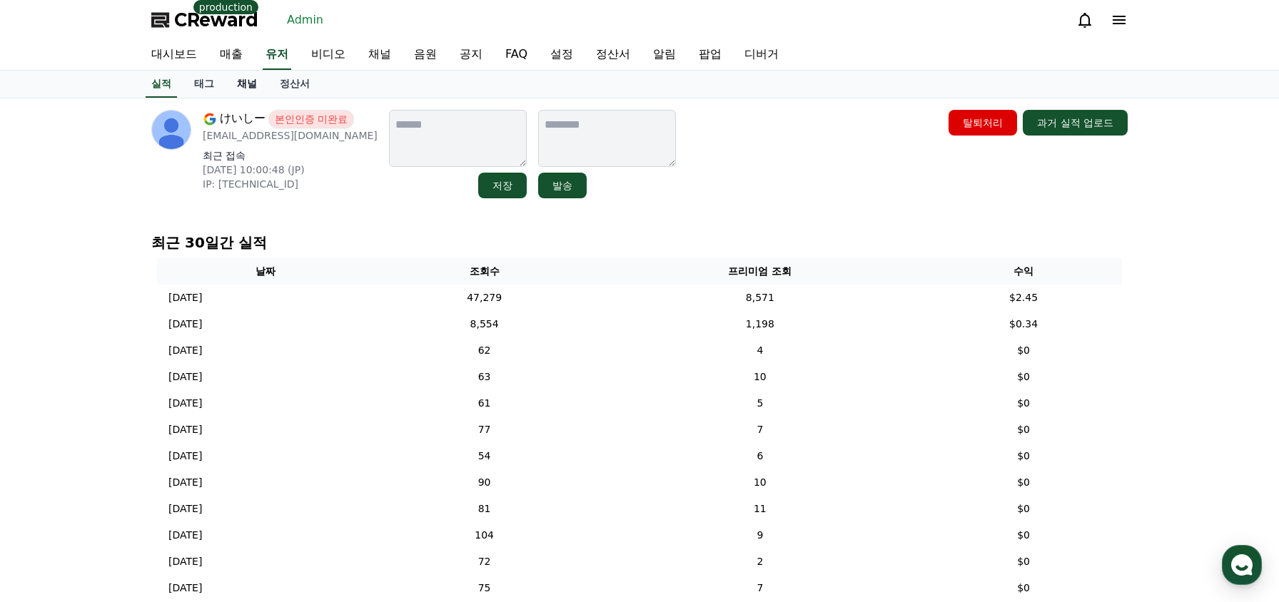
click at [239, 81] on link "채널" at bounding box center [247, 84] width 43 height 27
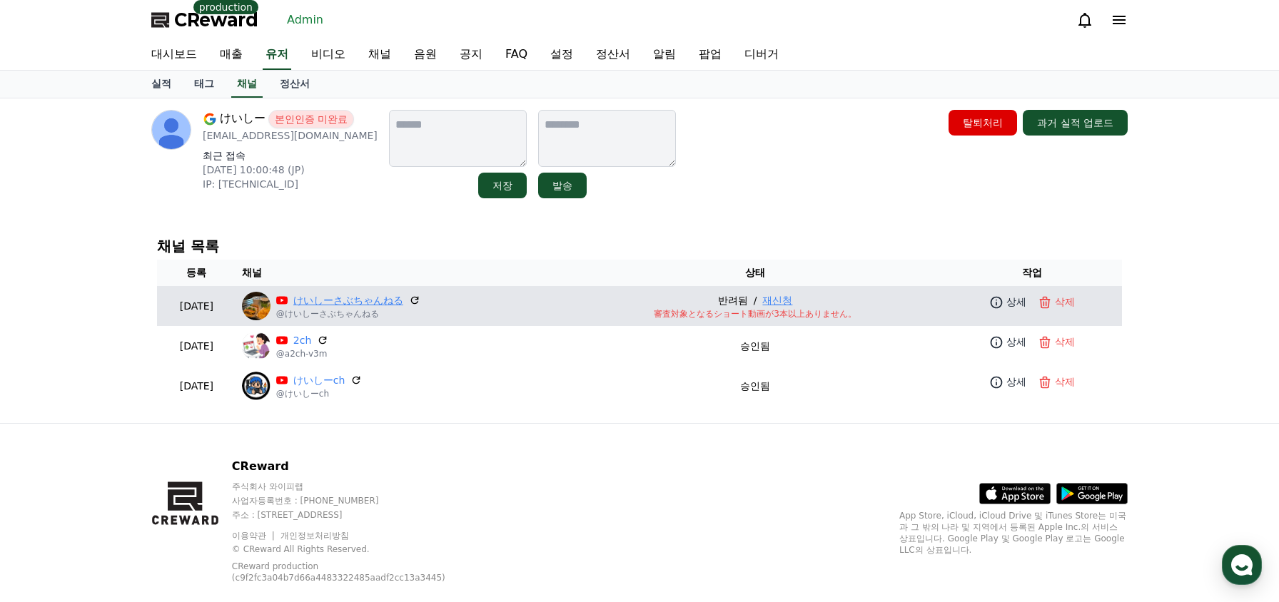
click at [403, 301] on link "けいしーさぶちゃんねる" at bounding box center [348, 300] width 110 height 15
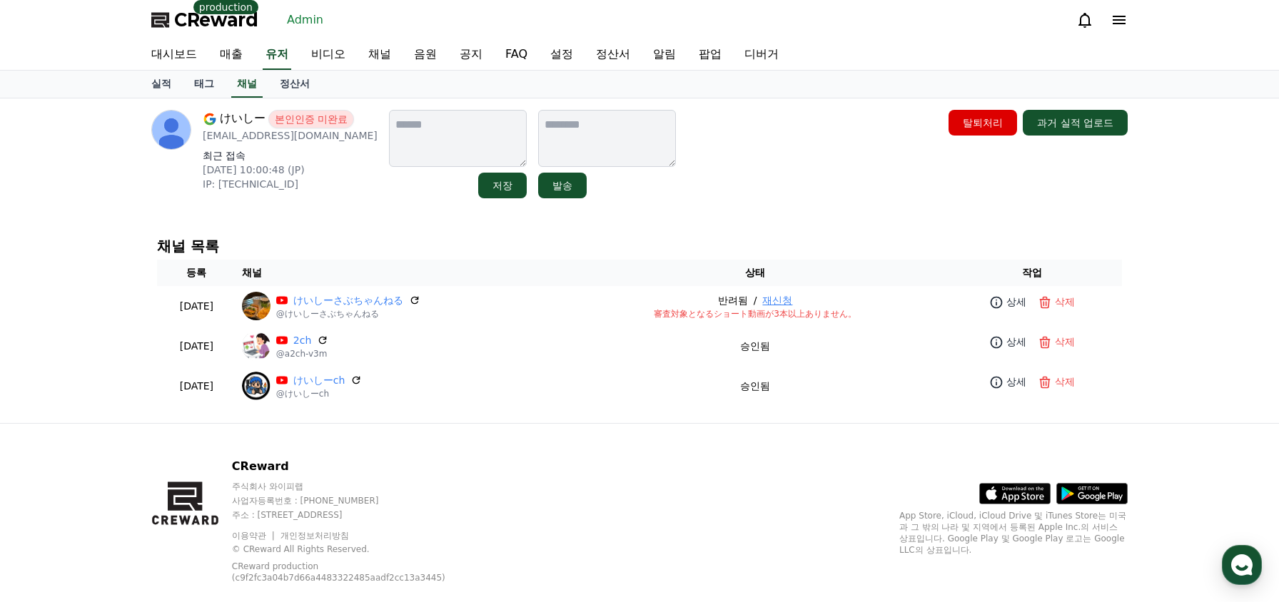
click at [671, 243] on h4 "채널 목록" at bounding box center [639, 246] width 965 height 16
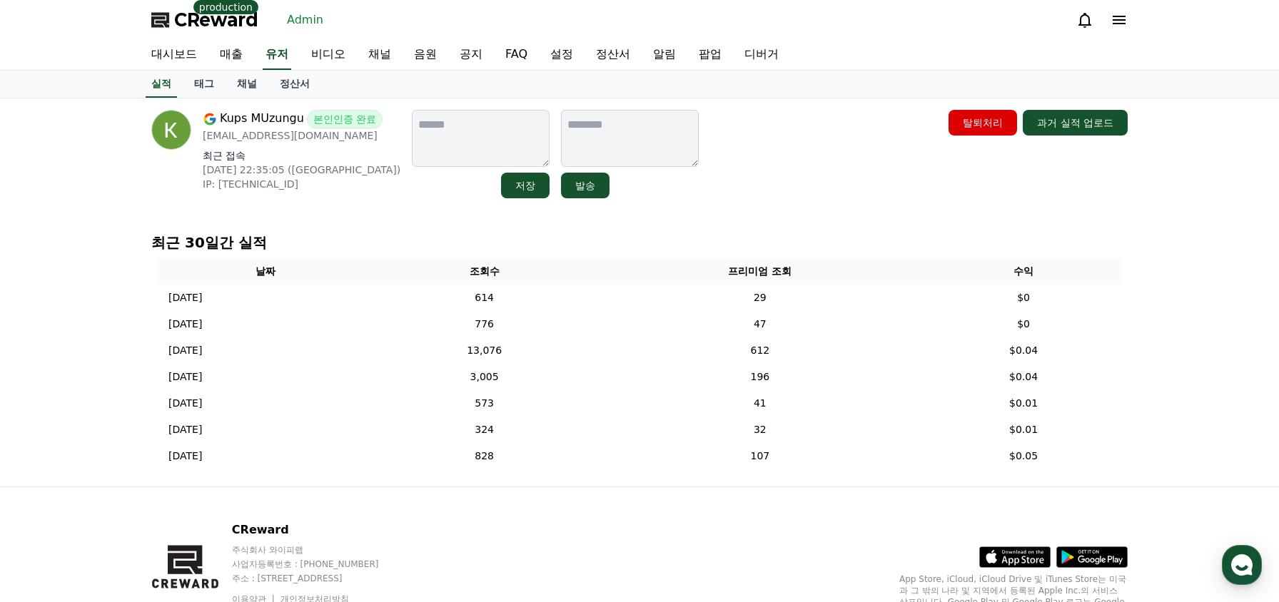
click at [666, 208] on div "Kups MUzungu 본인인증 완료 [EMAIL_ADDRESS][DOMAIN_NAME] 최근 접속 [DATE] 22:35:05 ([GEOGR…" at bounding box center [639, 292] width 999 height 388
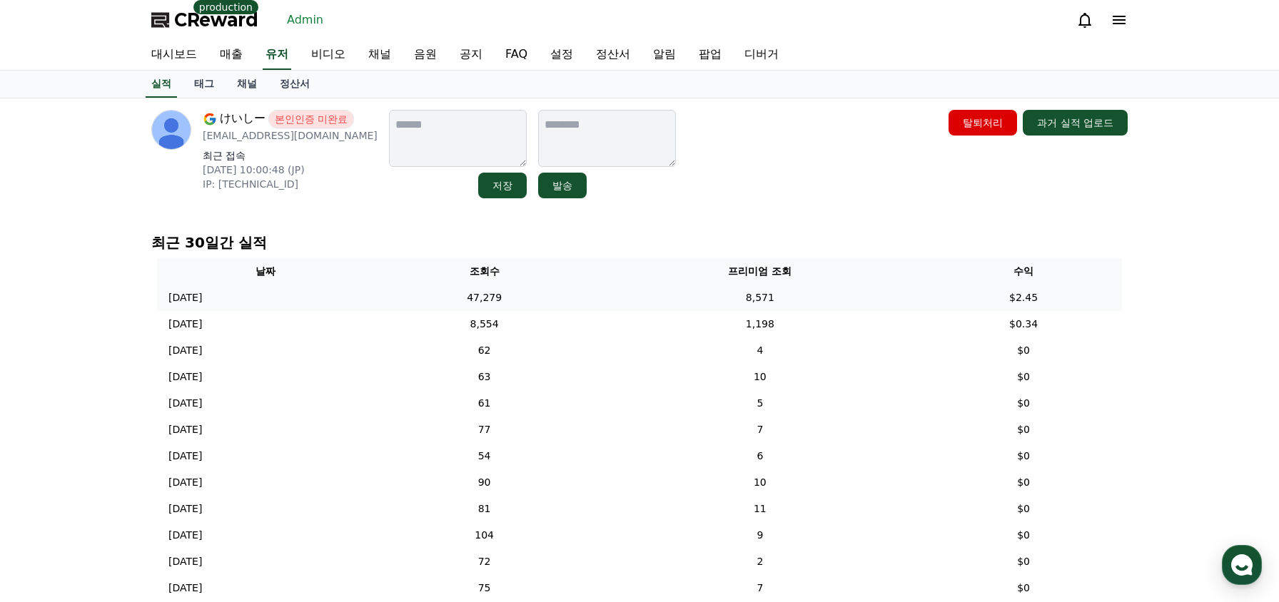
click at [451, 288] on td "47,279" at bounding box center [484, 298] width 221 height 26
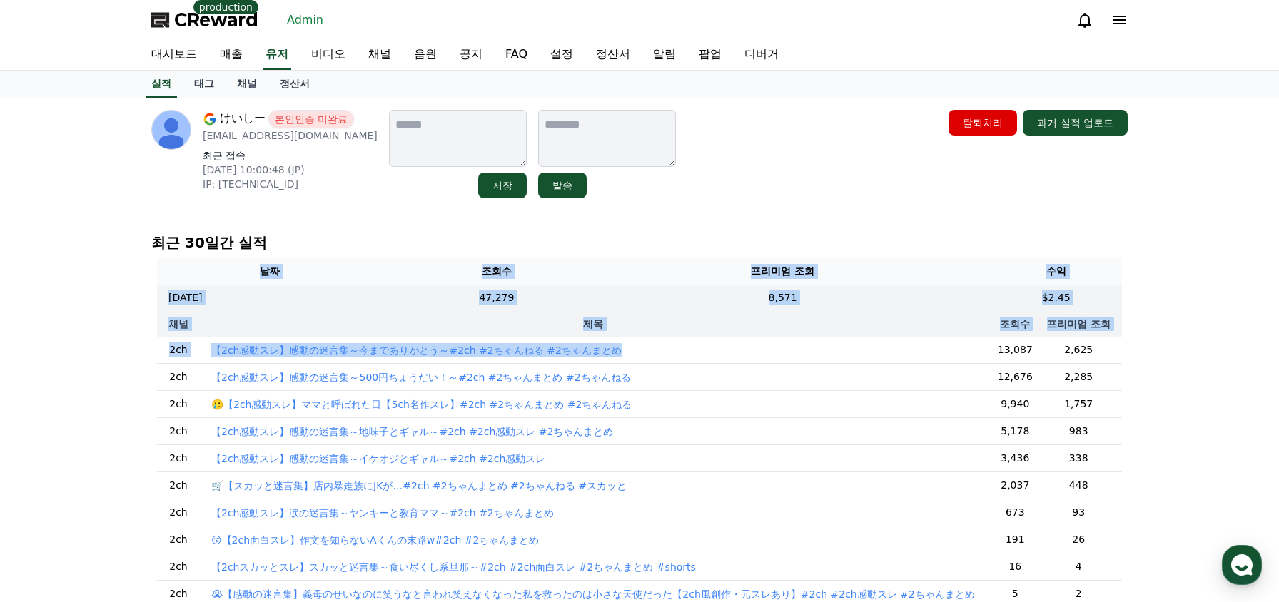
scroll to position [0, 19]
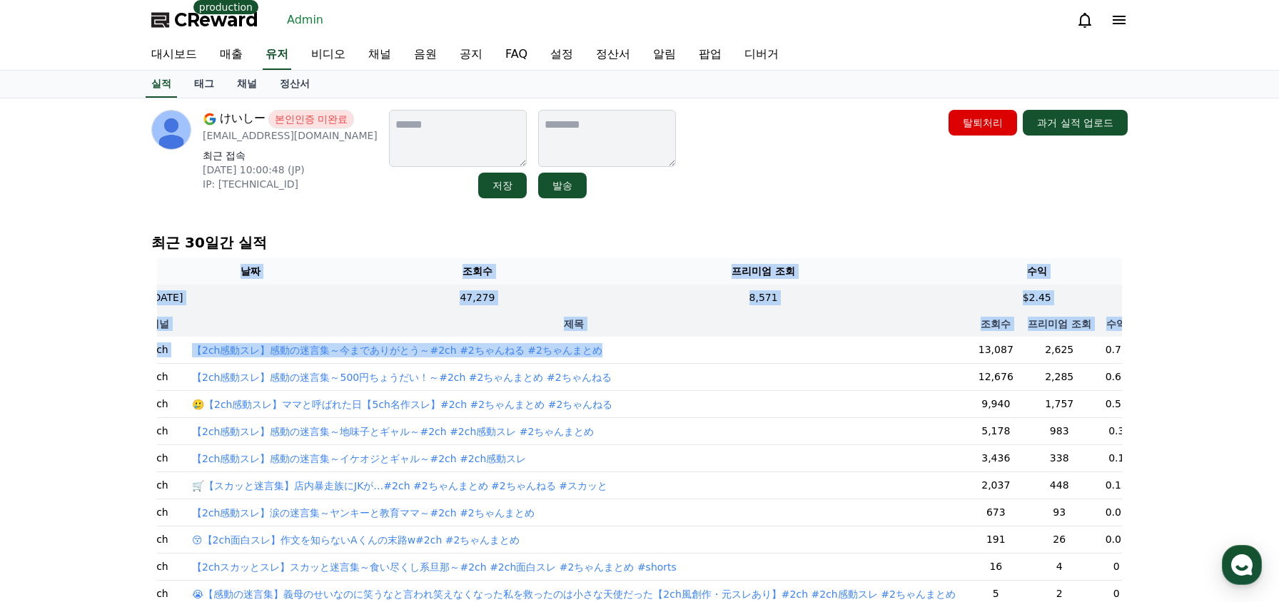
drag, startPoint x: 806, startPoint y: 357, endPoint x: 1145, endPoint y: 403, distance: 342.8
click at [1205, 408] on div "けいしー 본인인증 미완료 812.keishi@gmail.com 최근 접속 2025-08-06 10:00:48 (JP) IP: 240b:10:2…" at bounding box center [639, 507] width 1279 height 819
click at [1180, 358] on div "けいしー 본인인증 미완료 812.keishi@gmail.com 최근 접속 2025-08-06 10:00:48 (JP) IP: 240b:10:2…" at bounding box center [639, 507] width 1279 height 819
click at [1031, 368] on td "2,285" at bounding box center [1059, 377] width 69 height 27
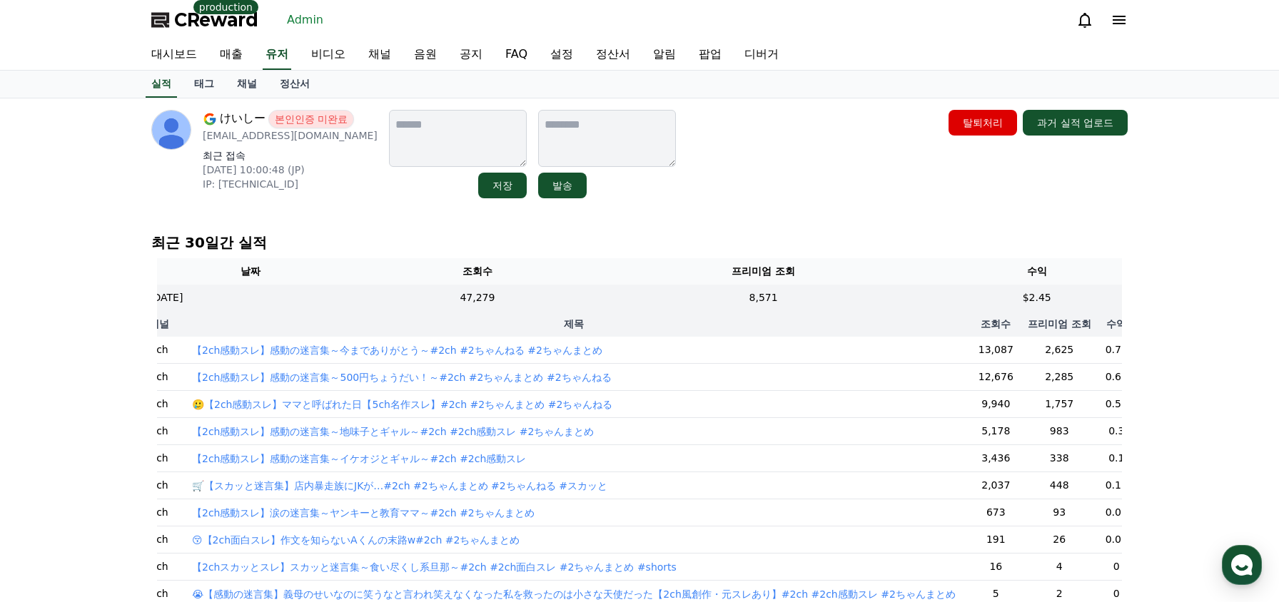
click at [868, 252] on p "최근 30일간 실적" at bounding box center [639, 243] width 976 height 20
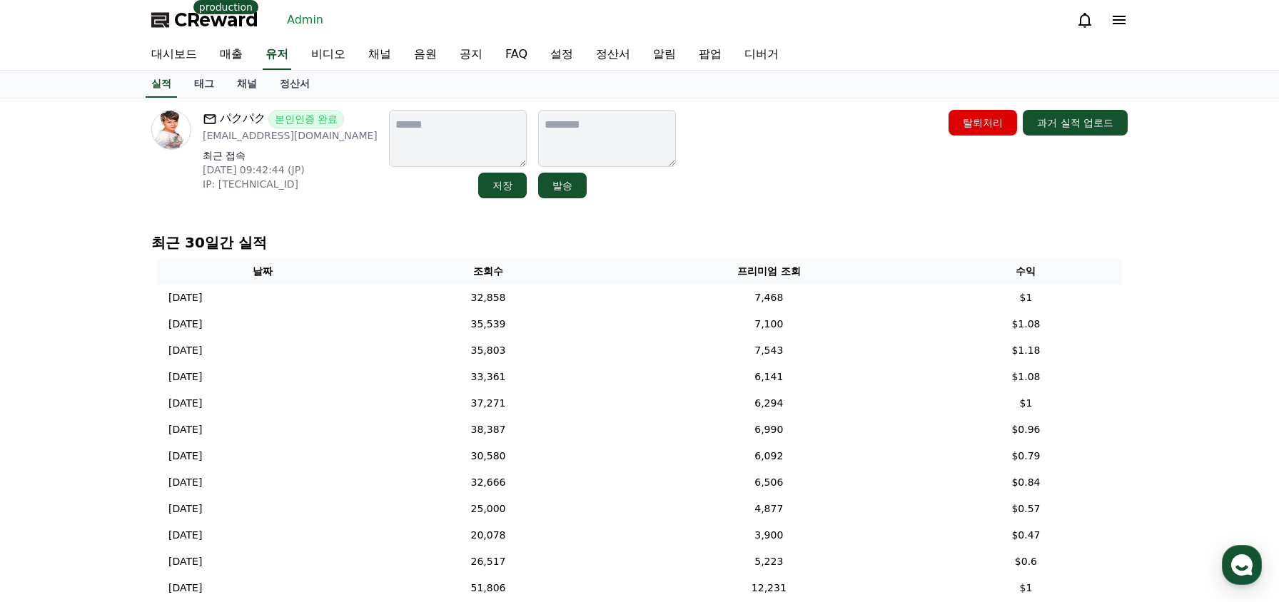
click at [387, 235] on p "최근 30일간 실적" at bounding box center [639, 243] width 976 height 20
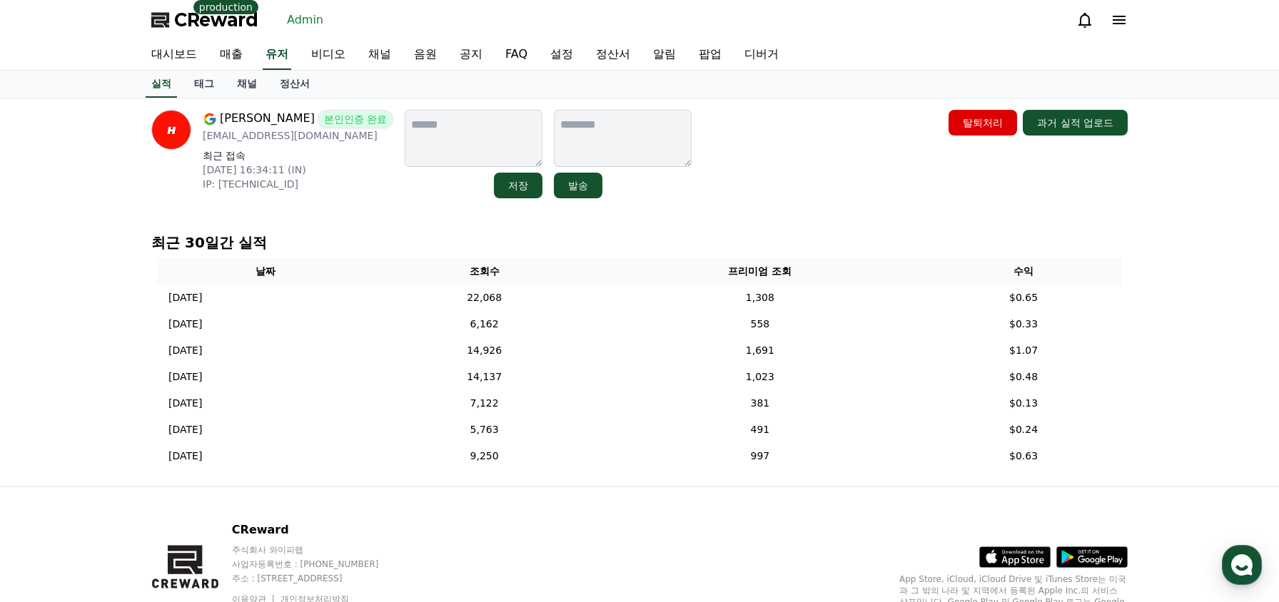
click at [795, 228] on div "최근 30일간 실적 날짜 조회수 프리미엄 조회 수익 [DATE] 09/03 22,068 1,308 $0.65 [DATE] 09/02 6,162…" at bounding box center [640, 354] width 988 height 254
click at [735, 232] on div "최근 30일간 실적 날짜 조회수 프리미엄 조회 수익 [DATE] 09/03 22,068 1,308 $0.65 [DATE] 09/02 6,162…" at bounding box center [640, 354] width 988 height 254
click at [734, 230] on div "최근 30일간 실적 날짜 조회수 프리미엄 조회 수익 [DATE] 09/03 22,068 1,308 $0.65 [DATE] 09/02 6,162…" at bounding box center [640, 354] width 988 height 254
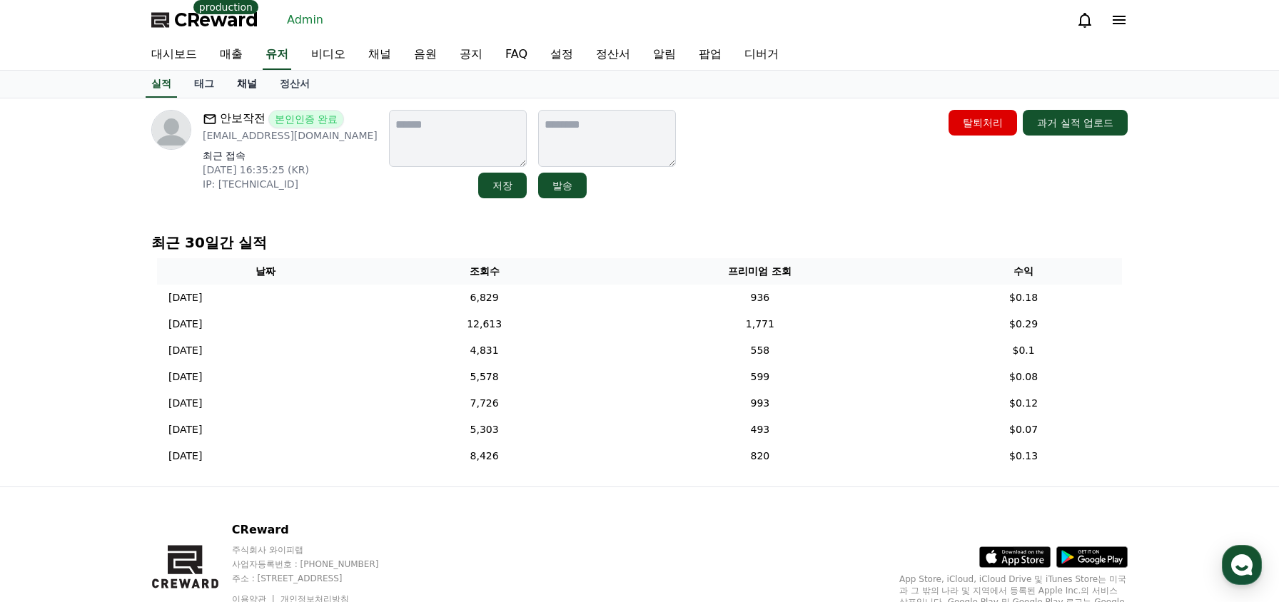
click at [250, 92] on link "채널" at bounding box center [247, 84] width 43 height 27
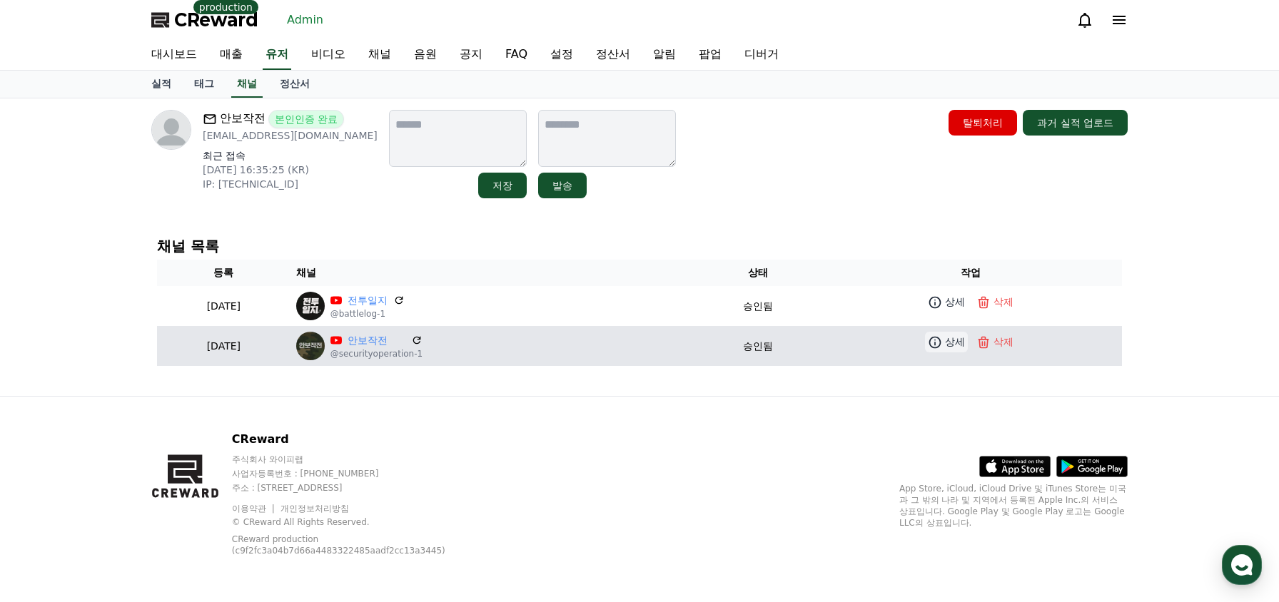
click at [942, 344] on icon at bounding box center [935, 342] width 14 height 14
click at [406, 338] on link "안보작전" at bounding box center [377, 340] width 59 height 15
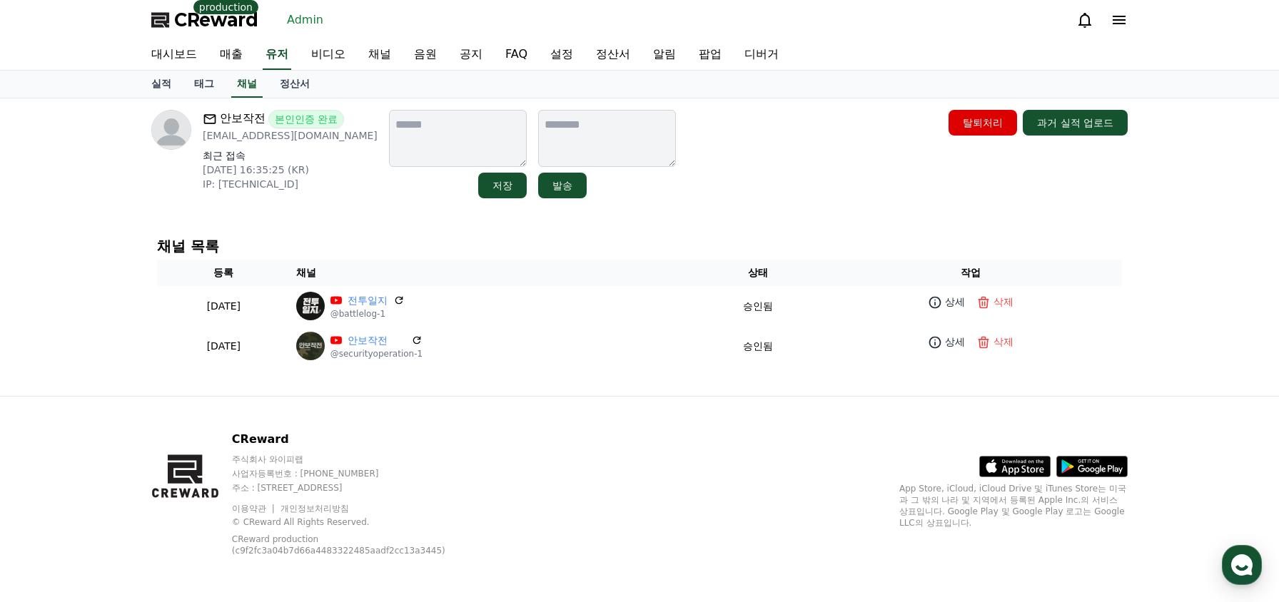
click at [653, 237] on div "채널 목록 등록 채널 상태 작업 [DATE] 08-28 전투일지 @battlelog-1 승인됨 상세 삭제 [DATE] 08-28 안보작전 @s…" at bounding box center [639, 302] width 976 height 139
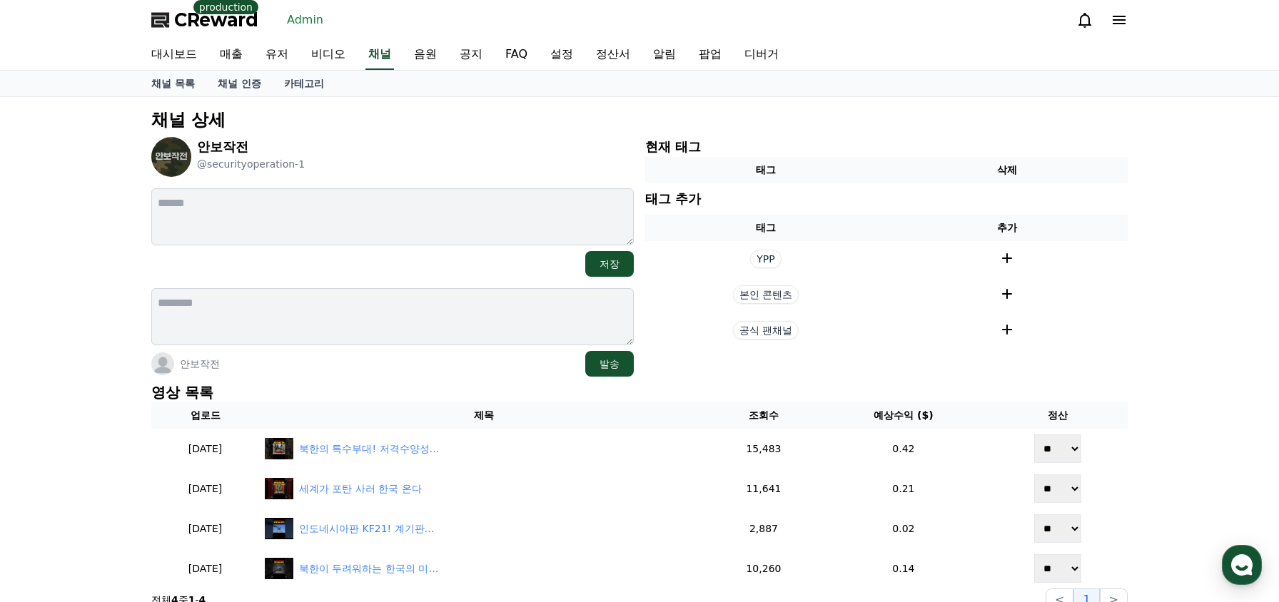
click at [505, 355] on div "안보작전 발송" at bounding box center [392, 364] width 482 height 26
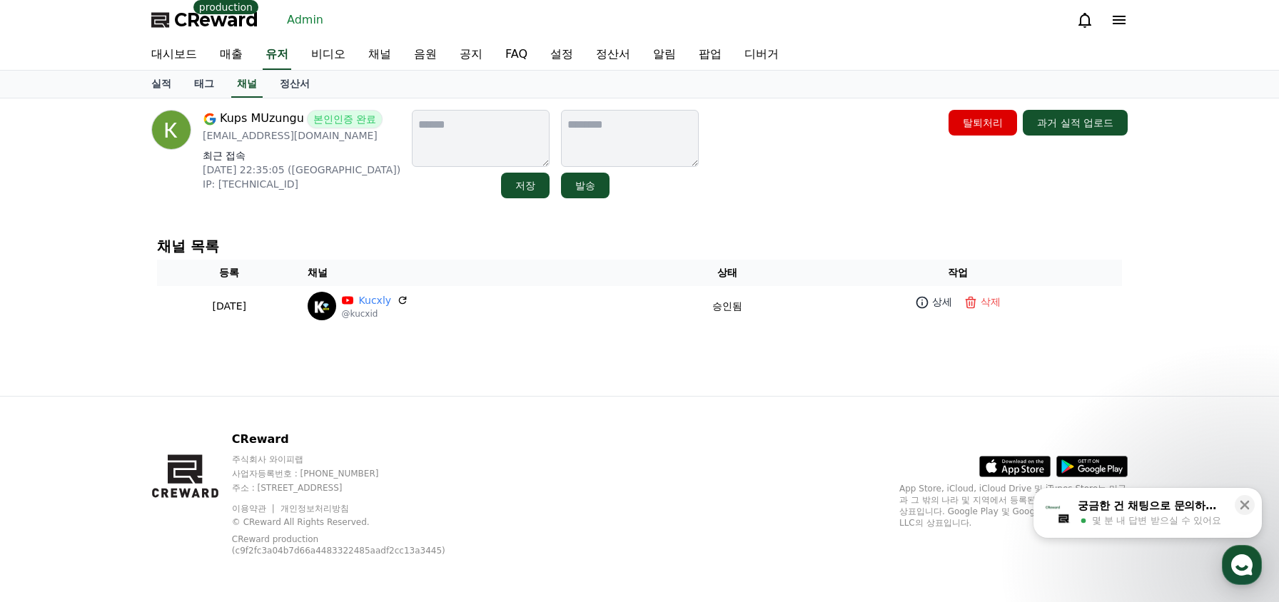
click at [709, 234] on div "채널 목록 등록 채널 상태 작업 [DATE] 08-28 Kucxly @kucxid 승인됨 상세 삭제" at bounding box center [639, 282] width 976 height 99
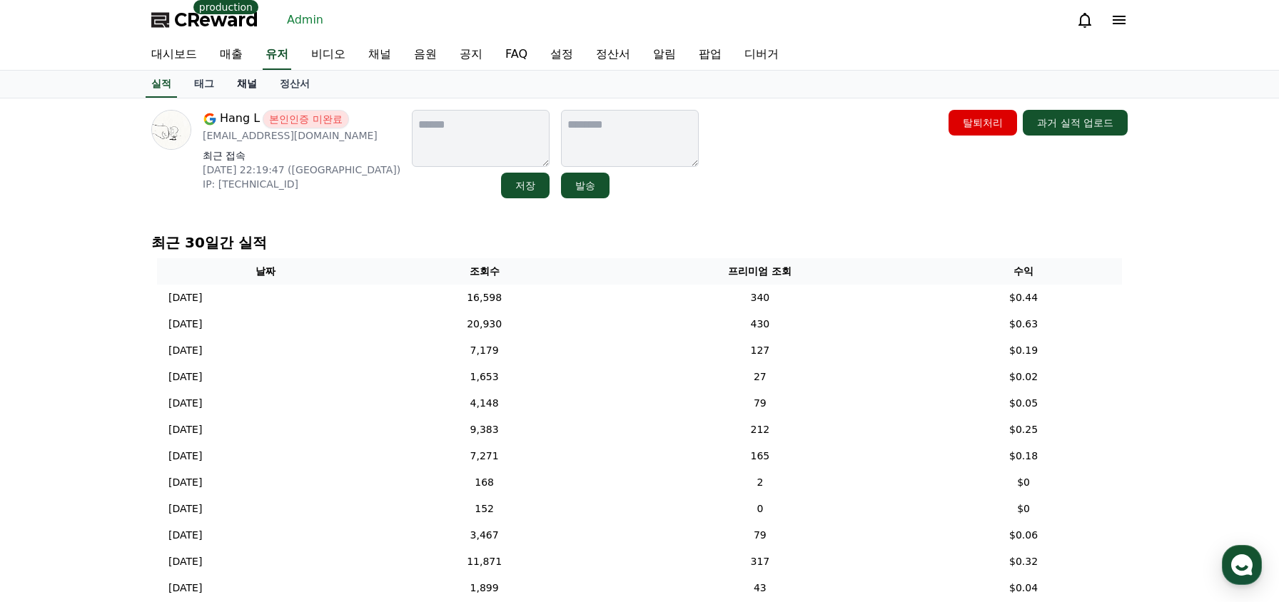
click at [250, 89] on link "채널" at bounding box center [247, 84] width 43 height 27
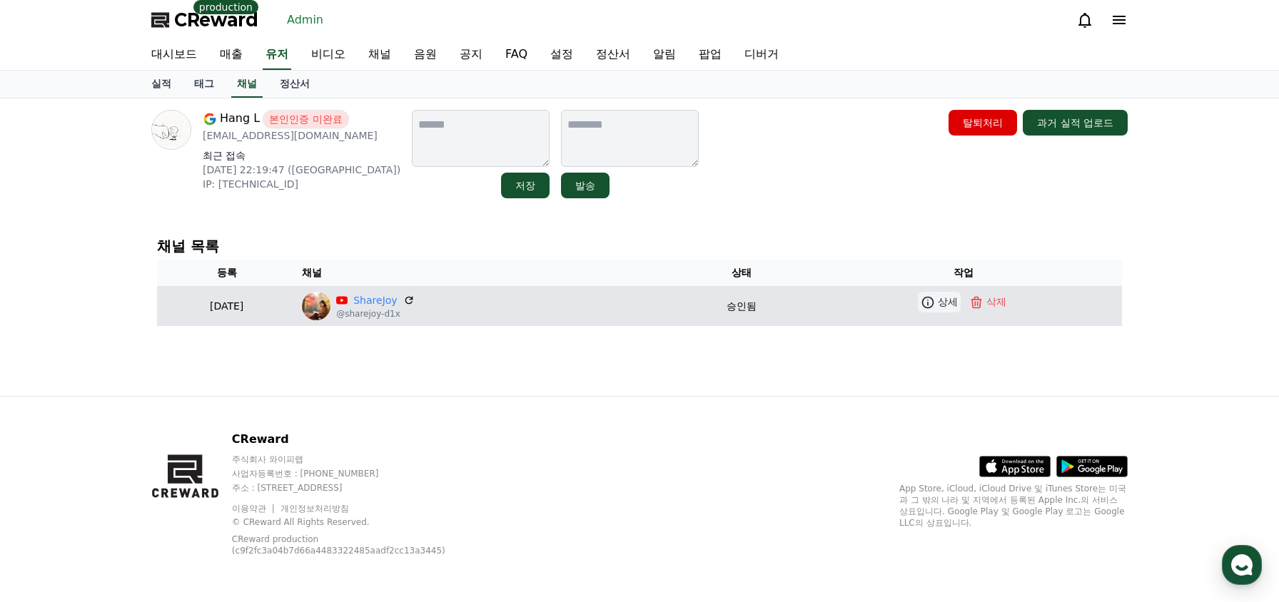
click at [929, 303] on icon at bounding box center [928, 302] width 12 height 12
click at [397, 303] on link "ShareJoy" at bounding box center [375, 300] width 44 height 15
click at [943, 310] on link "상세" at bounding box center [939, 302] width 43 height 21
click at [397, 298] on link "ShareJoy" at bounding box center [375, 300] width 44 height 15
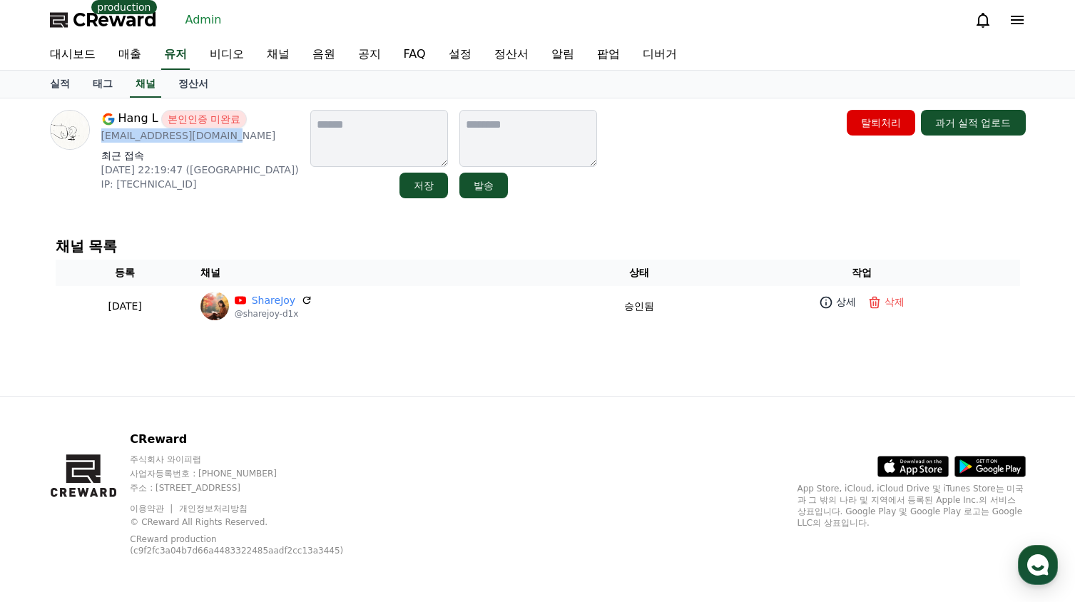
drag, startPoint x: 234, startPoint y: 136, endPoint x: 100, endPoint y: 141, distance: 134.3
click at [100, 141] on div "Hang L 본인인증 미완료 xl15090717013@gmail.com 최근 접속 2025-08-24 22:19:47 (US) IP: 38.1…" at bounding box center [174, 154] width 249 height 88
copy p "xl15090717013@gmail.com"
click at [265, 214] on div "Hang L 본인인증 미완료 xl15090717013@gmail.com 최근 접속 2025-08-24 22:19:47 (US) IP: 38.1…" at bounding box center [538, 247] width 999 height 298
click at [257, 210] on div "Hang L 본인인증 미완료 xl15090717013@gmail.com 최근 접속 2025-08-24 22:19:47 (US) IP: 38.1…" at bounding box center [538, 247] width 999 height 298
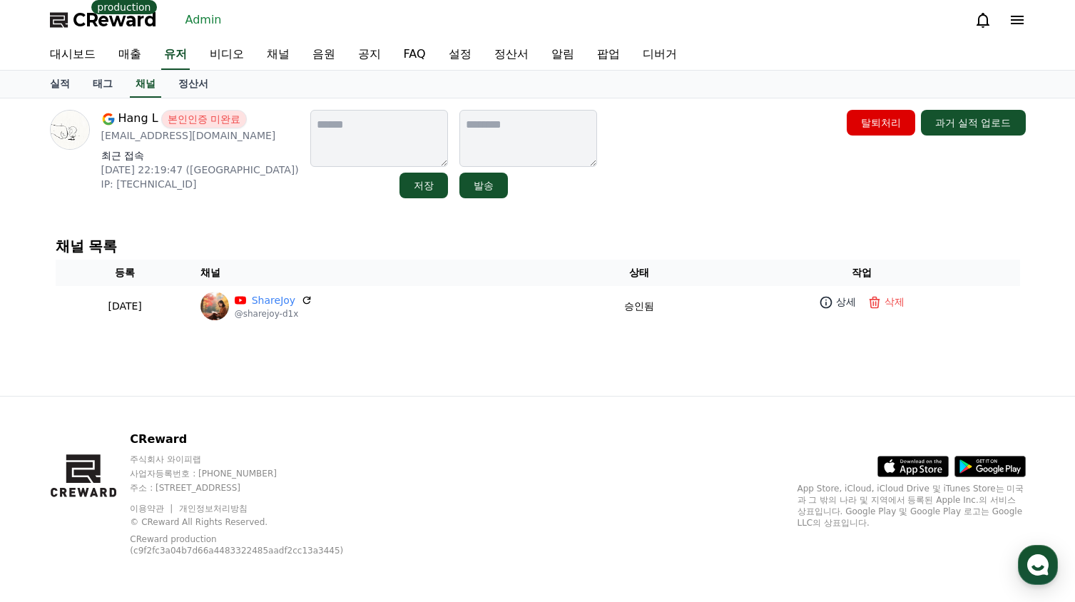
click at [255, 189] on div "Hang L 본인인증 미완료 xl15090717013@gmail.com 최근 접속 2025-08-24 22:19:47 (US) IP: 38.1…" at bounding box center [323, 154] width 547 height 88
drag, startPoint x: 228, startPoint y: 134, endPoint x: 101, endPoint y: 143, distance: 128.1
click at [101, 143] on div "Hang L 본인인증 미완료 xl15090717013@gmail.com 최근 접속 2025-08-24 22:19:47 (US) IP: 38.1…" at bounding box center [200, 154] width 198 height 88
copy p "xl15090717013@gmail.com"
click at [259, 202] on div "Hang L 본인인증 미완료 xl15090717013@gmail.com 최근 접속 2025-08-24 22:19:47 (US) IP: 38.1…" at bounding box center [538, 154] width 988 height 100
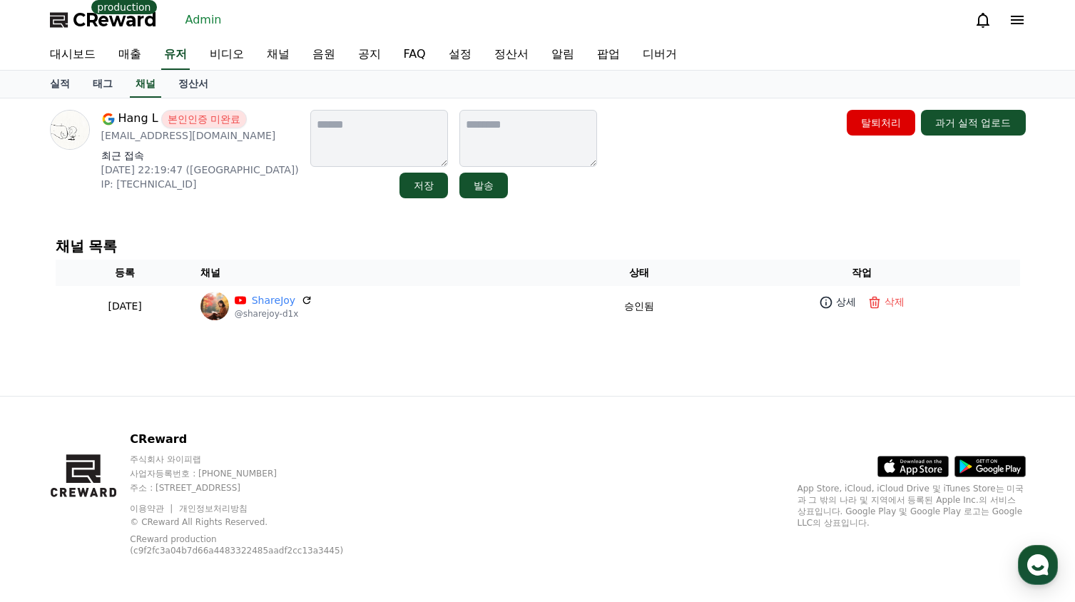
click at [265, 230] on div "채널 목록 등록 채널 상태 작업 2025-08-21 08-21 ShareJoy @sharejoy-d1x 승인됨 상세 삭제" at bounding box center [538, 282] width 988 height 111
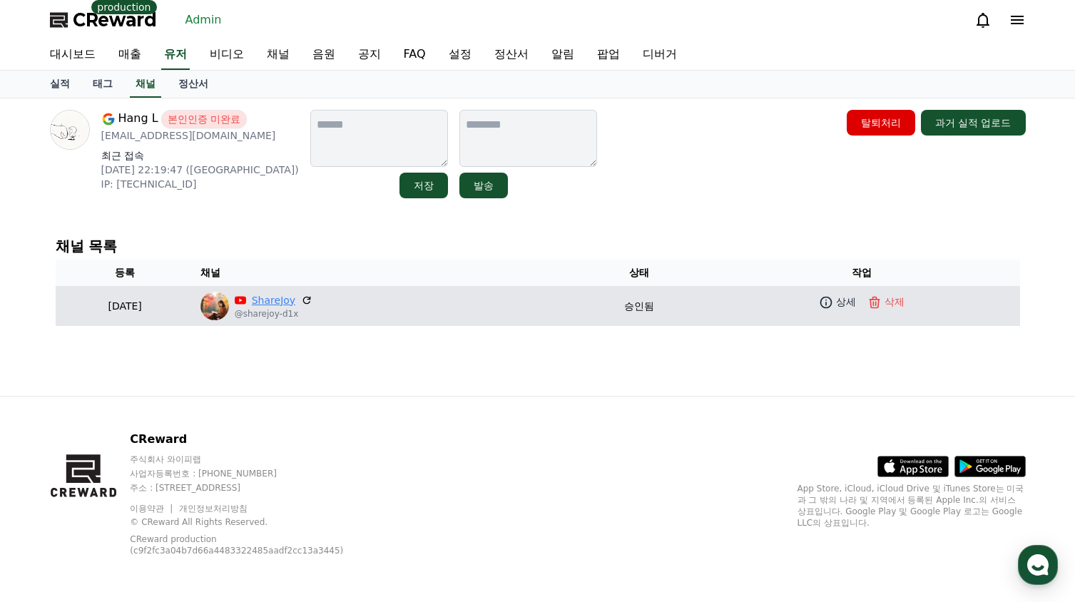
click at [295, 293] on link "ShareJoy" at bounding box center [274, 300] width 44 height 15
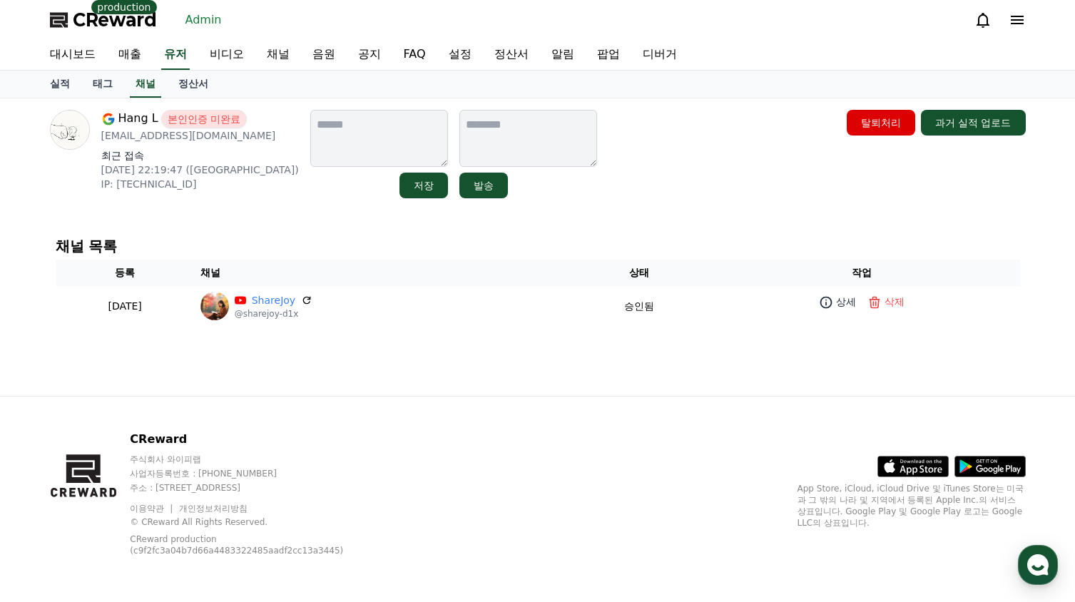
click at [229, 209] on div "Hang L 본인인증 미완료 xl15090717013@gmail.com 최근 접속 2025-08-24 22:19:47 (US) IP: 38.1…" at bounding box center [538, 247] width 999 height 298
click at [233, 187] on p "IP: 38.150.67.39" at bounding box center [200, 184] width 198 height 14
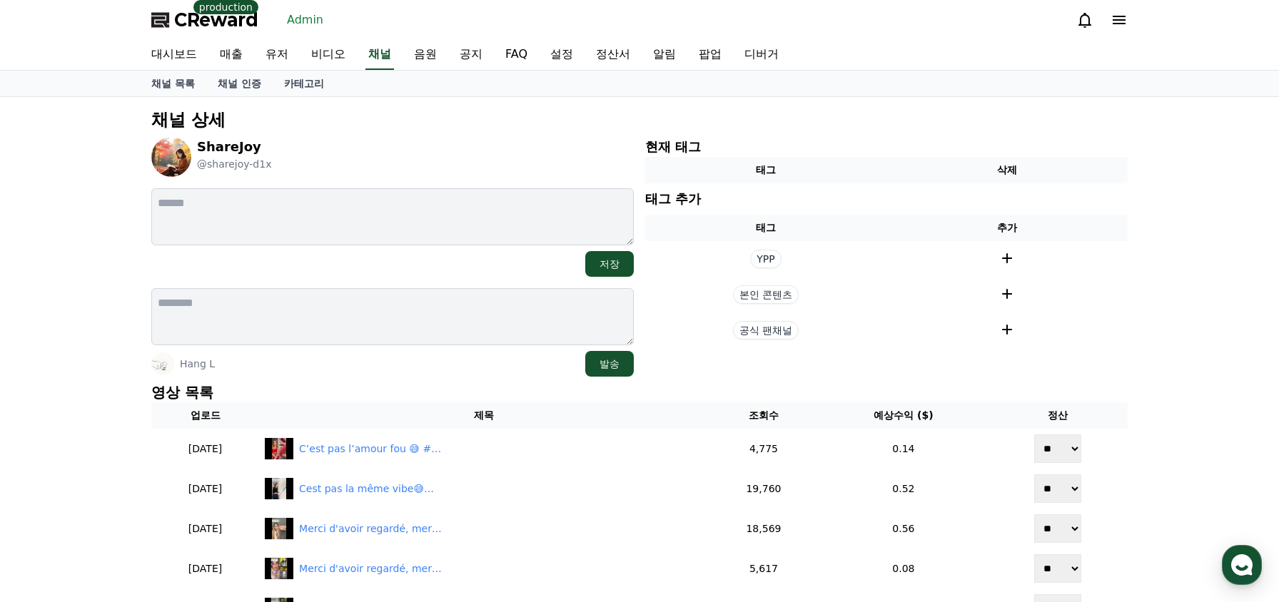
click at [392, 378] on div "채널 상세 ShareJoy @sharejoy-d1x 저장 Hang L 발송 현재 태그 태그 삭제 태그 추가 태그 추가 YPP 본인 콘텐츠 공식…" at bounding box center [640, 460] width 988 height 714
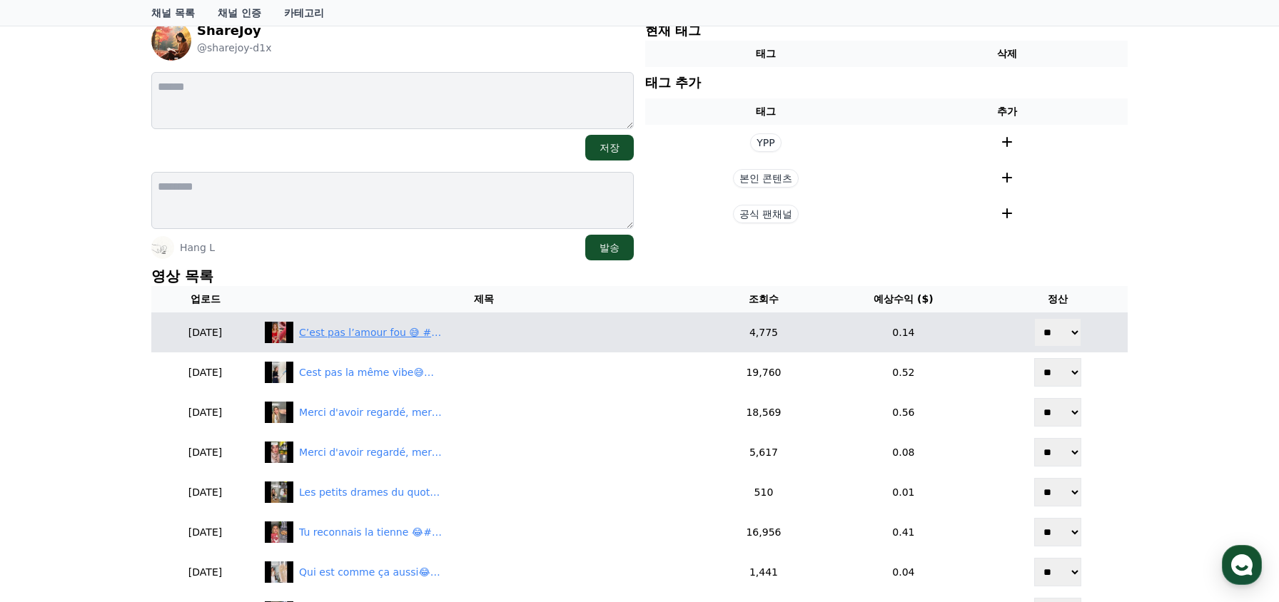
scroll to position [71, 0]
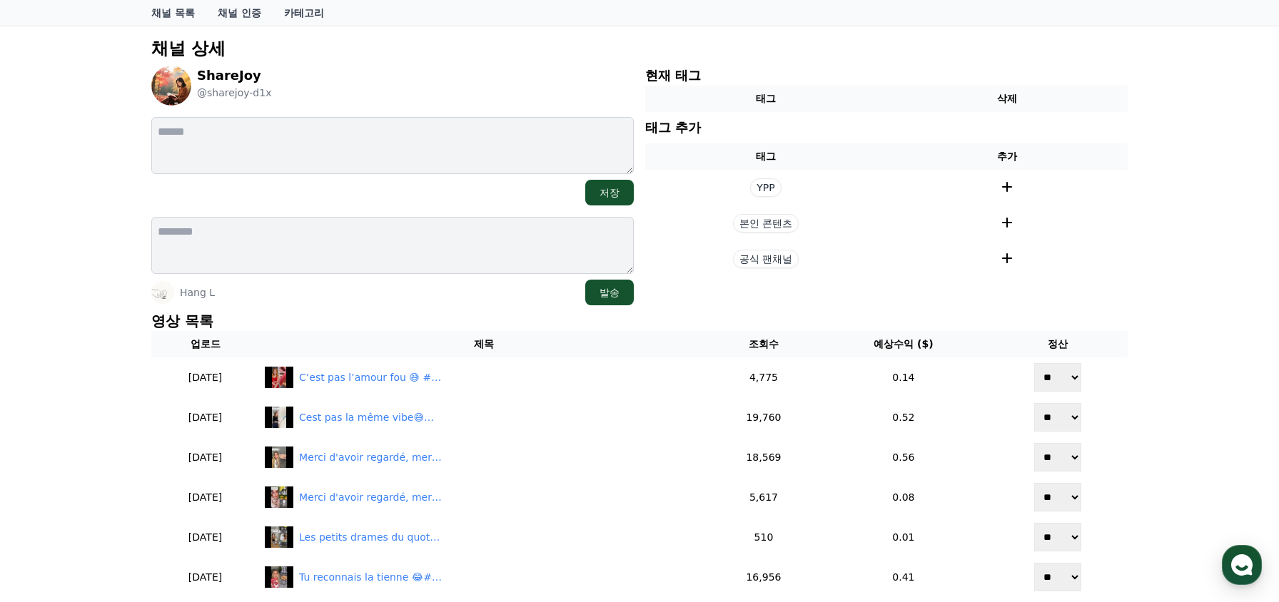
click at [430, 320] on p "영상 목록" at bounding box center [639, 321] width 976 height 20
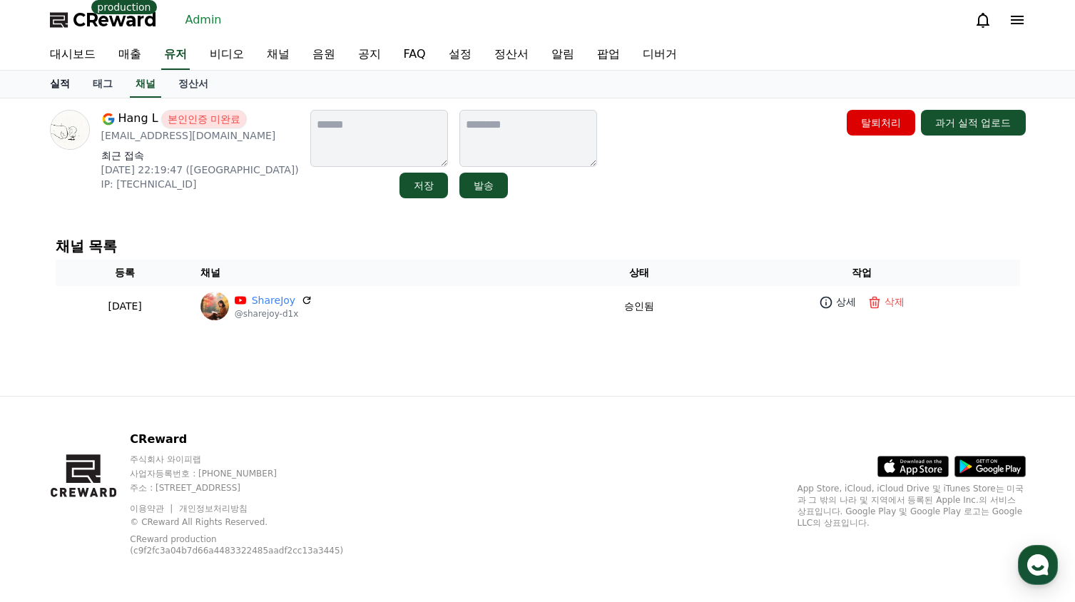
click at [77, 93] on link "실적" at bounding box center [60, 84] width 43 height 27
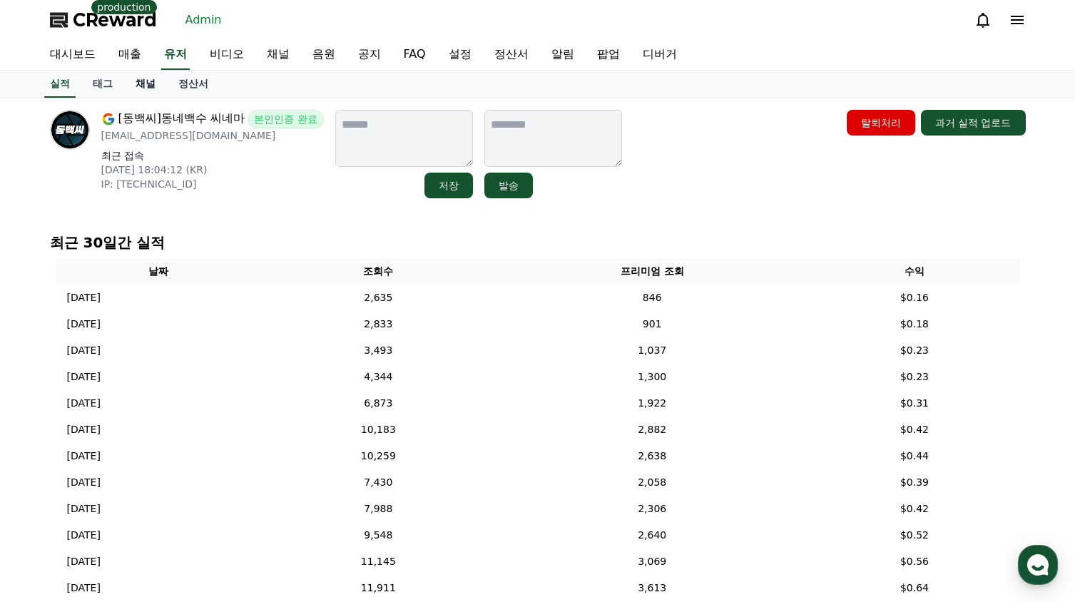
click at [148, 88] on link "채널" at bounding box center [145, 84] width 43 height 27
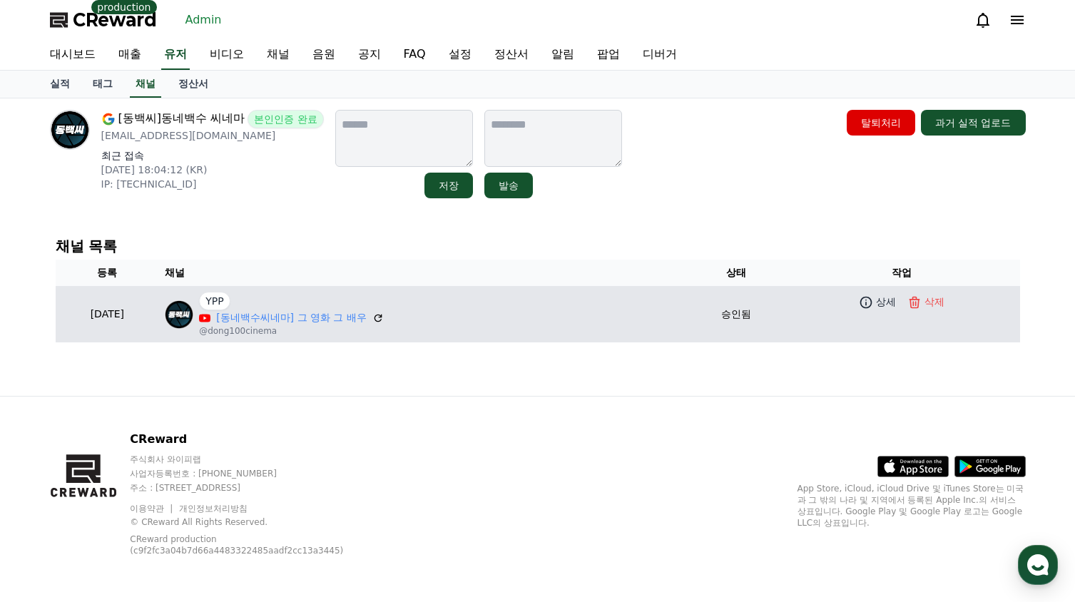
click at [292, 307] on div "YPP" at bounding box center [291, 301] width 185 height 19
click at [293, 313] on link "[동네백수씨네마] 그 영화 그 배우" at bounding box center [291, 317] width 151 height 15
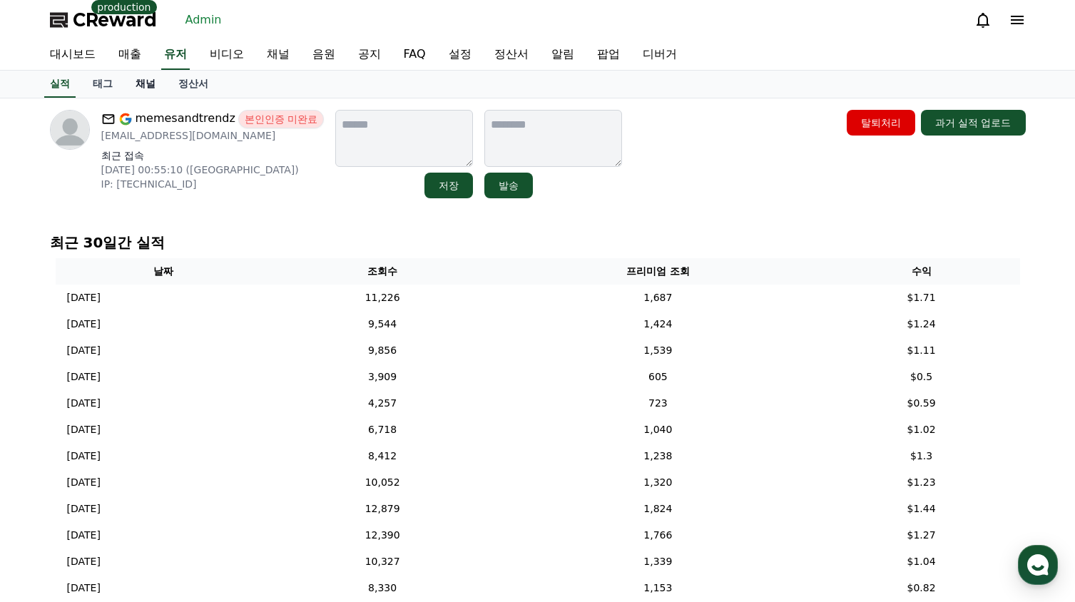
click at [144, 90] on link "채널" at bounding box center [145, 84] width 43 height 27
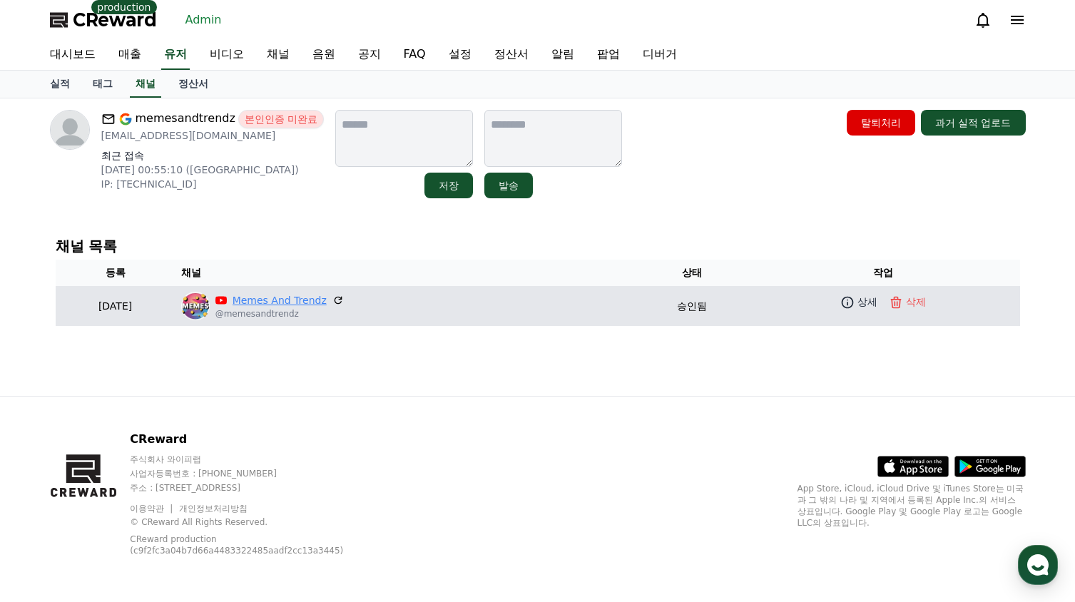
click at [327, 300] on link "Memes And Trendz" at bounding box center [280, 300] width 94 height 15
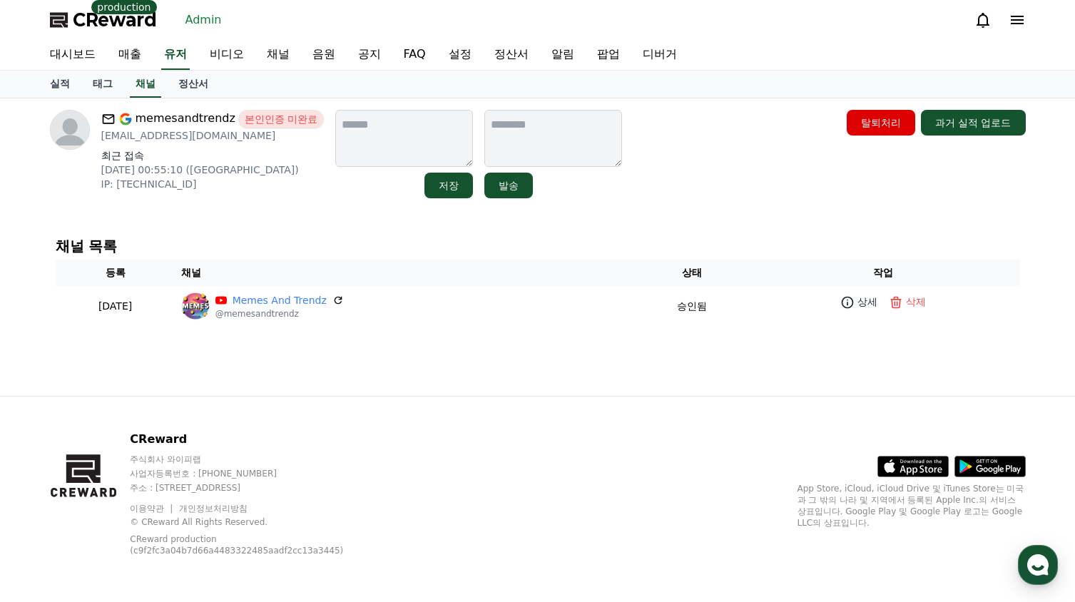
drag, startPoint x: 635, startPoint y: 213, endPoint x: 609, endPoint y: 191, distance: 34.0
click at [634, 213] on div "memesandtrendz 본인인증 미완료 [EMAIL_ADDRESS][DOMAIN_NAME] 최근 접속 [DATE] 00:55:10 (US)…" at bounding box center [538, 247] width 999 height 298
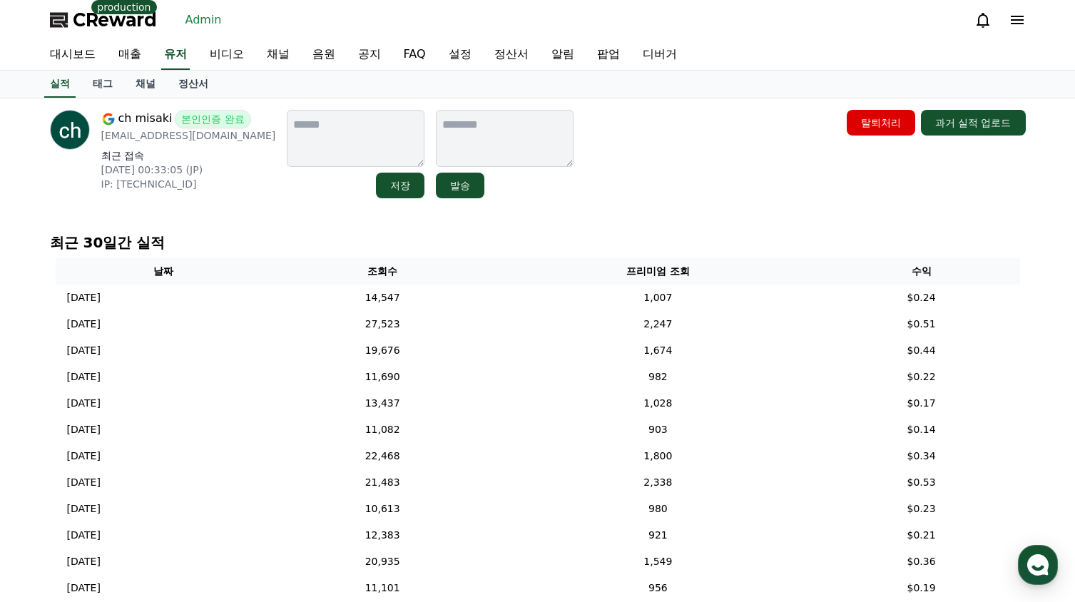
click at [669, 201] on div "ch misaki 본인인증 완료 [EMAIL_ADDRESS][DOMAIN_NAME] 최근 접속 [DATE] 00:33:05 (JP) IP: […" at bounding box center [538, 154] width 988 height 100
click at [722, 222] on div "ch misaki 본인인증 완료 [EMAIL_ADDRESS][DOMAIN_NAME] 최근 접속 [DATE] 00:33:05 (JP) IP: […" at bounding box center [538, 507] width 999 height 819
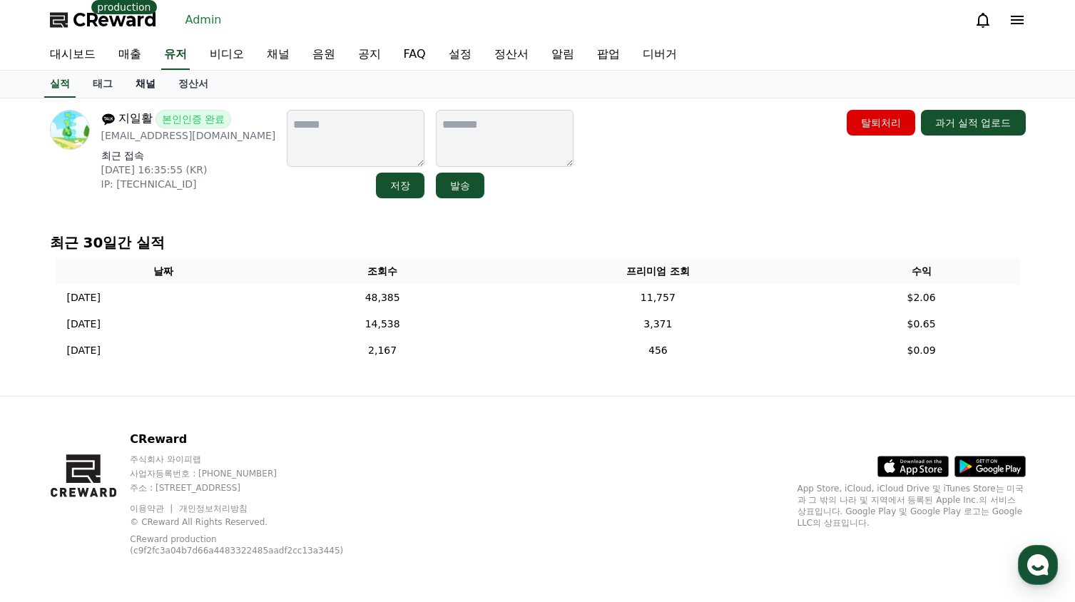
click at [146, 83] on link "채널" at bounding box center [145, 84] width 43 height 27
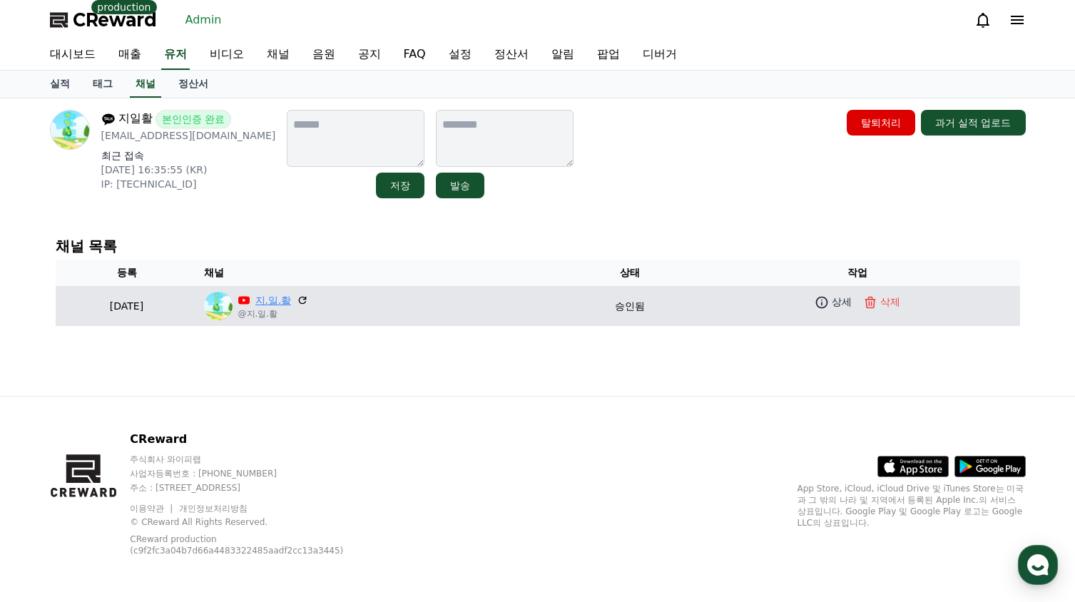
click at [292, 301] on link "지.일.활" at bounding box center [273, 300] width 36 height 15
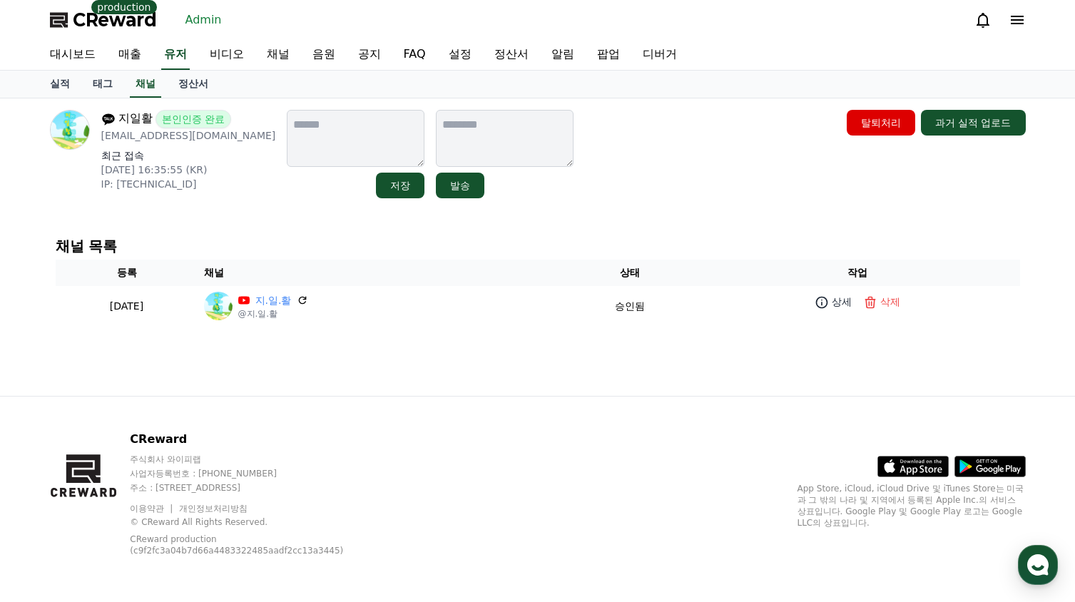
click at [527, 261] on th "채널" at bounding box center [381, 273] width 367 height 26
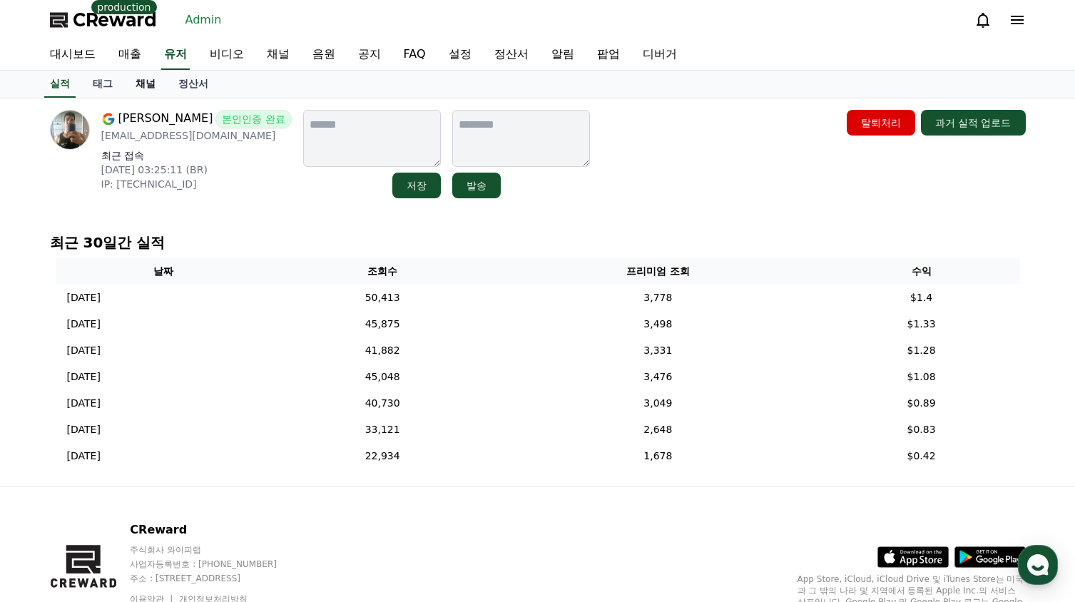
click at [153, 86] on link "채널" at bounding box center [145, 84] width 43 height 27
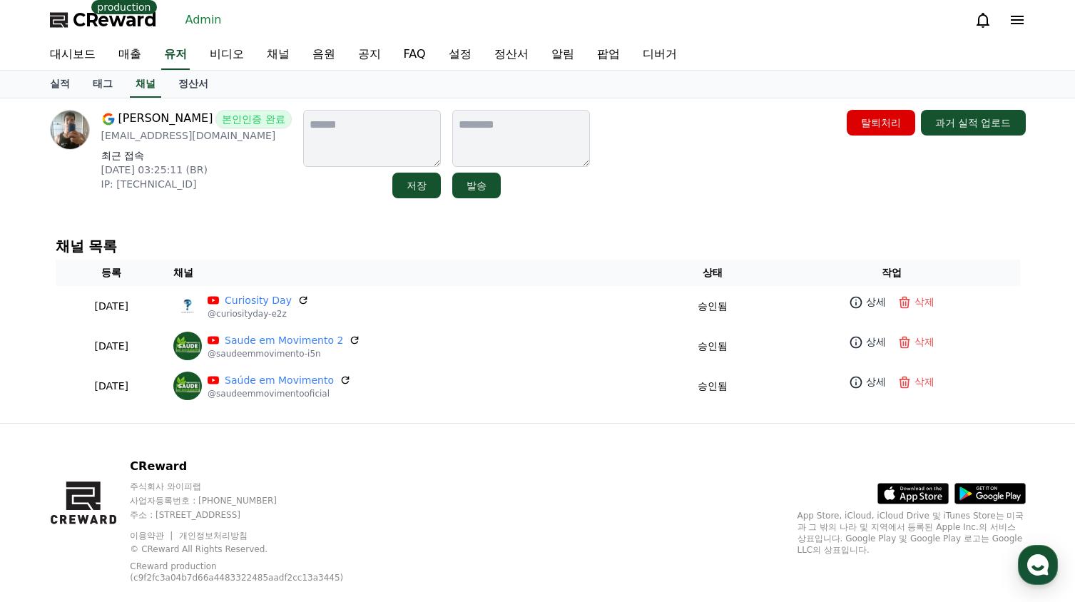
click at [320, 221] on div "A. [PERSON_NAME] 본인인증 완료 [EMAIL_ADDRESS][DOMAIN_NAME] 최근 접속 [DATE] 03:25:11 (BR…" at bounding box center [538, 260] width 999 height 325
